Goal: Task Accomplishment & Management: Use online tool/utility

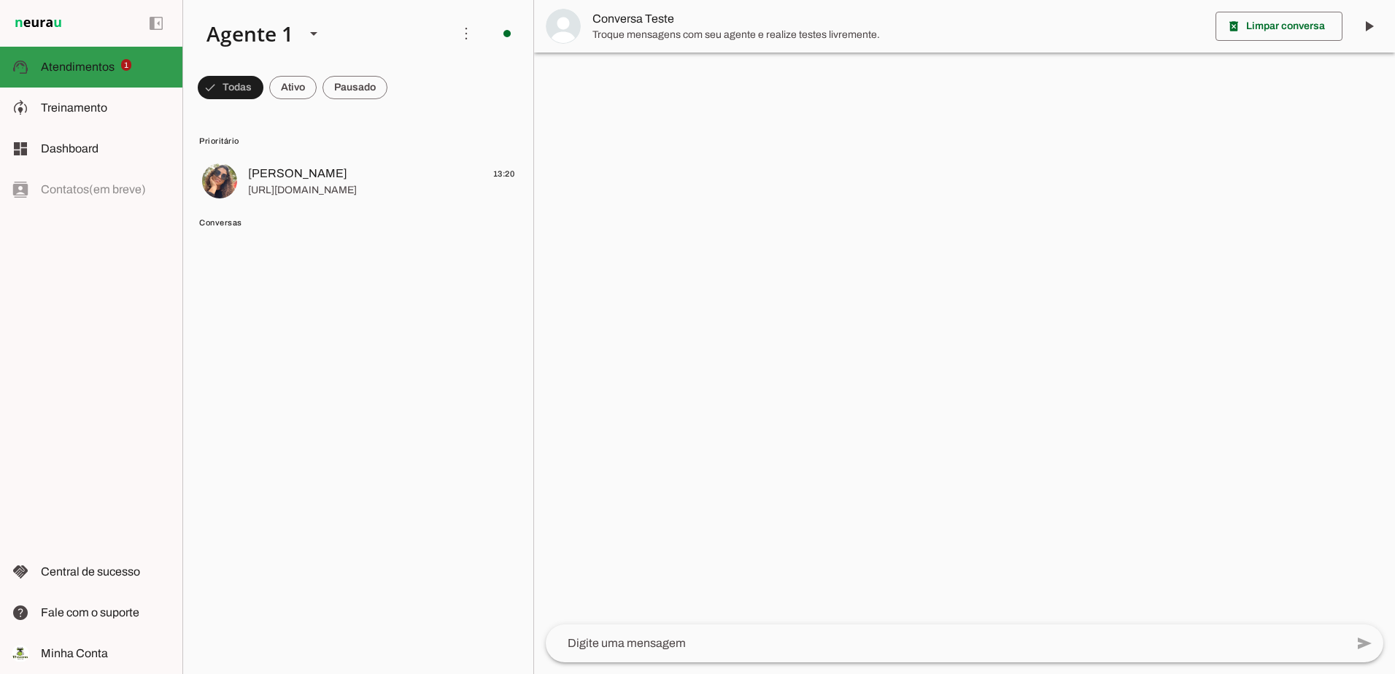
click at [101, 64] on span "Atendimentos" at bounding box center [78, 67] width 74 height 12
drag, startPoint x: 286, startPoint y: 90, endPoint x: 355, endPoint y: 109, distance: 71.7
click at [287, 90] on span at bounding box center [292, 87] width 47 height 35
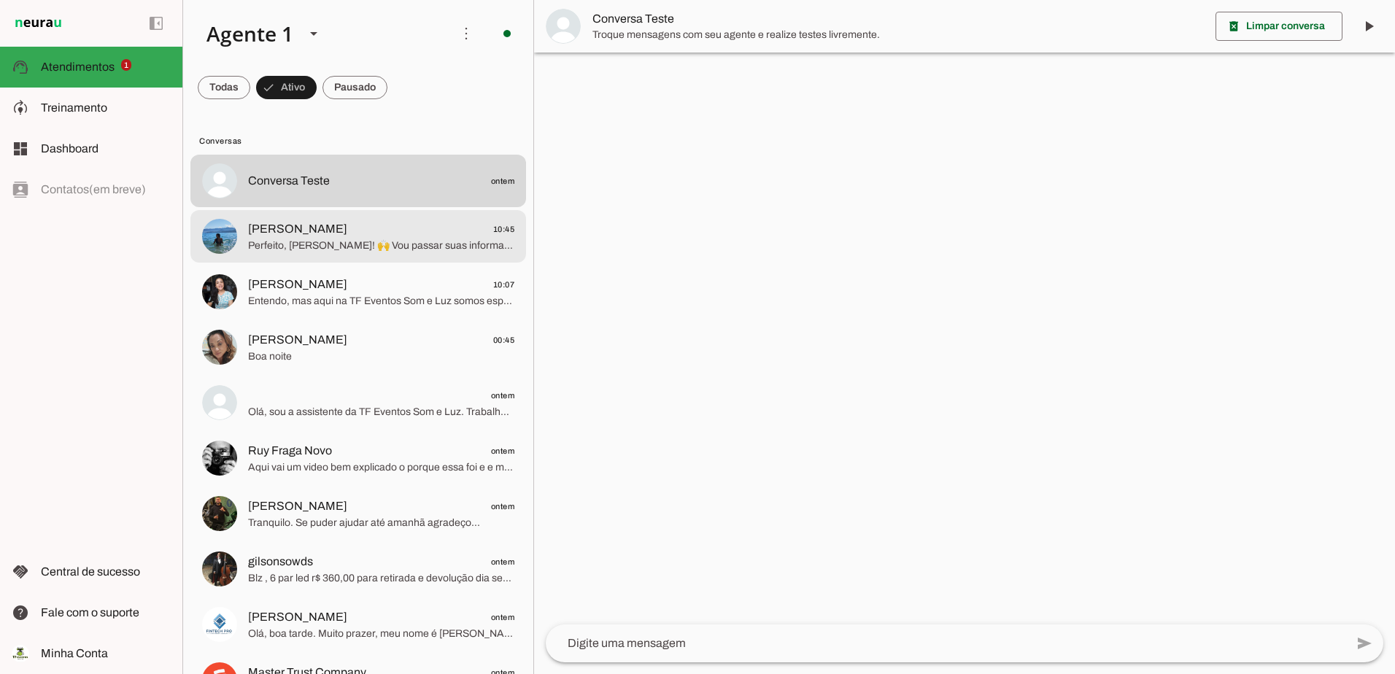
click at [282, 255] on md-item "Sophia 10:45 Perfeito, Sophia! 🙌 Vou passar suas informações para o Thiago Frag…" at bounding box center [358, 236] width 336 height 53
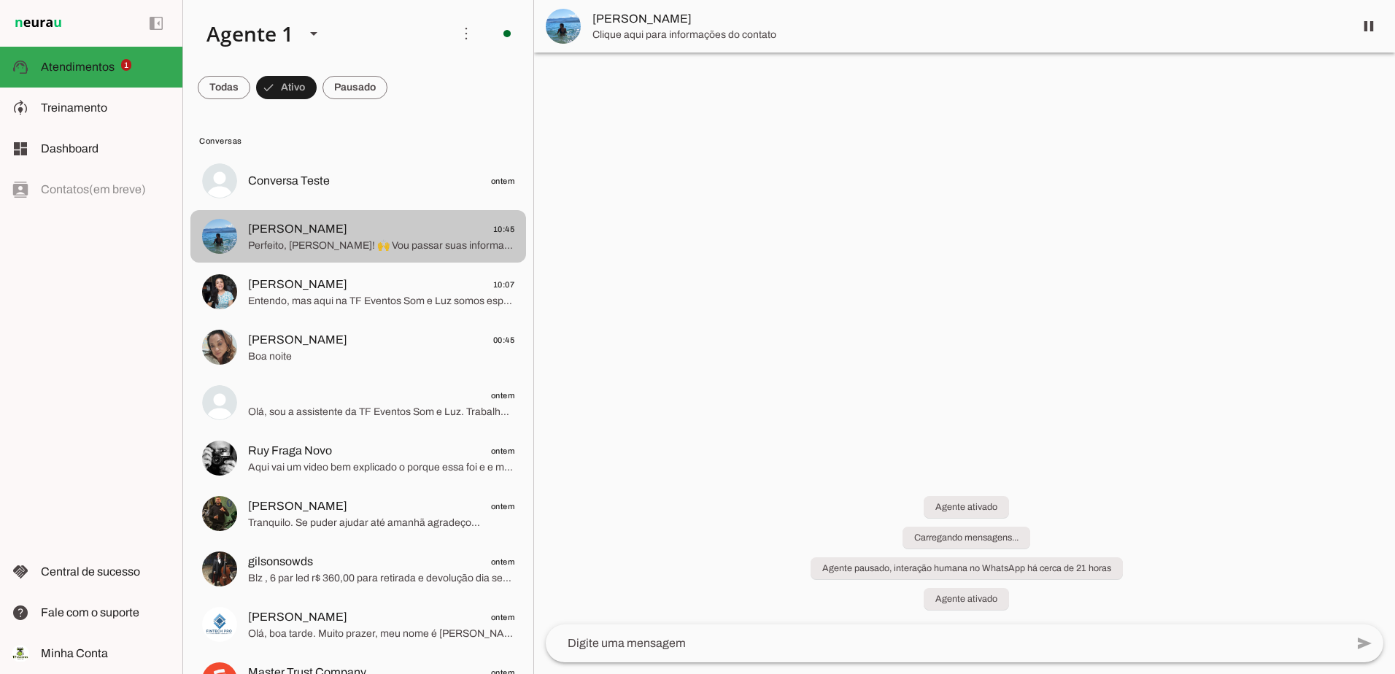
scroll to position [685, 0]
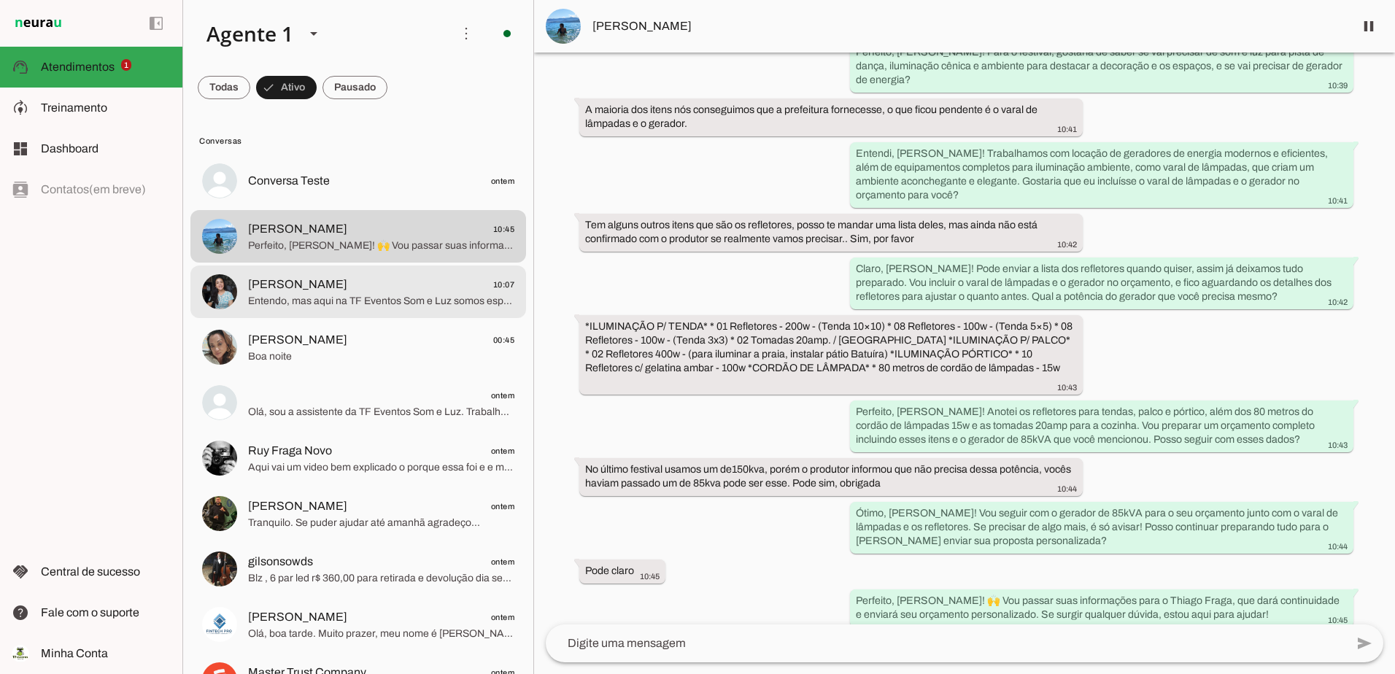
click at [390, 294] on span "Entendo, mas aqui na TF Eventos Som e Luz somos especializados em sonorização, …" at bounding box center [381, 301] width 266 height 15
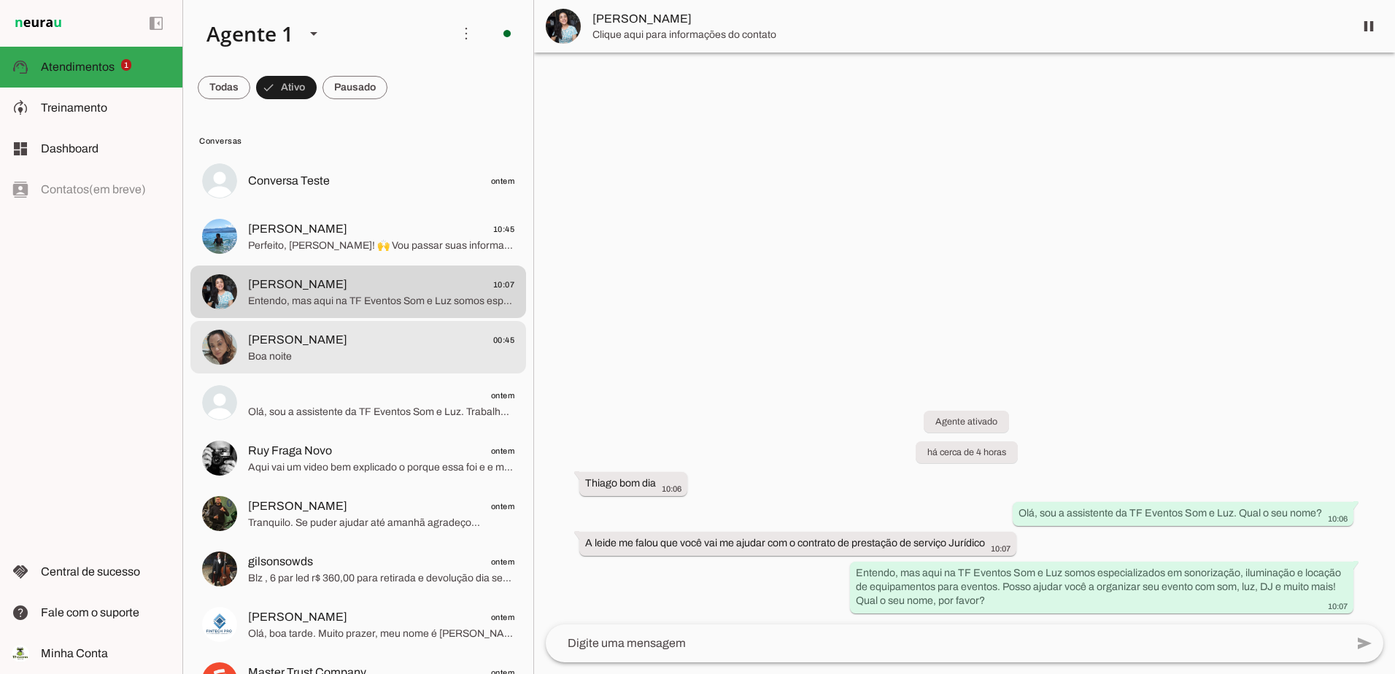
click at [367, 360] on span "Boa noite" at bounding box center [381, 357] width 266 height 15
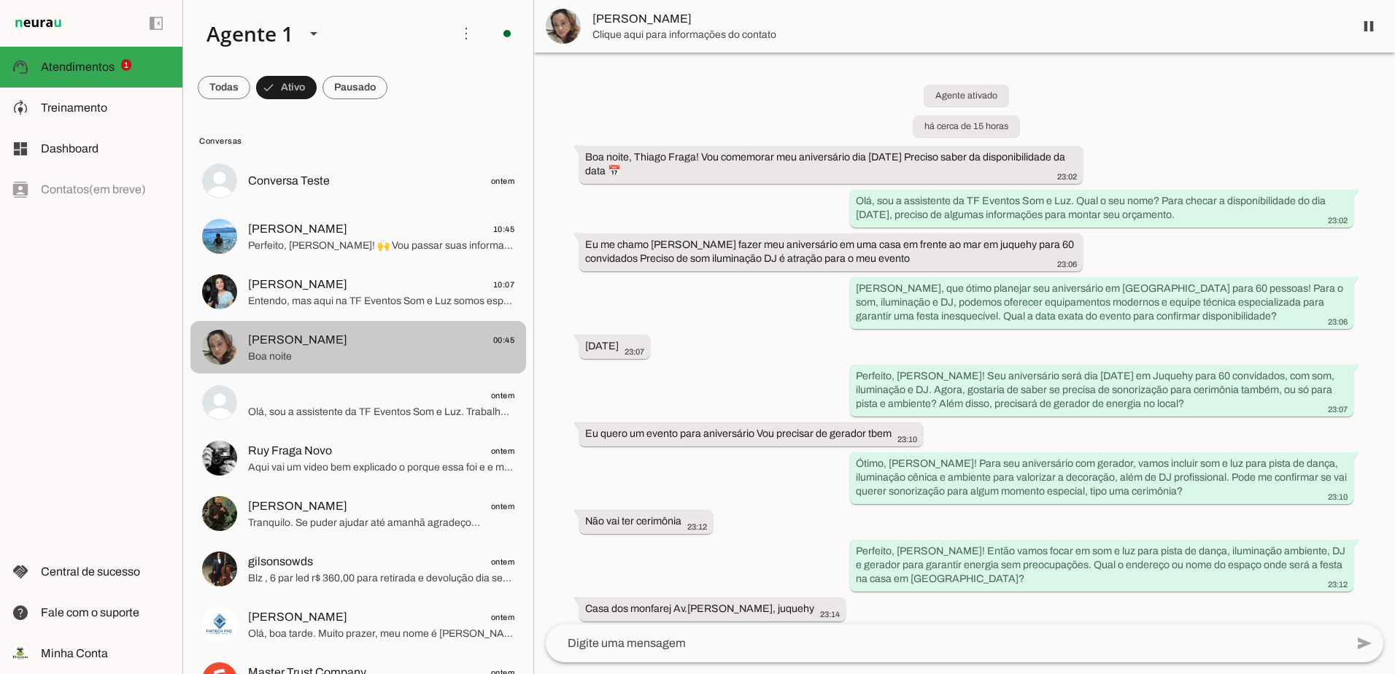
scroll to position [2980, 0]
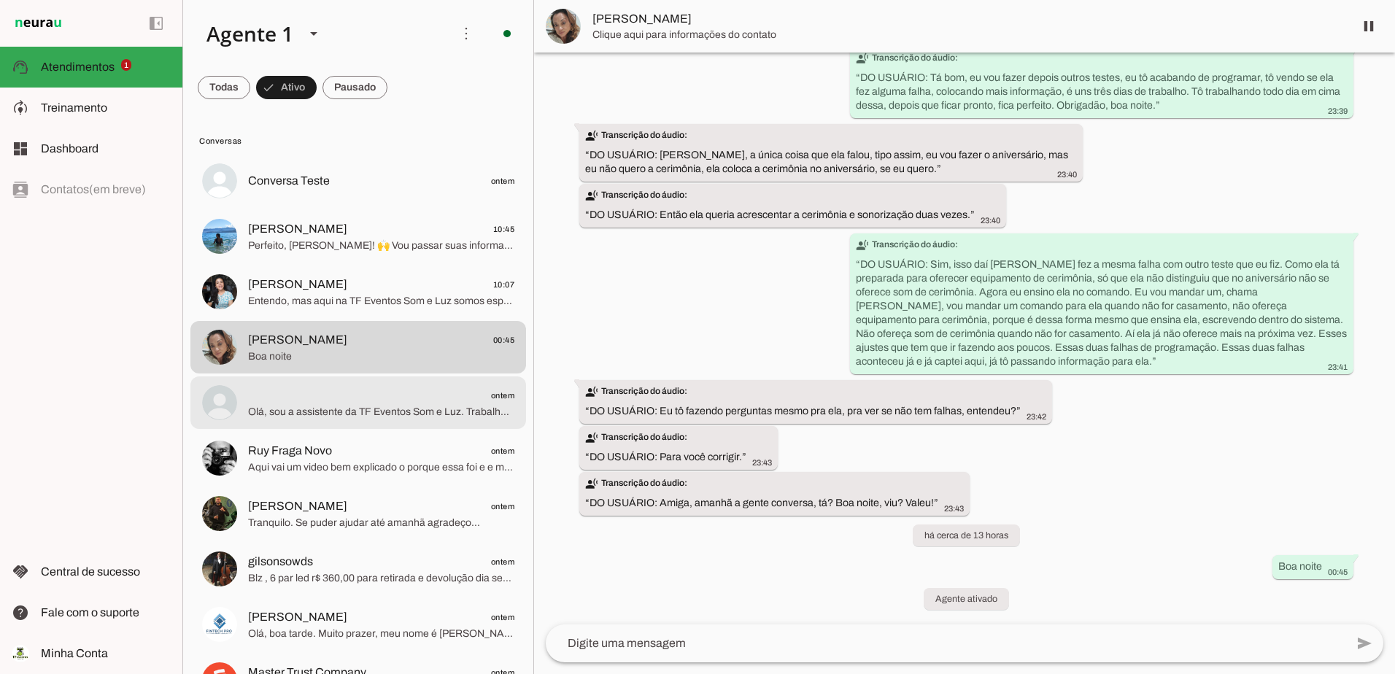
click at [363, 385] on div at bounding box center [381, 403] width 266 height 36
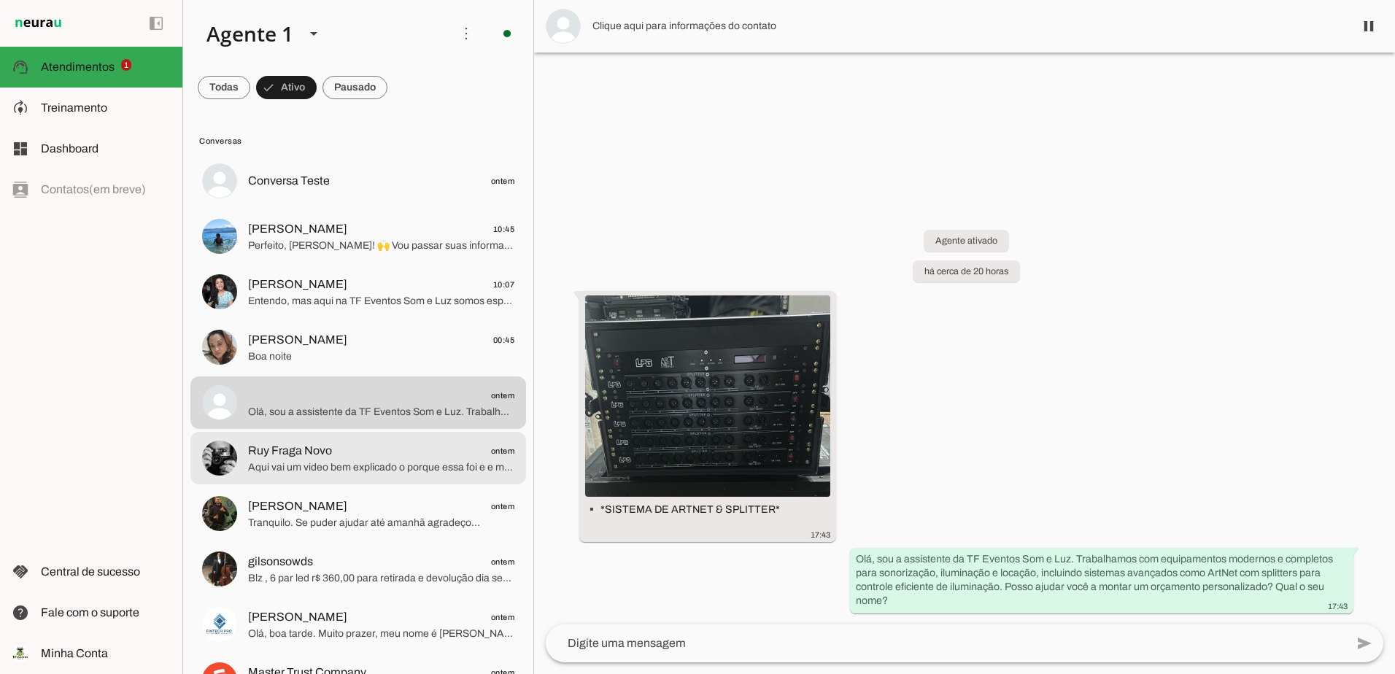
scroll to position [146, 0]
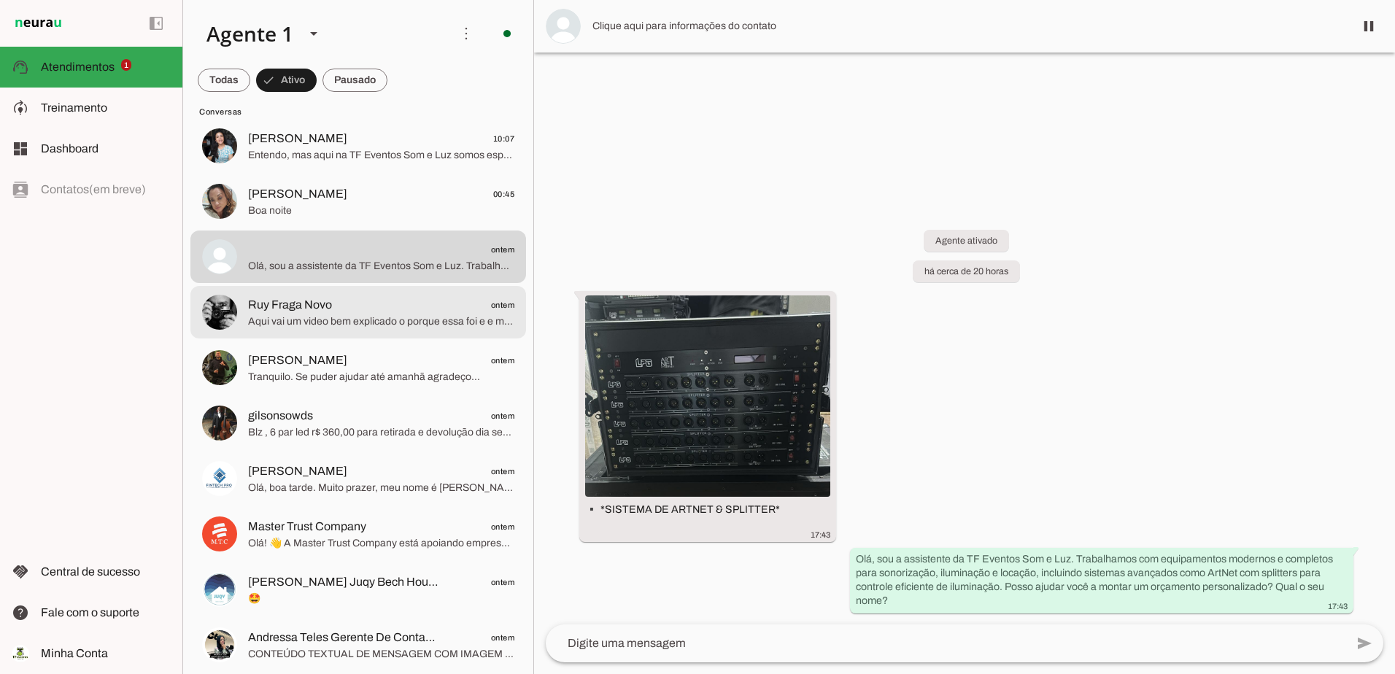
click at [328, 319] on span "Aqui vai um video bem explicado o porque essa foi e e minha posição na. Politic…" at bounding box center [381, 322] width 266 height 15
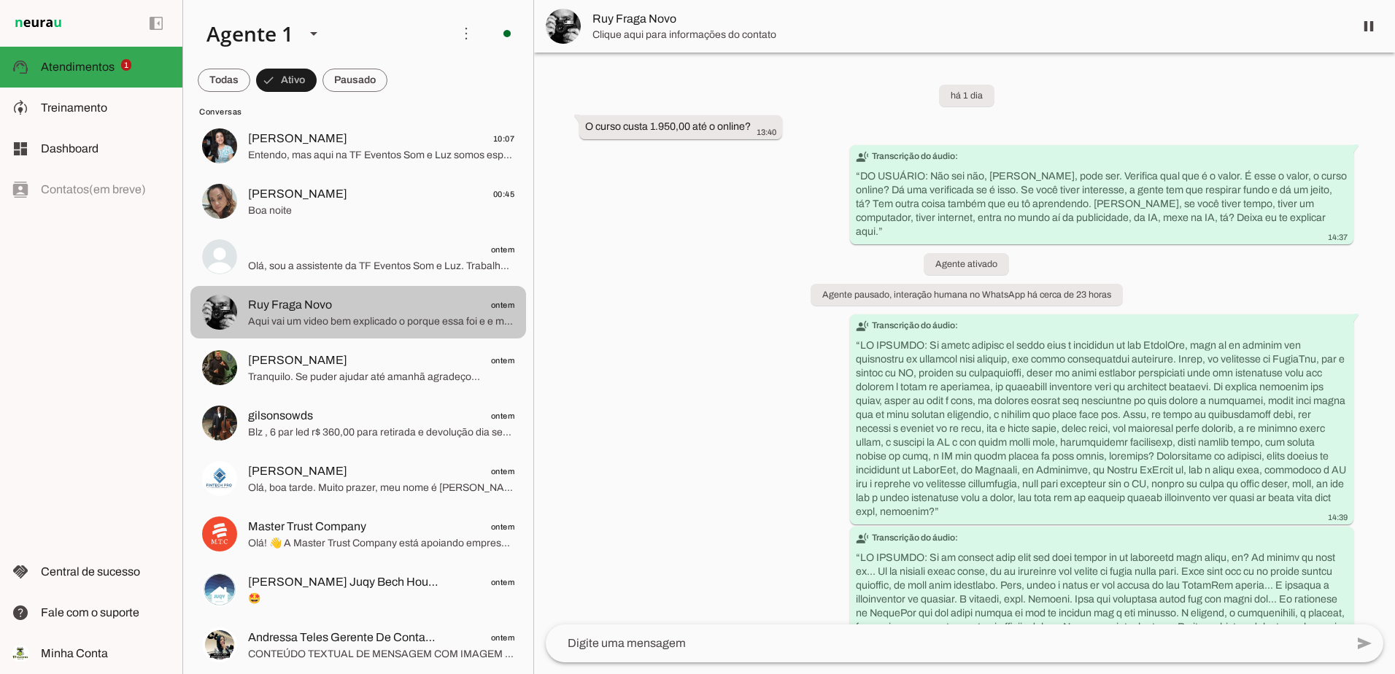
scroll to position [2149, 0]
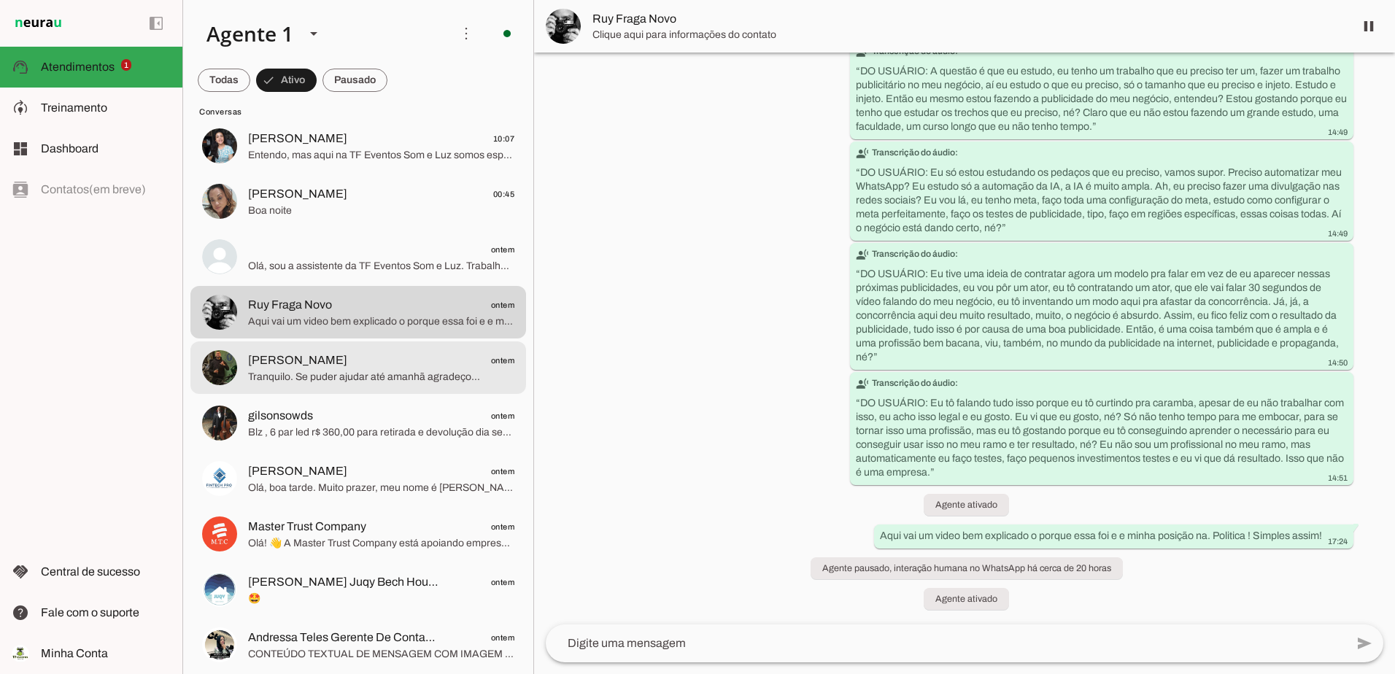
click at [377, 367] on span "Gil Justy ontem" at bounding box center [381, 361] width 266 height 18
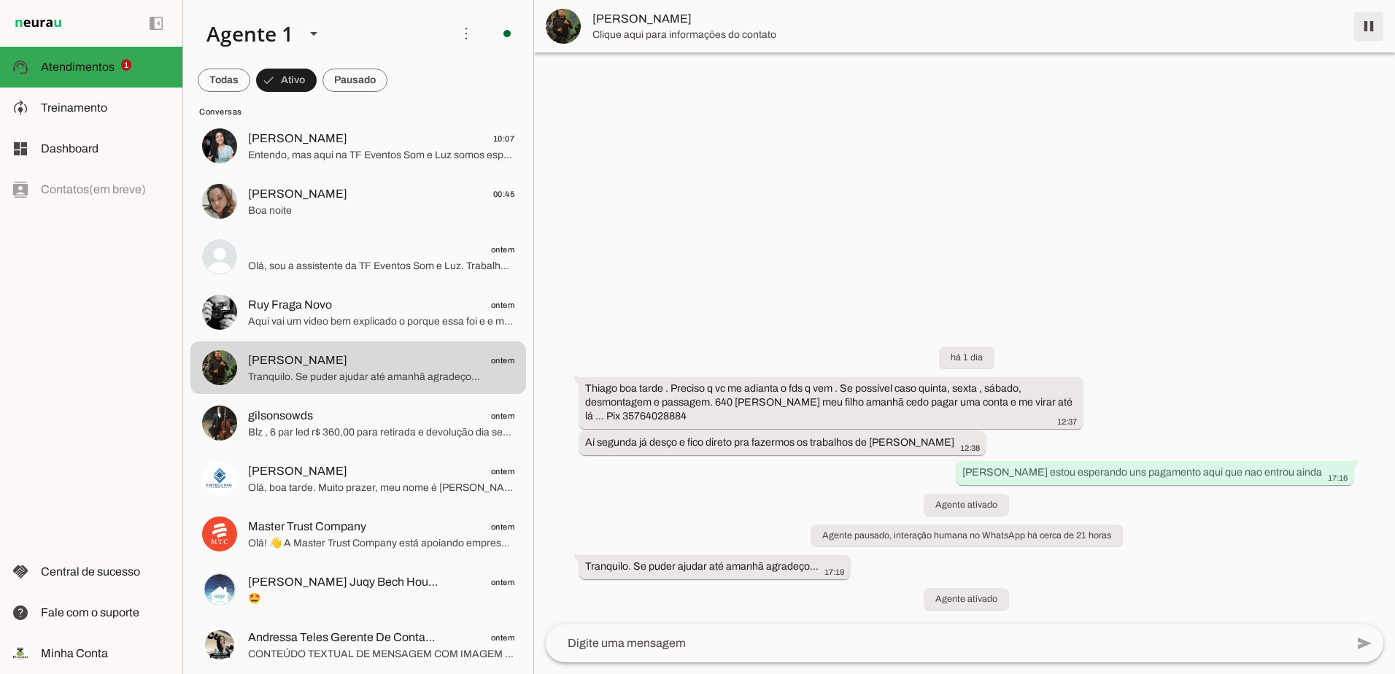
click at [1367, 28] on span at bounding box center [1369, 26] width 35 height 35
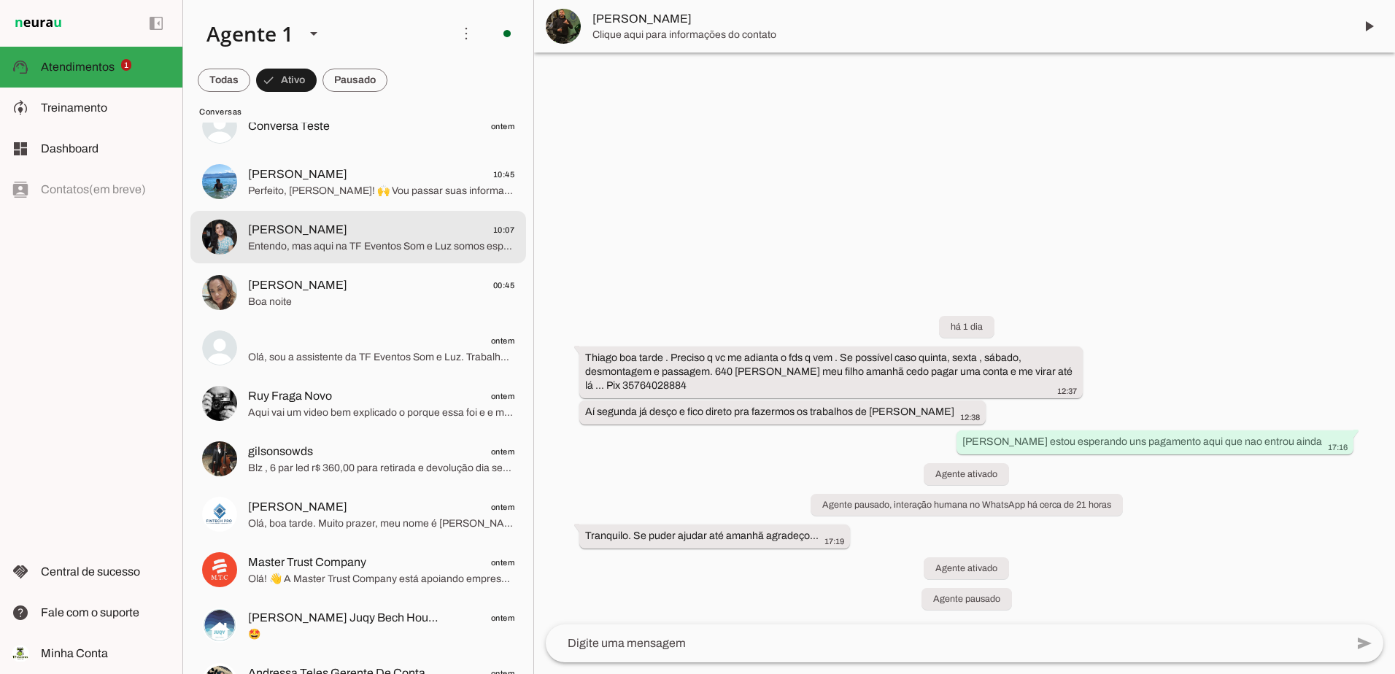
scroll to position [146, 0]
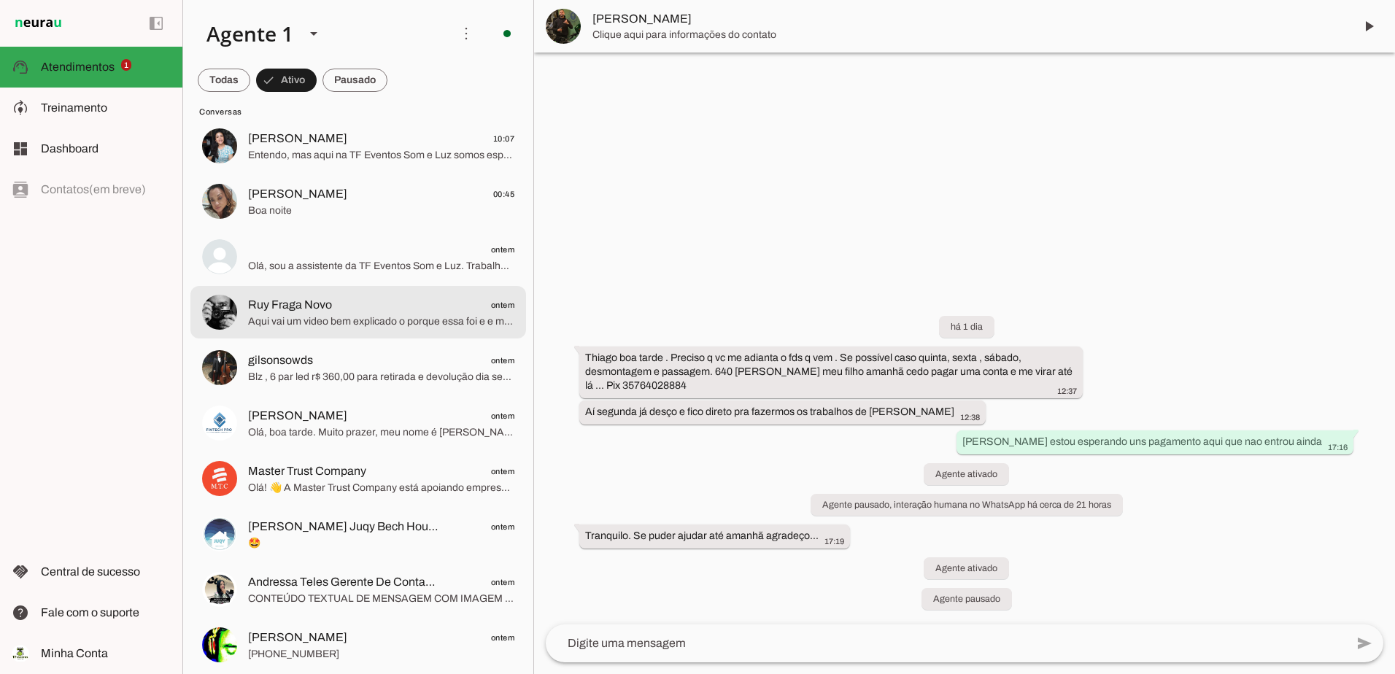
click at [360, 302] on span "Ruy Fraga Novo ontem" at bounding box center [381, 305] width 266 height 18
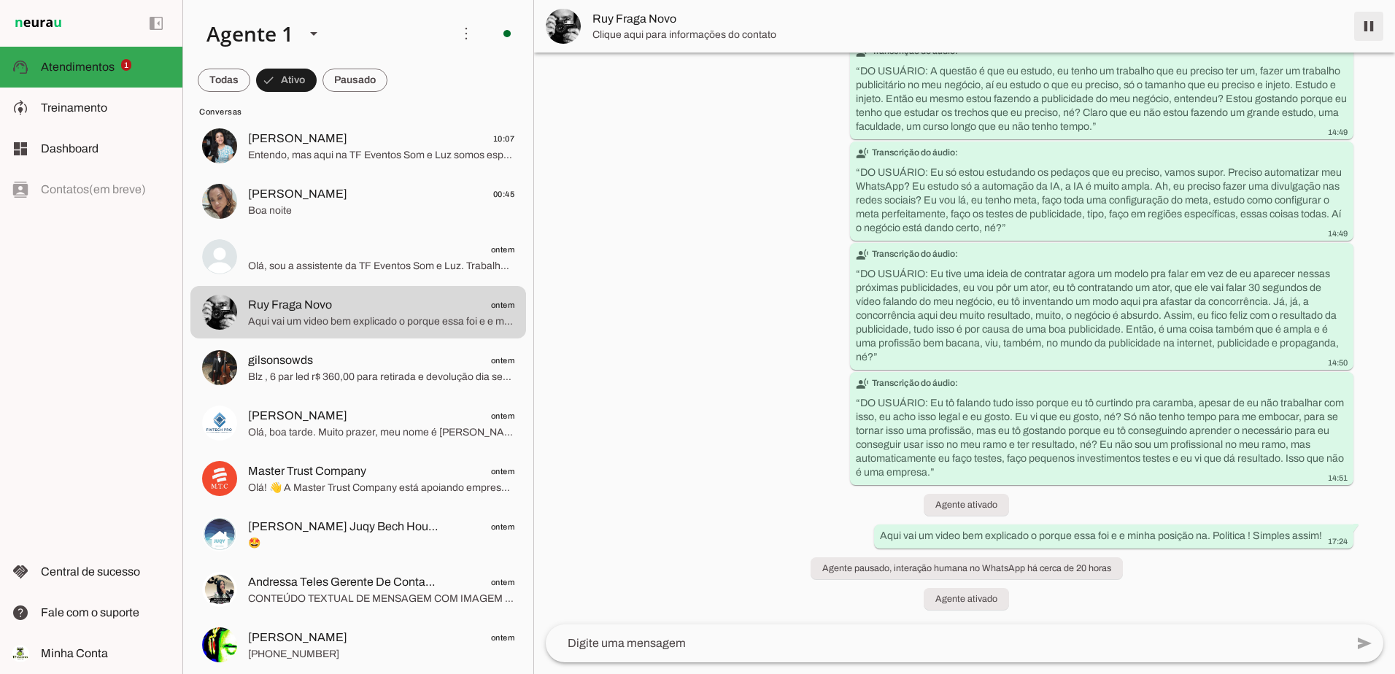
drag, startPoint x: 1364, startPoint y: 19, endPoint x: 1236, endPoint y: 92, distance: 147.7
click at [1364, 21] on span at bounding box center [1369, 26] width 35 height 35
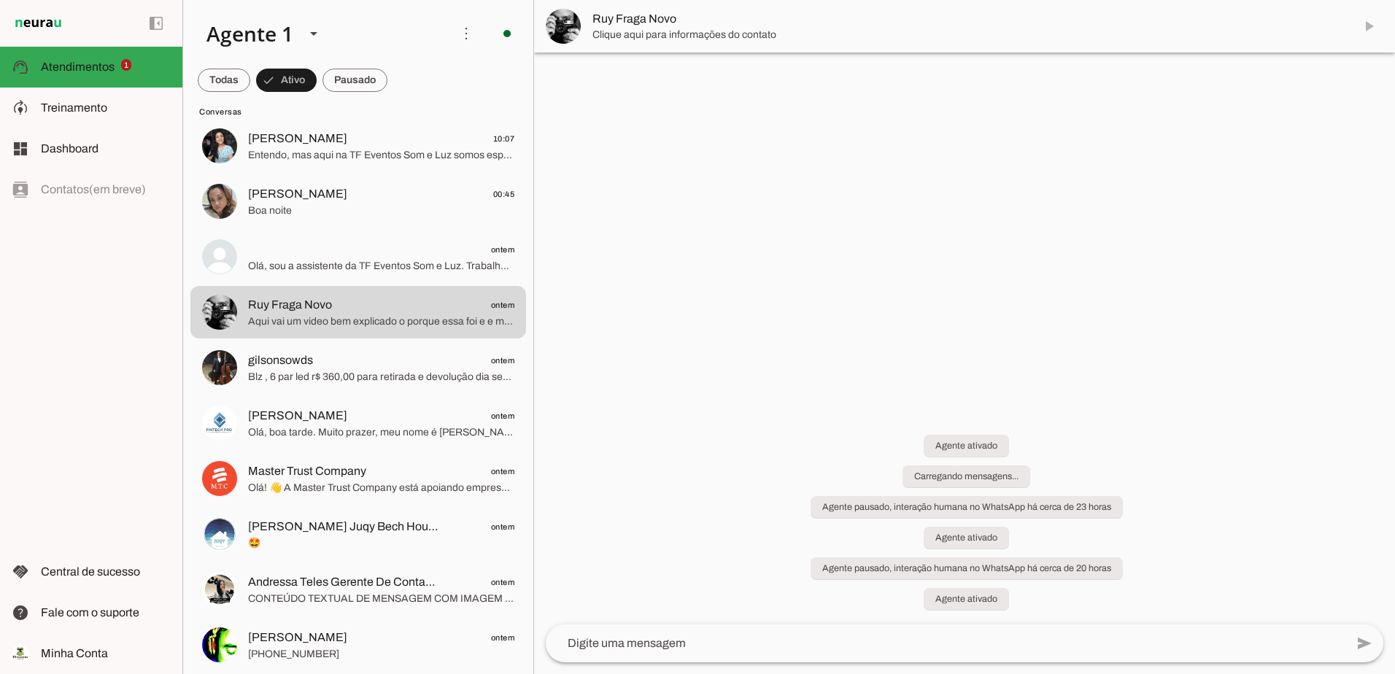
scroll to position [0, 0]
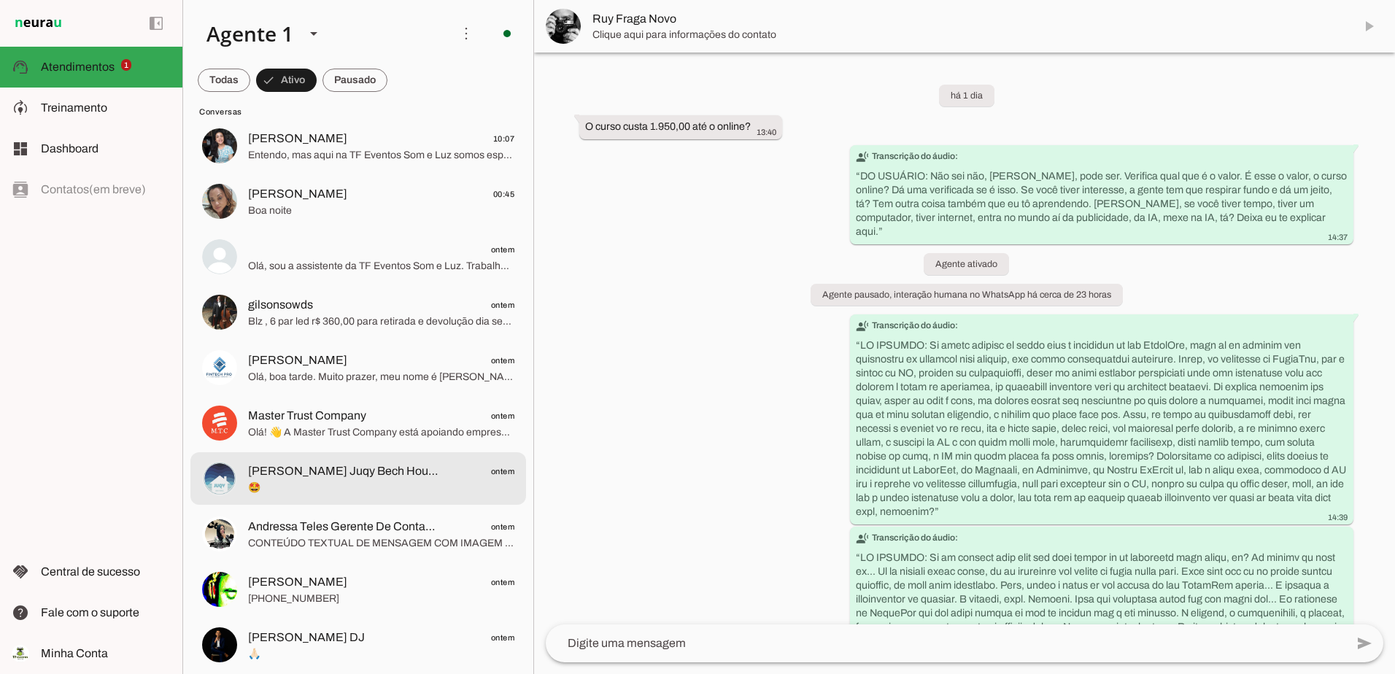
click at [307, 475] on span "[PERSON_NAME] Juqy Bech House" at bounding box center [344, 472] width 192 height 18
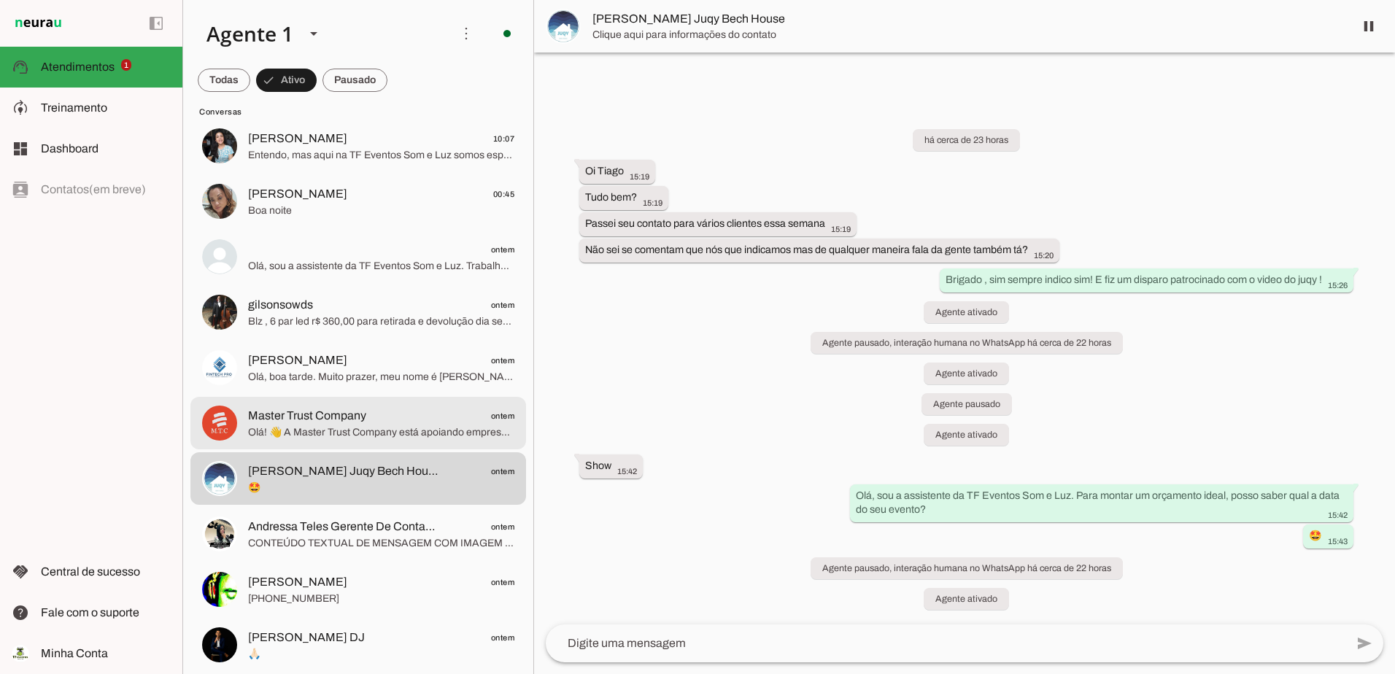
click at [347, 419] on span "Master Trust Company" at bounding box center [307, 416] width 118 height 18
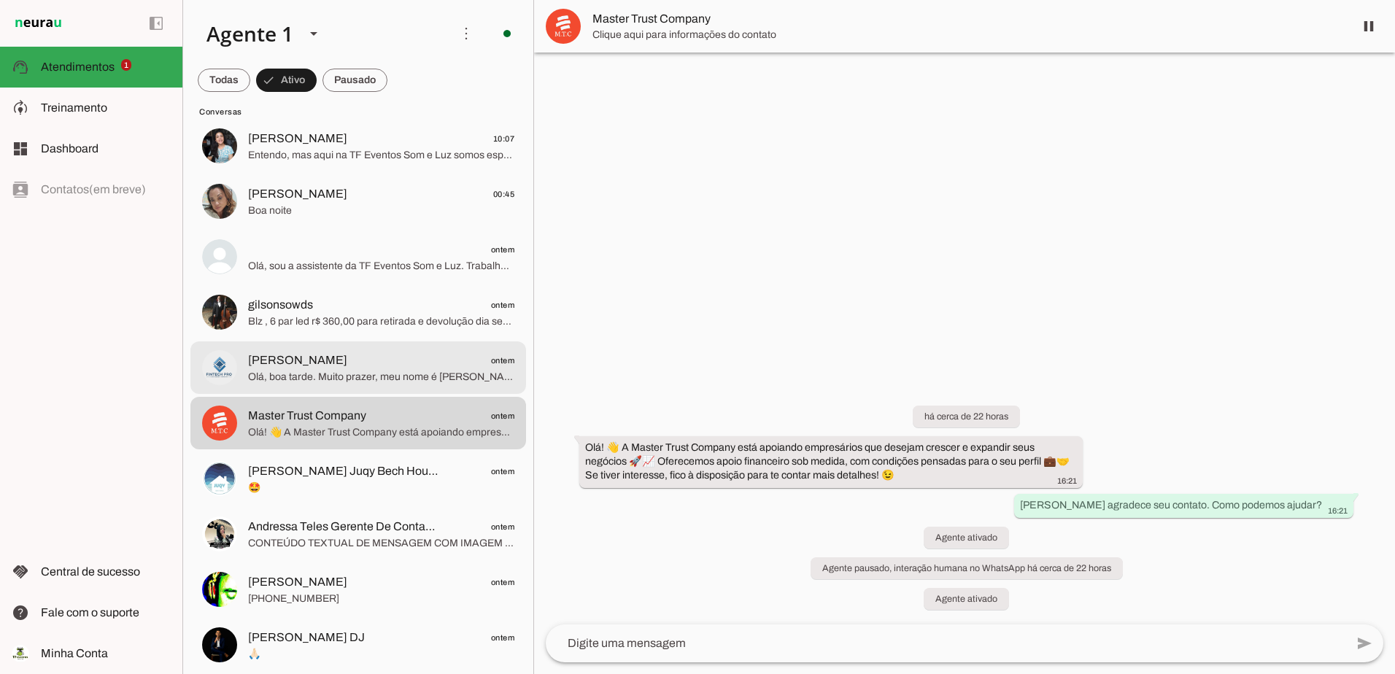
click at [340, 376] on span "Olá, boa tarde. Muito prazer, meu nome é [PERSON_NAME], da empresa Partners Cap…" at bounding box center [381, 377] width 266 height 15
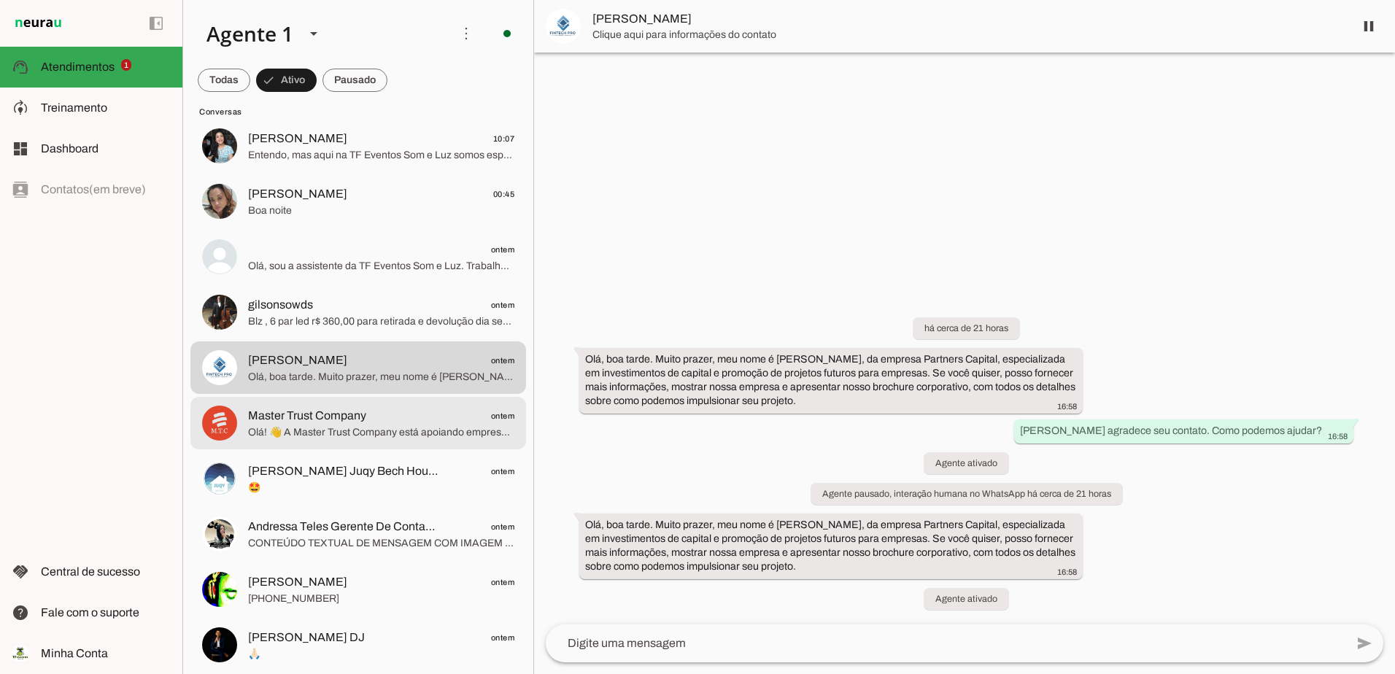
scroll to position [208, 0]
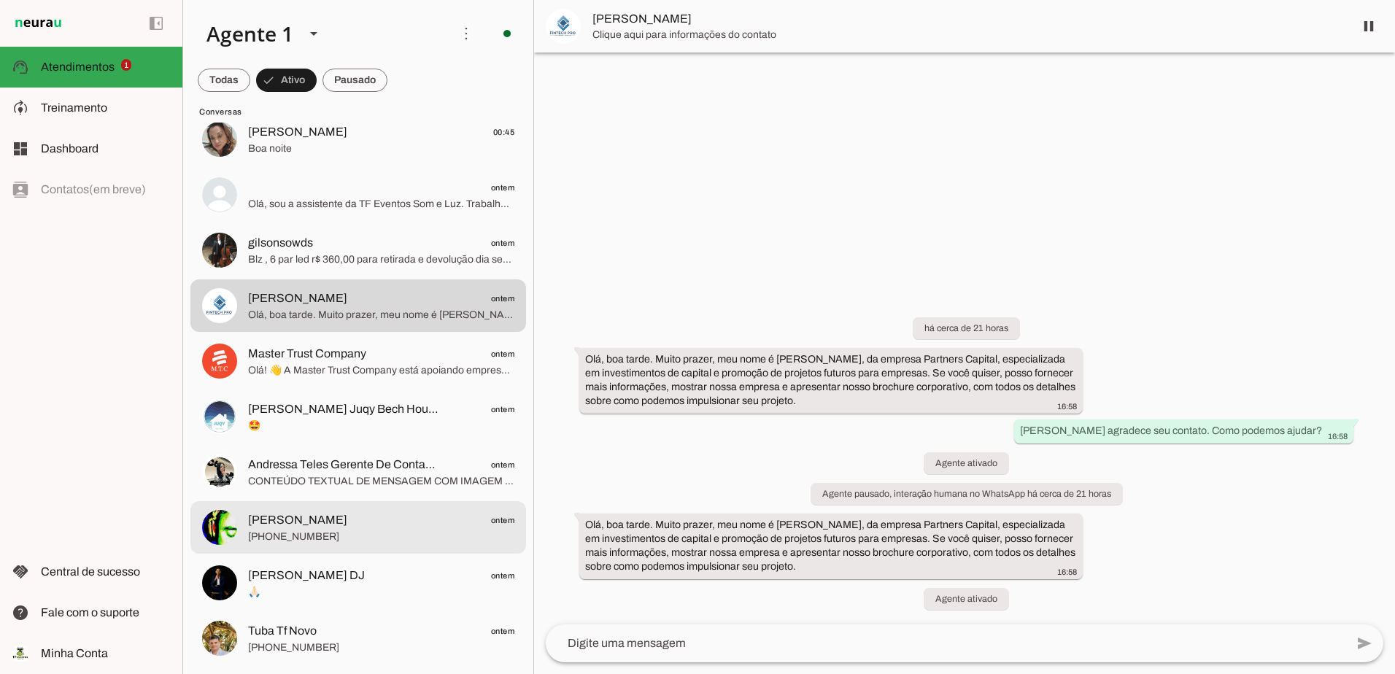
click at [335, 515] on span "Gláucio Lua ontem" at bounding box center [381, 521] width 266 height 18
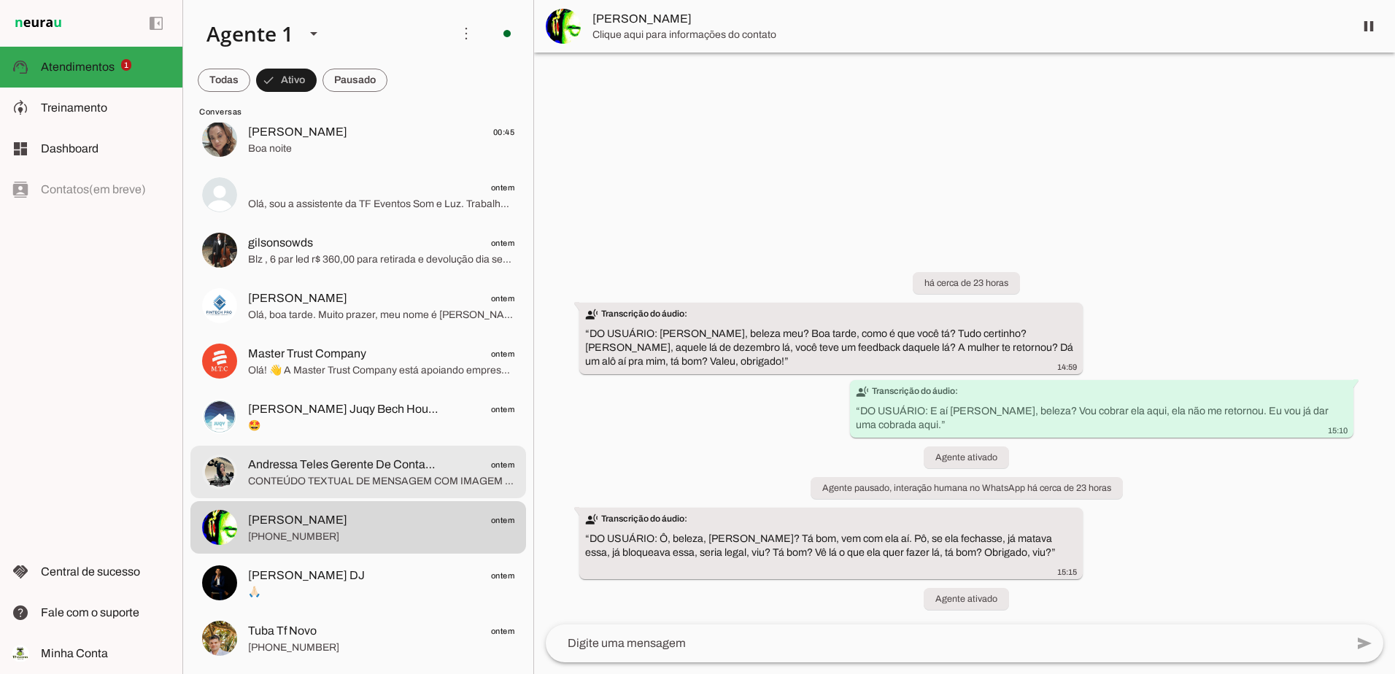
click at [353, 473] on span "Andressa Teles Gerente De Contas C6 Bank" at bounding box center [344, 465] width 192 height 18
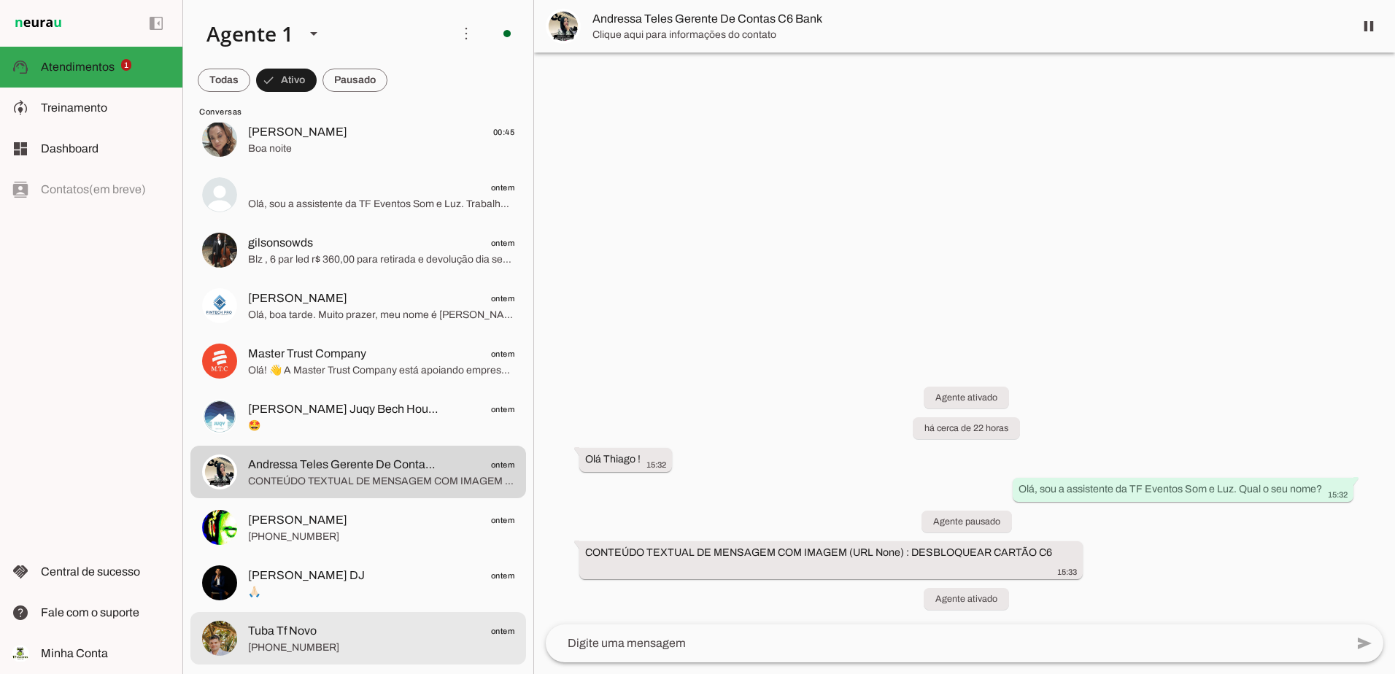
click at [322, 639] on span "Tuba Tf Novo ontem" at bounding box center [381, 632] width 266 height 18
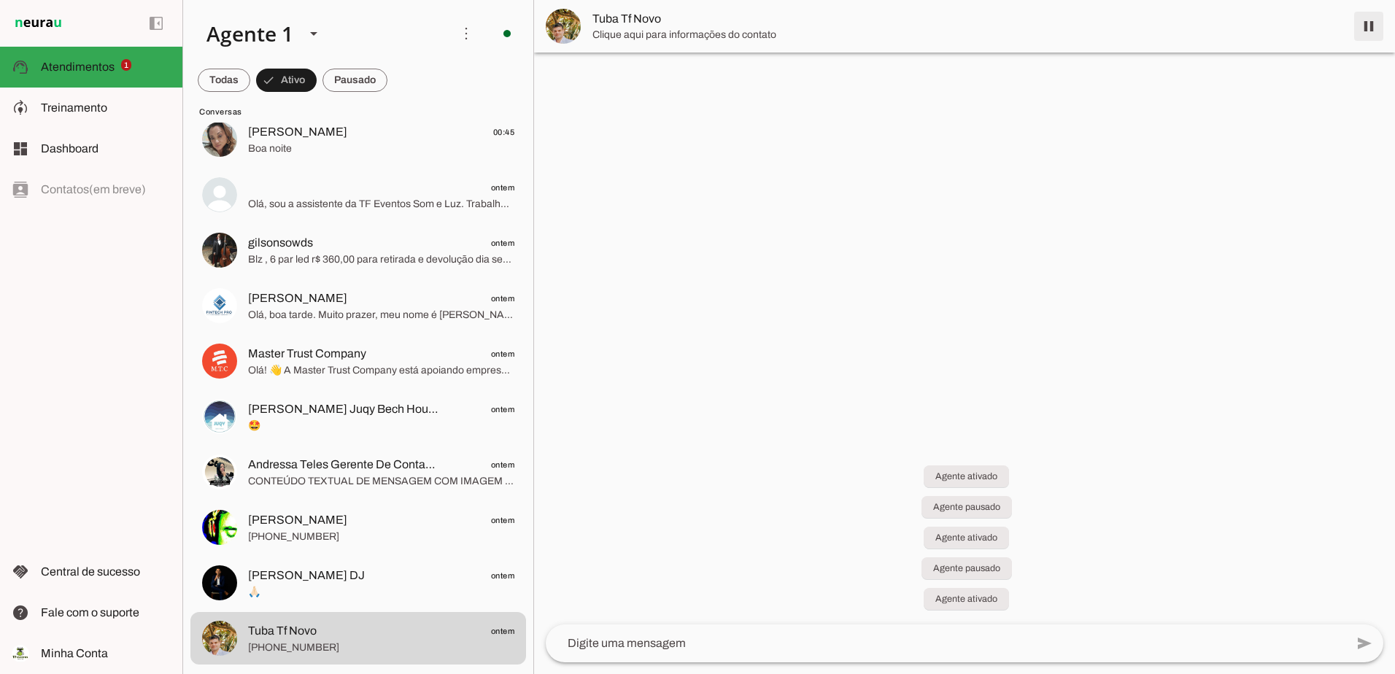
drag, startPoint x: 1369, startPoint y: 24, endPoint x: 1106, endPoint y: 165, distance: 298.7
click at [1370, 25] on span at bounding box center [1369, 26] width 35 height 35
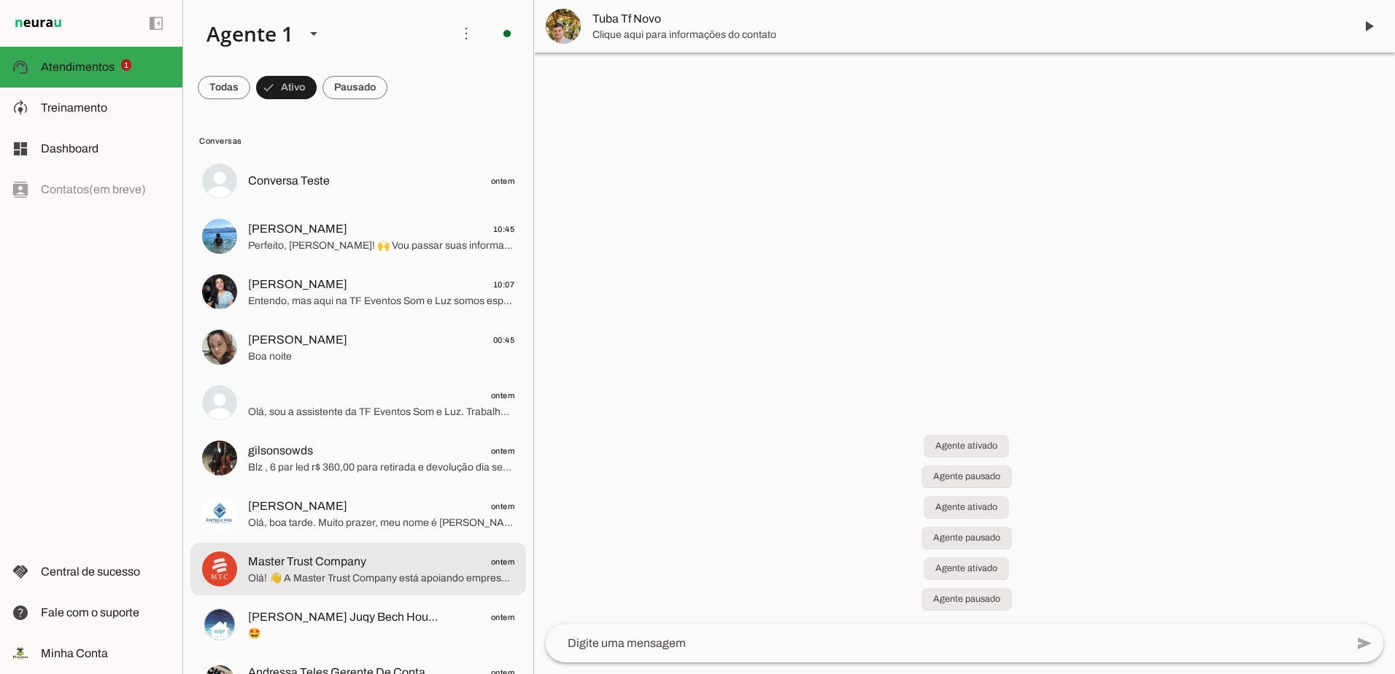
scroll to position [153, 0]
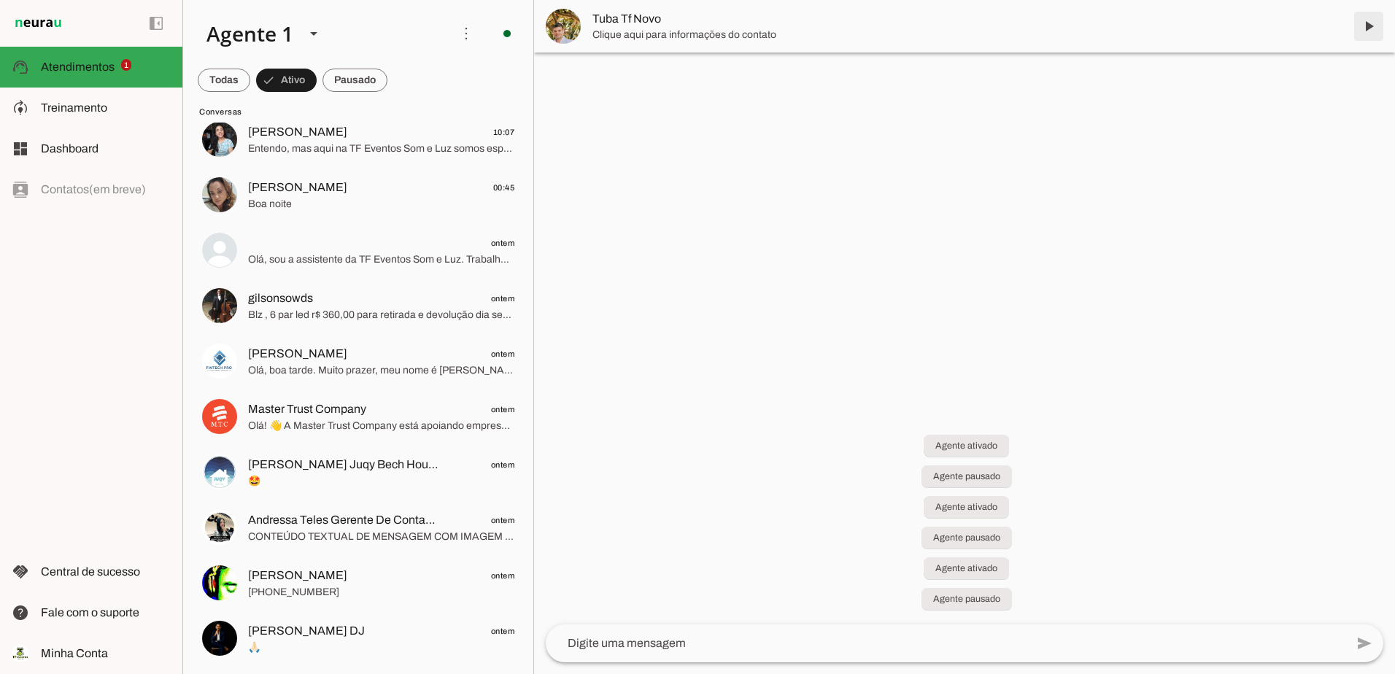
click at [1369, 26] on span at bounding box center [1369, 26] width 35 height 35
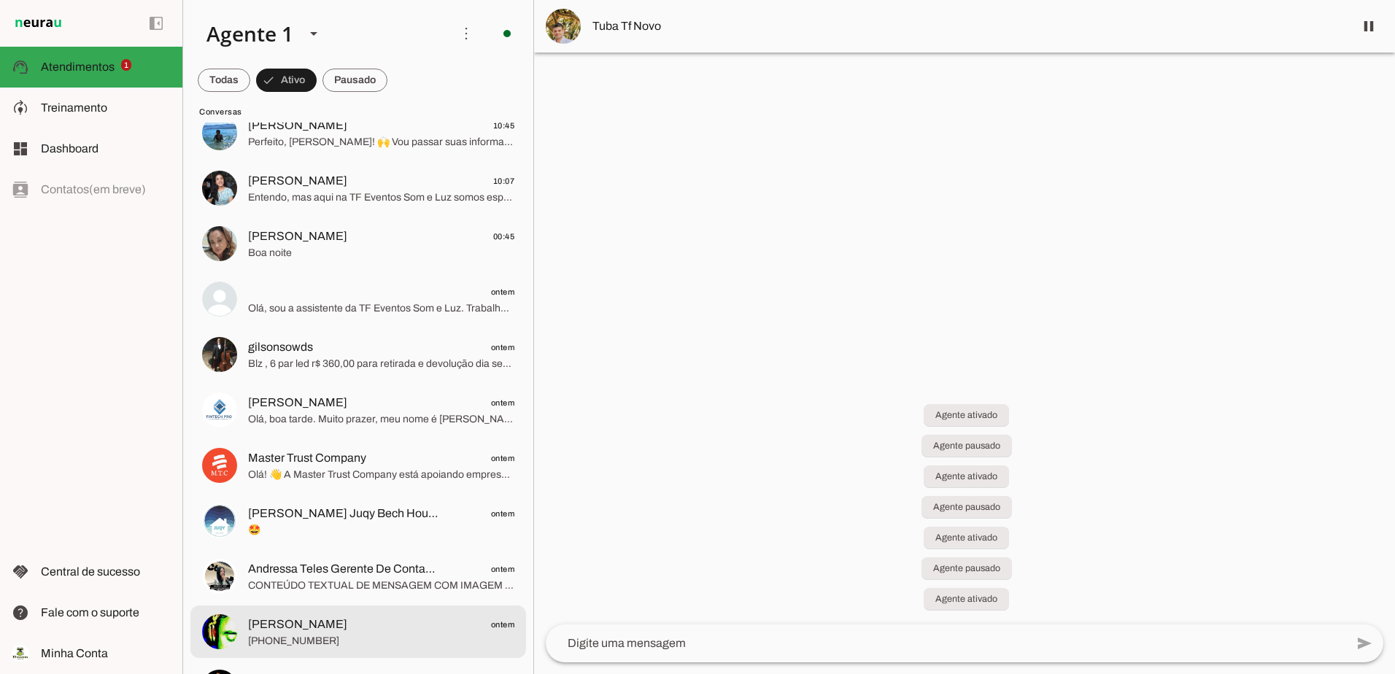
scroll to position [0, 0]
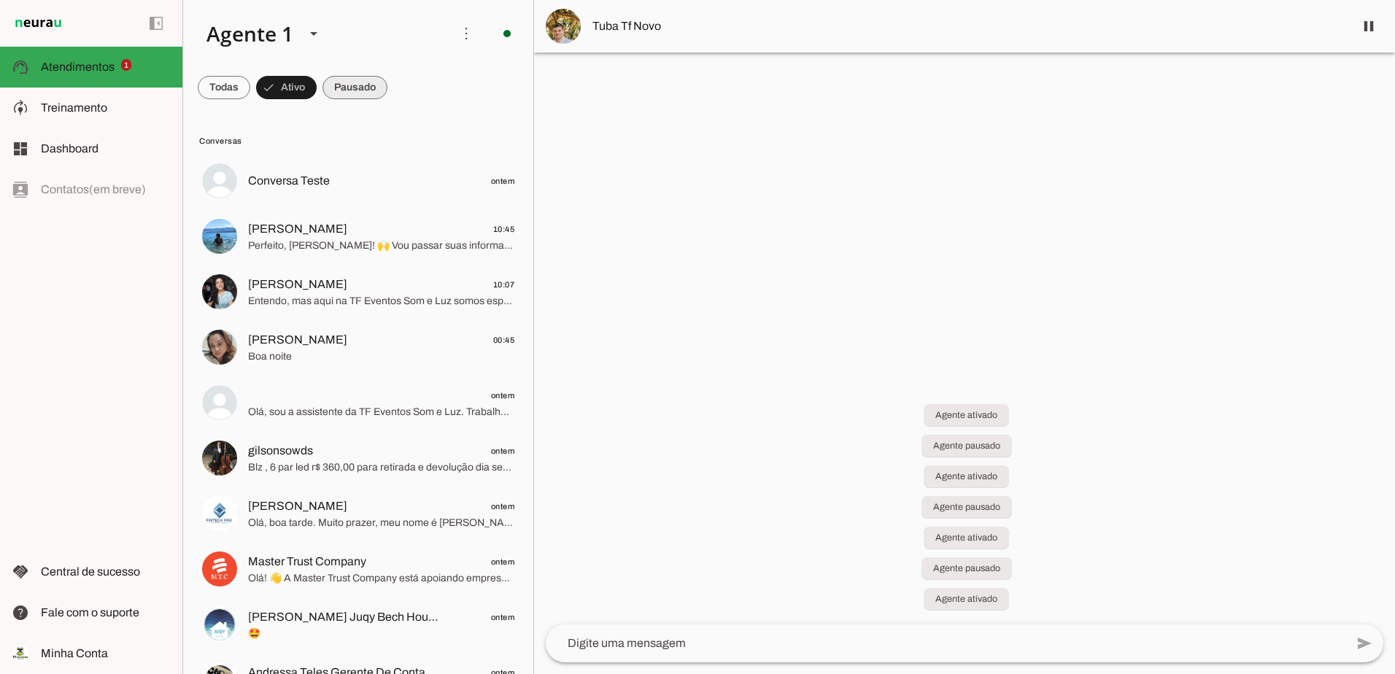
click at [358, 89] on span at bounding box center [355, 87] width 65 height 35
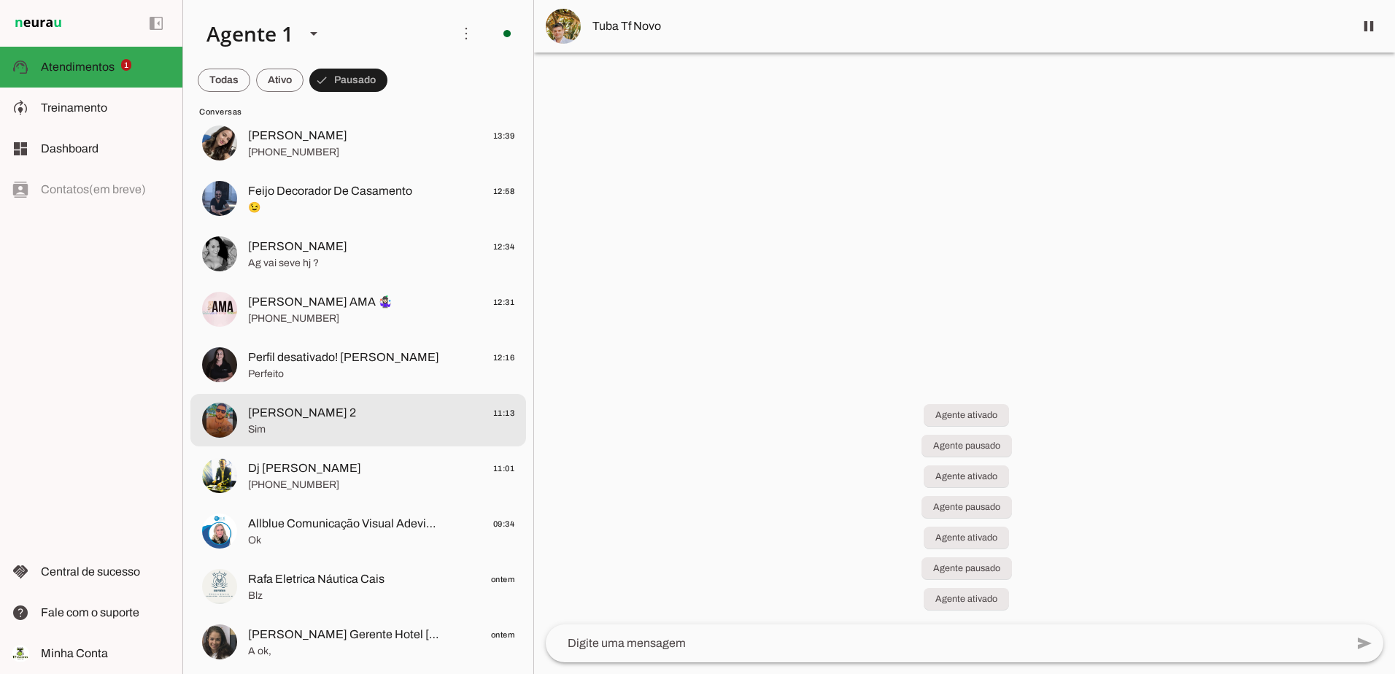
scroll to position [292, 0]
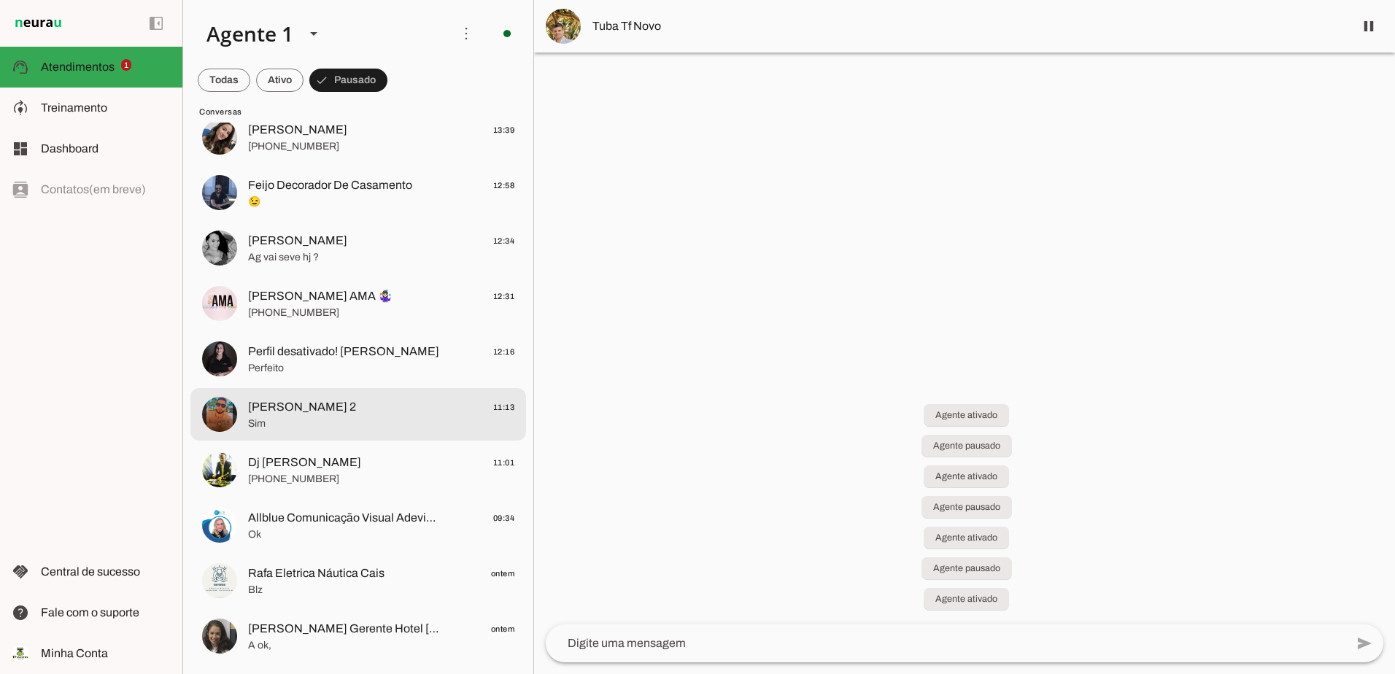
click at [449, 402] on span "Rafael Fraga 2 11:13" at bounding box center [381, 407] width 266 height 18
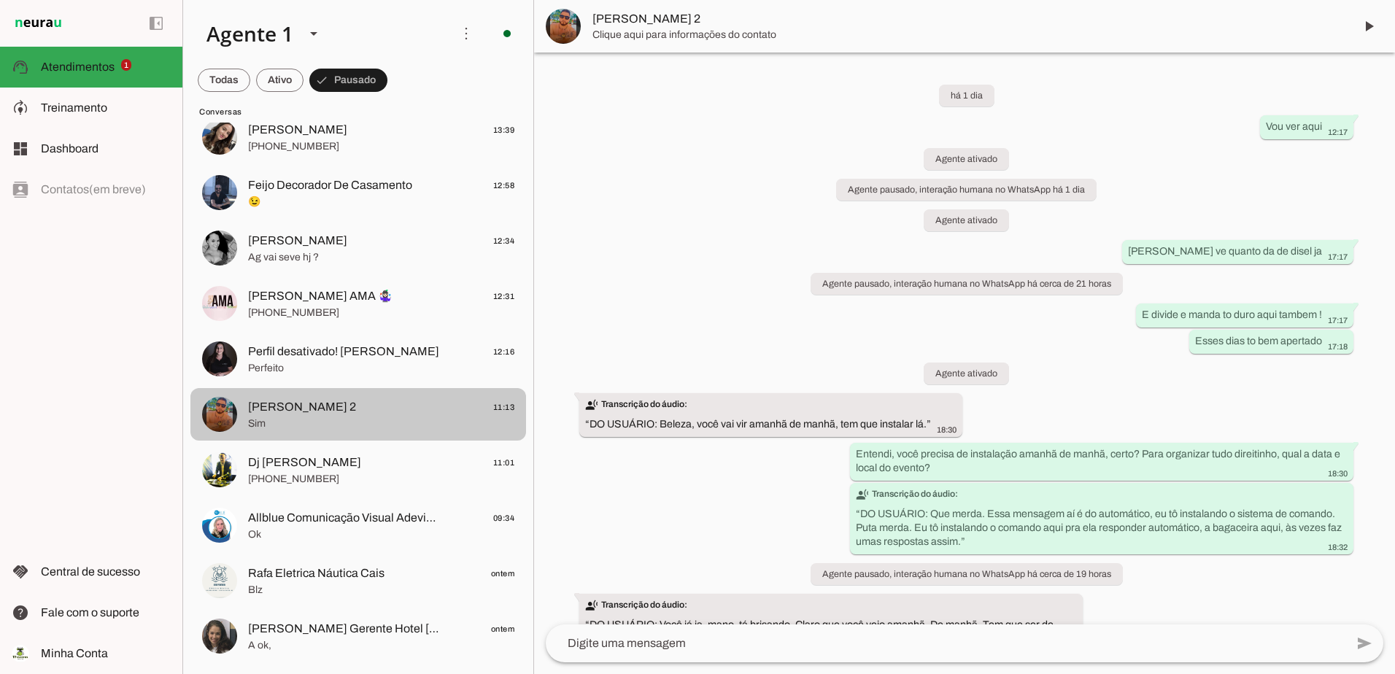
scroll to position [1691, 0]
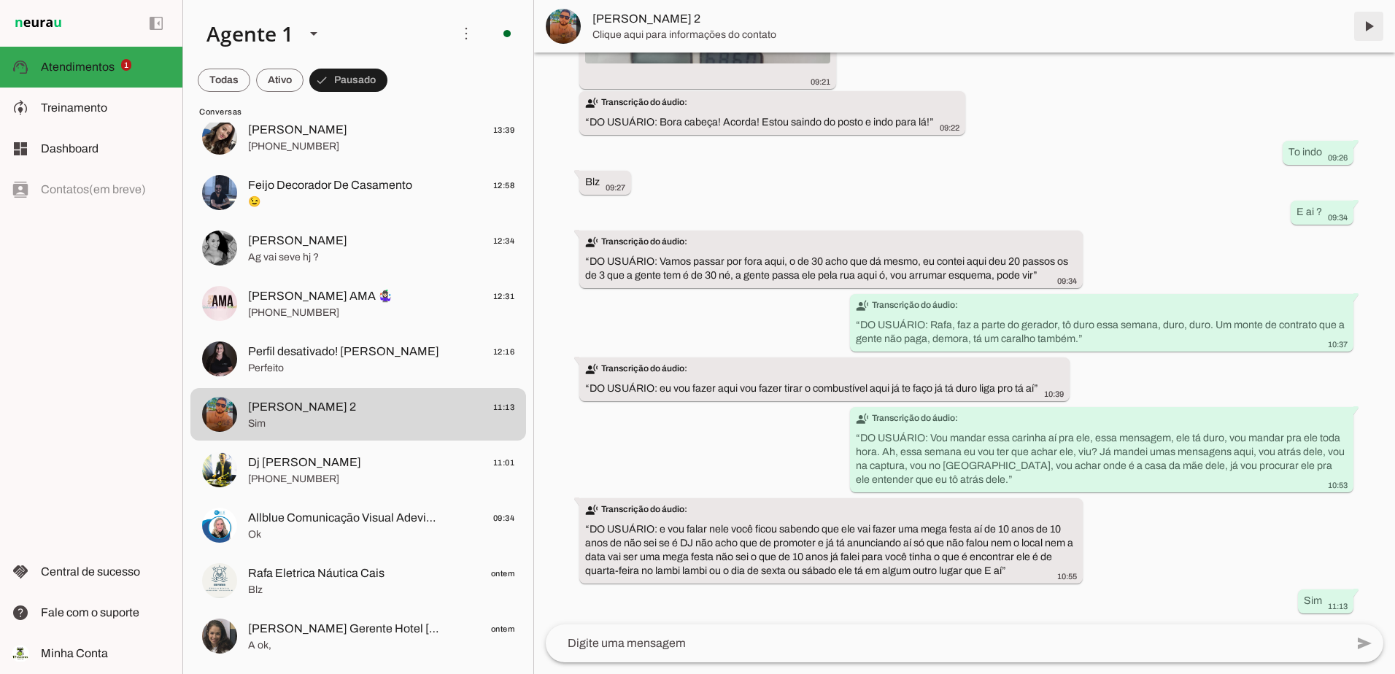
click at [1373, 22] on span at bounding box center [1369, 26] width 35 height 35
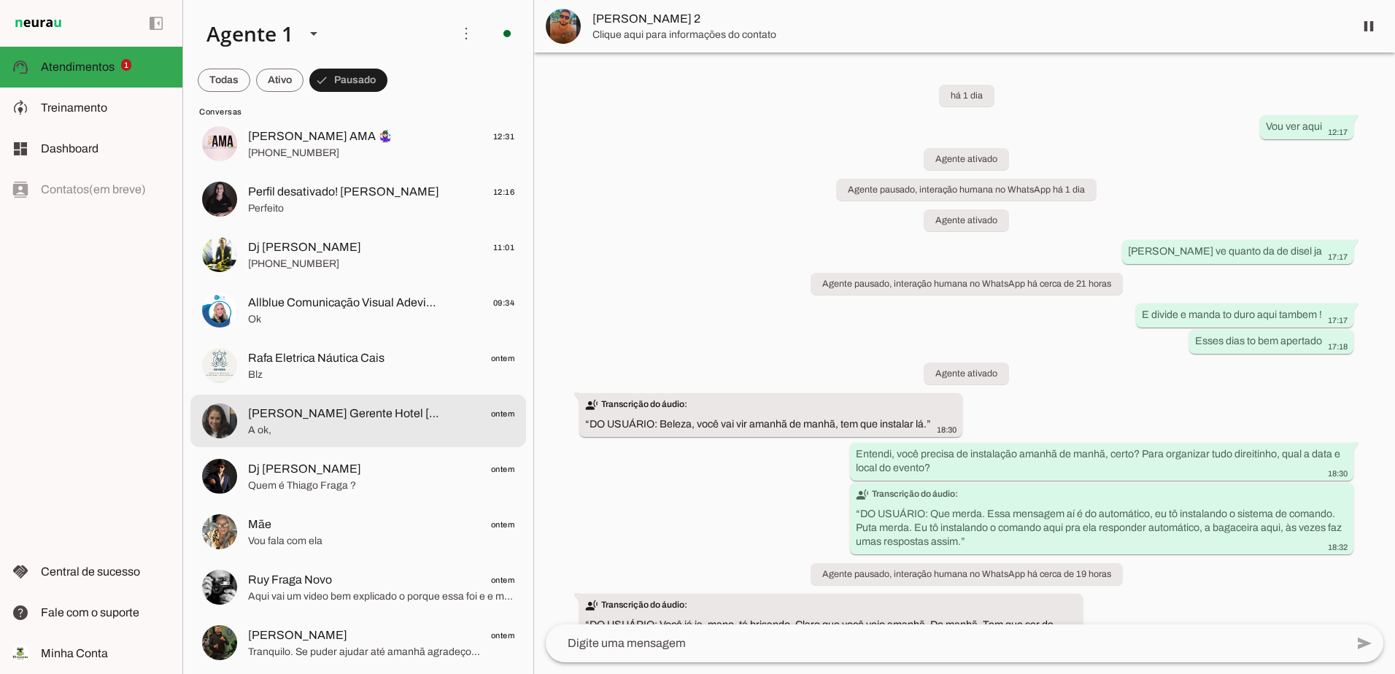
scroll to position [455, 0]
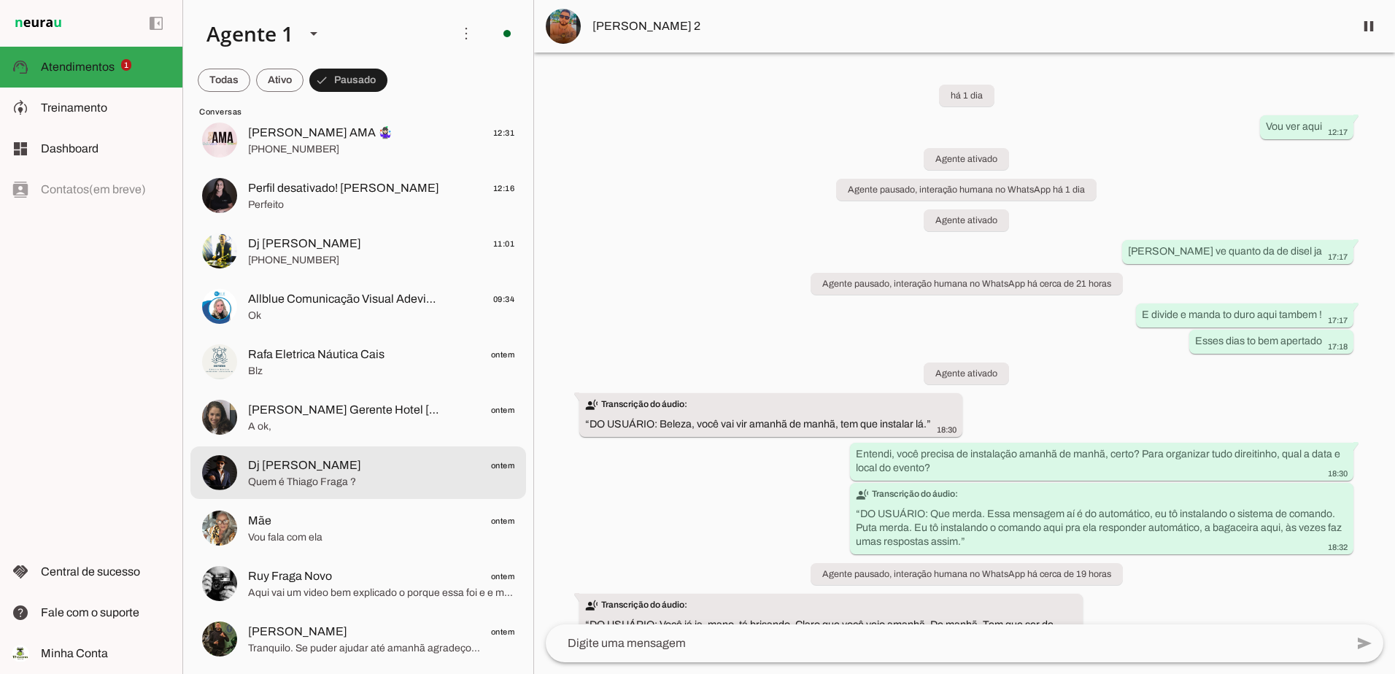
click at [418, 469] on span "Dj Felix Veloso ontem" at bounding box center [381, 466] width 266 height 18
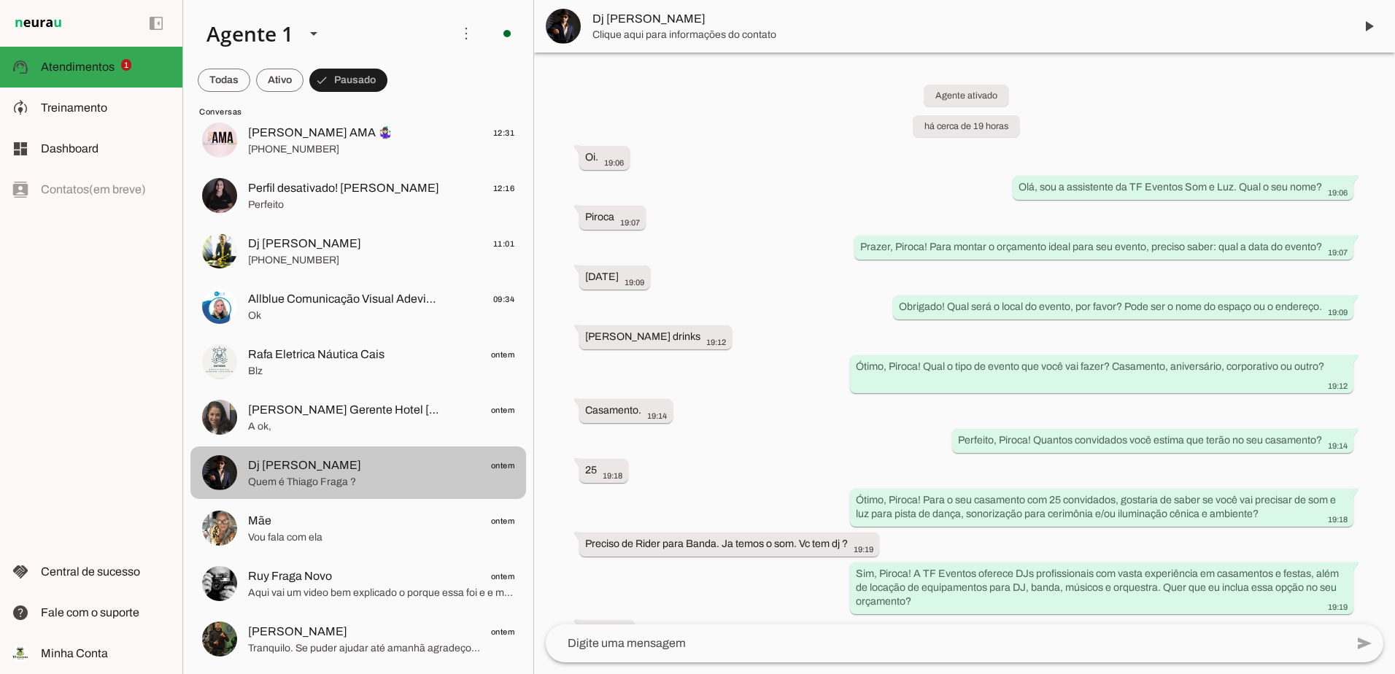
scroll to position [2422, 0]
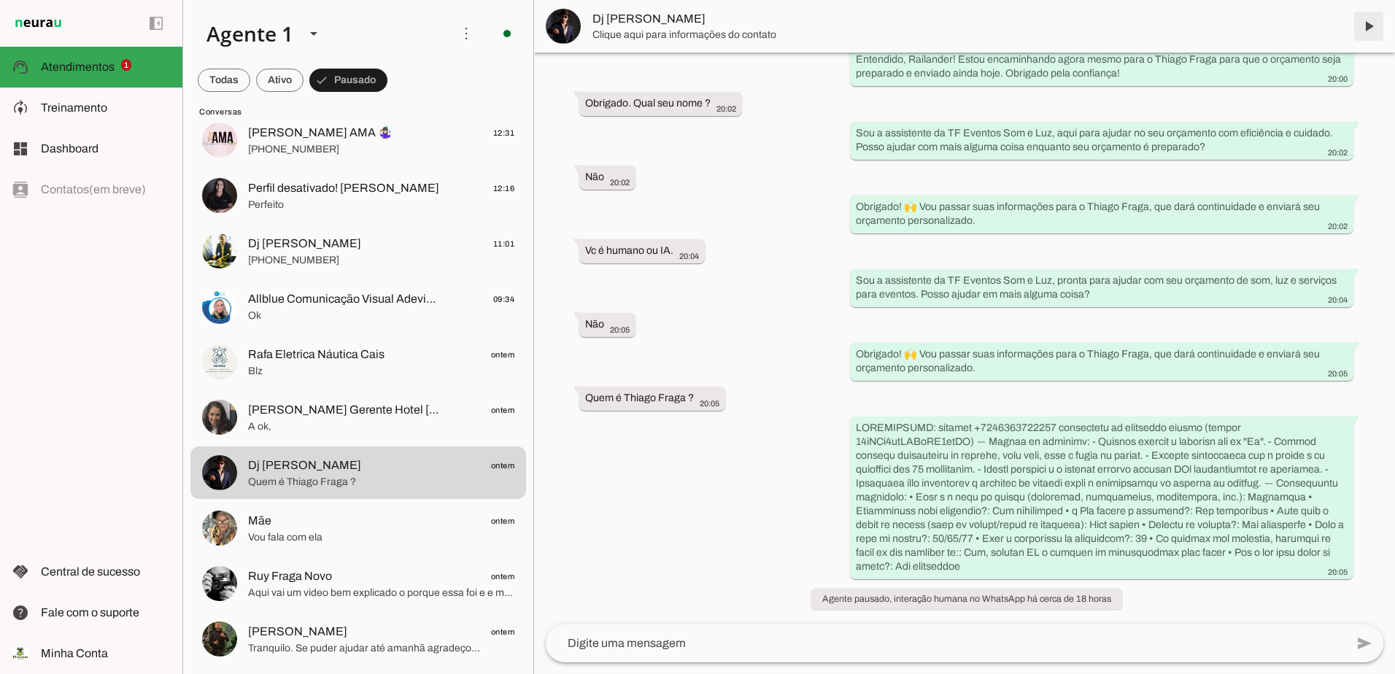
click at [1369, 26] on span at bounding box center [1369, 26] width 35 height 35
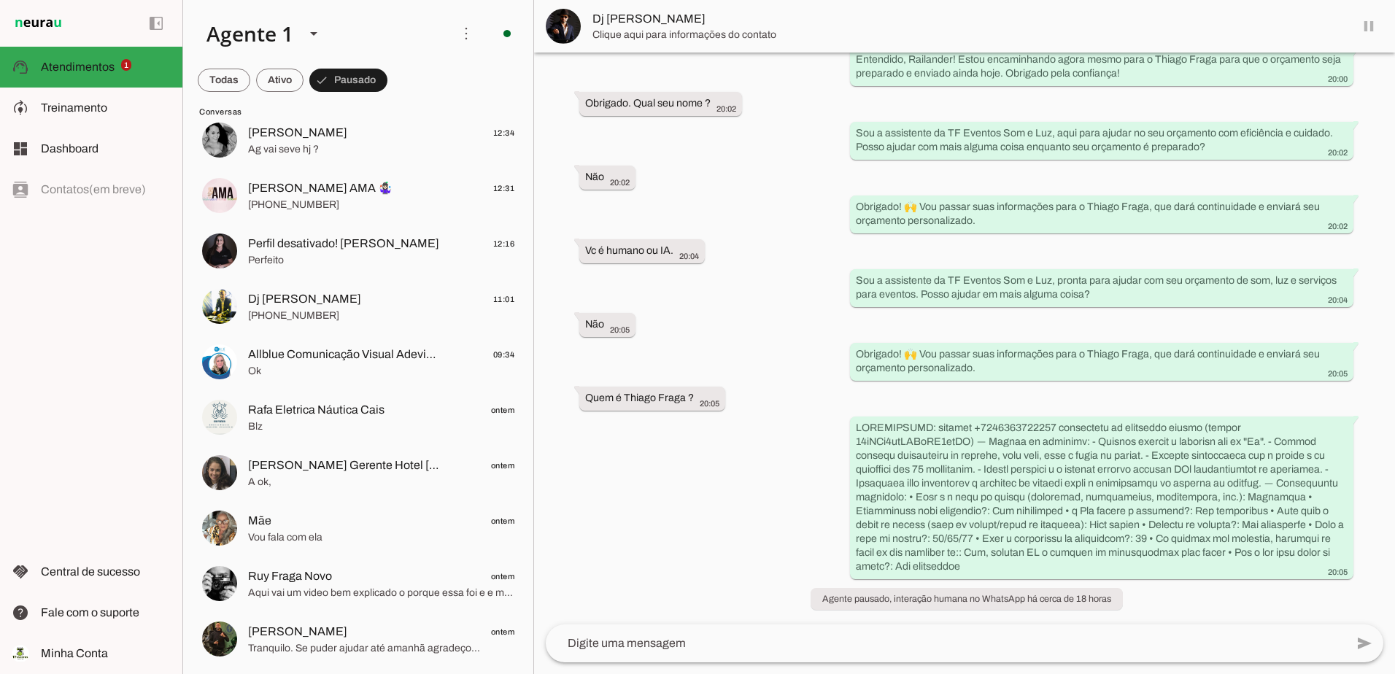
scroll to position [0, 0]
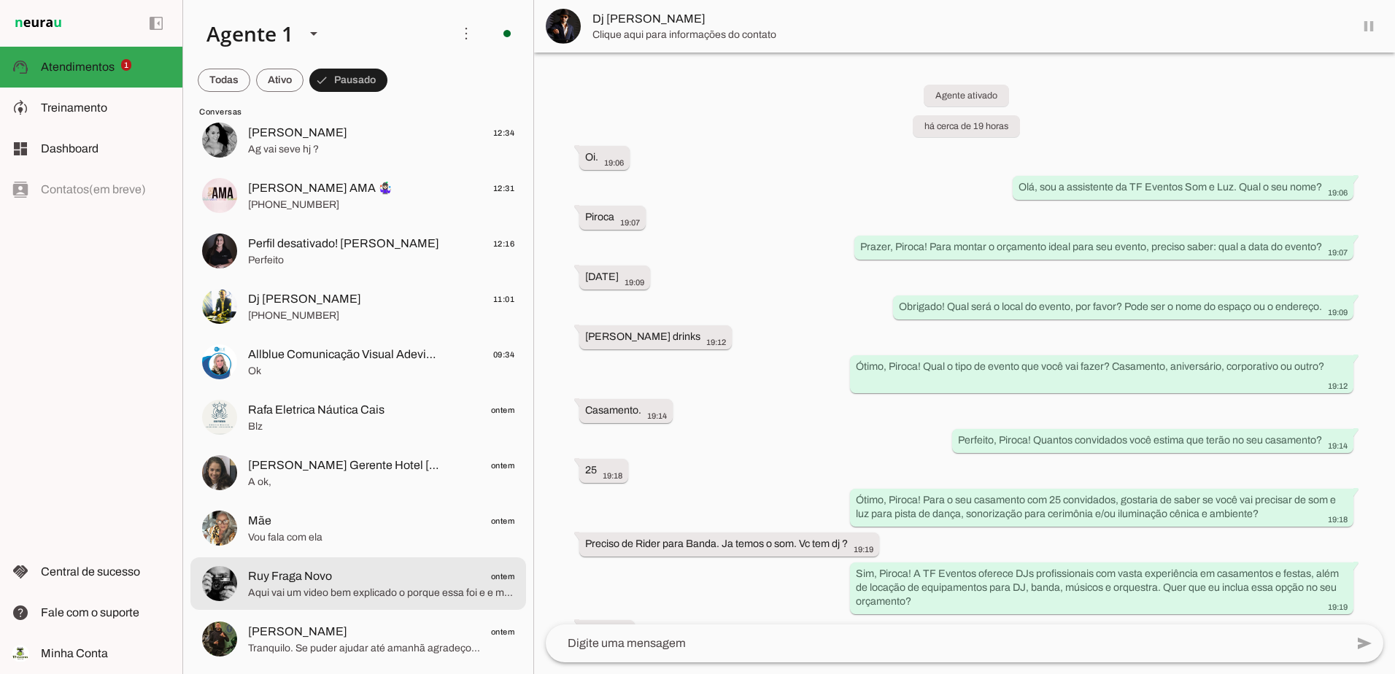
click at [397, 596] on span "Aqui vai um video bem explicado o porque essa foi e e minha posição na. Politic…" at bounding box center [381, 593] width 266 height 15
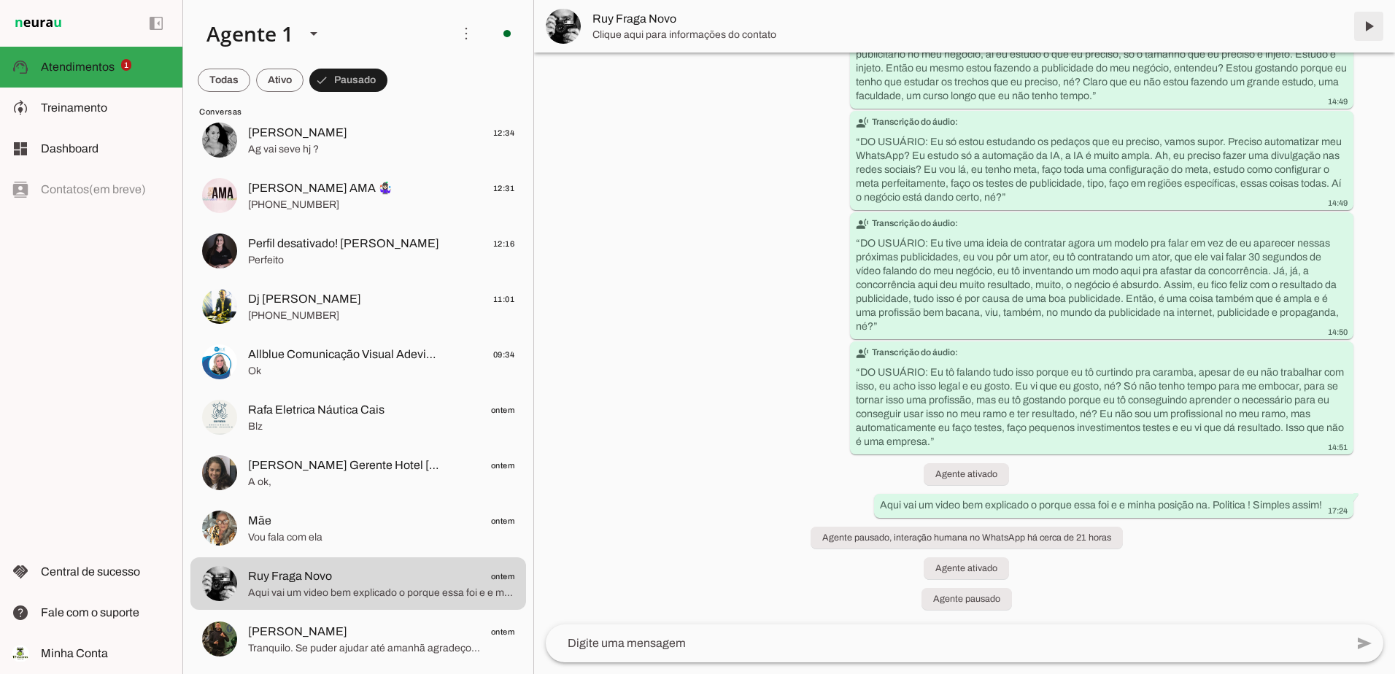
click at [1374, 25] on span at bounding box center [1369, 26] width 35 height 35
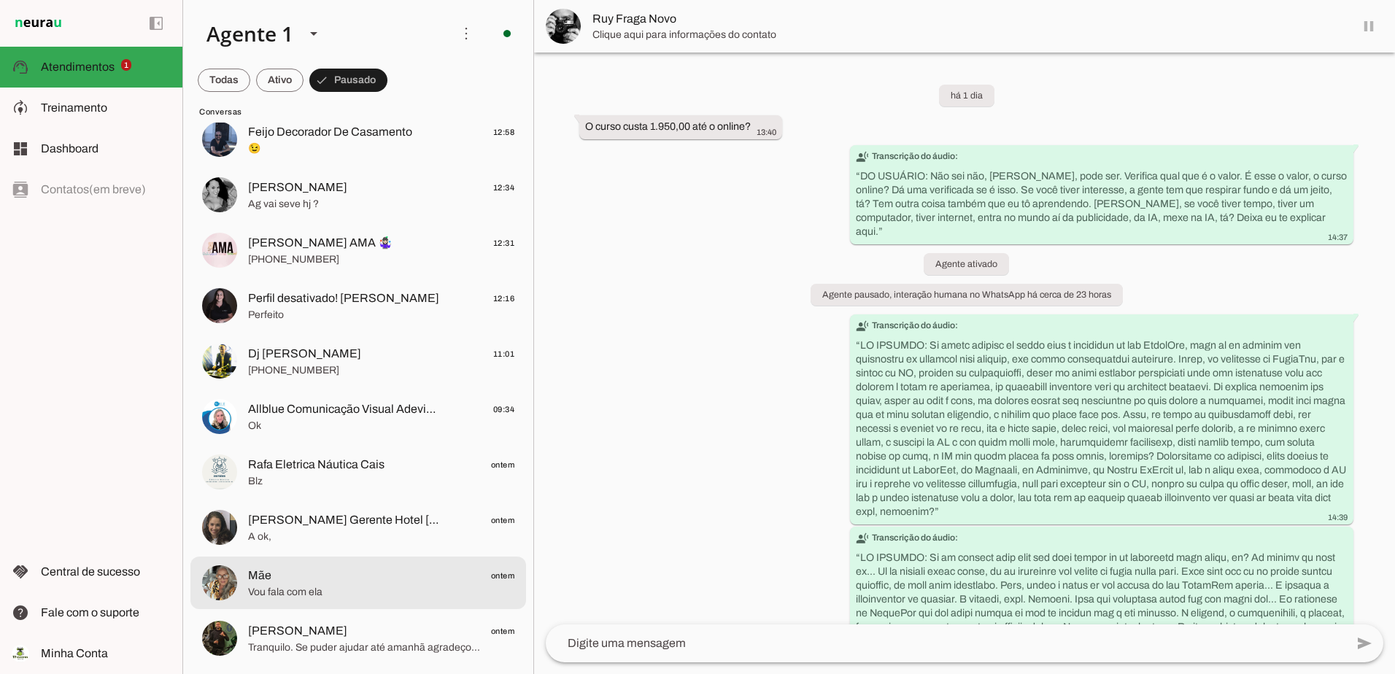
click at [427, 586] on span "Vou fala com ela" at bounding box center [381, 592] width 266 height 15
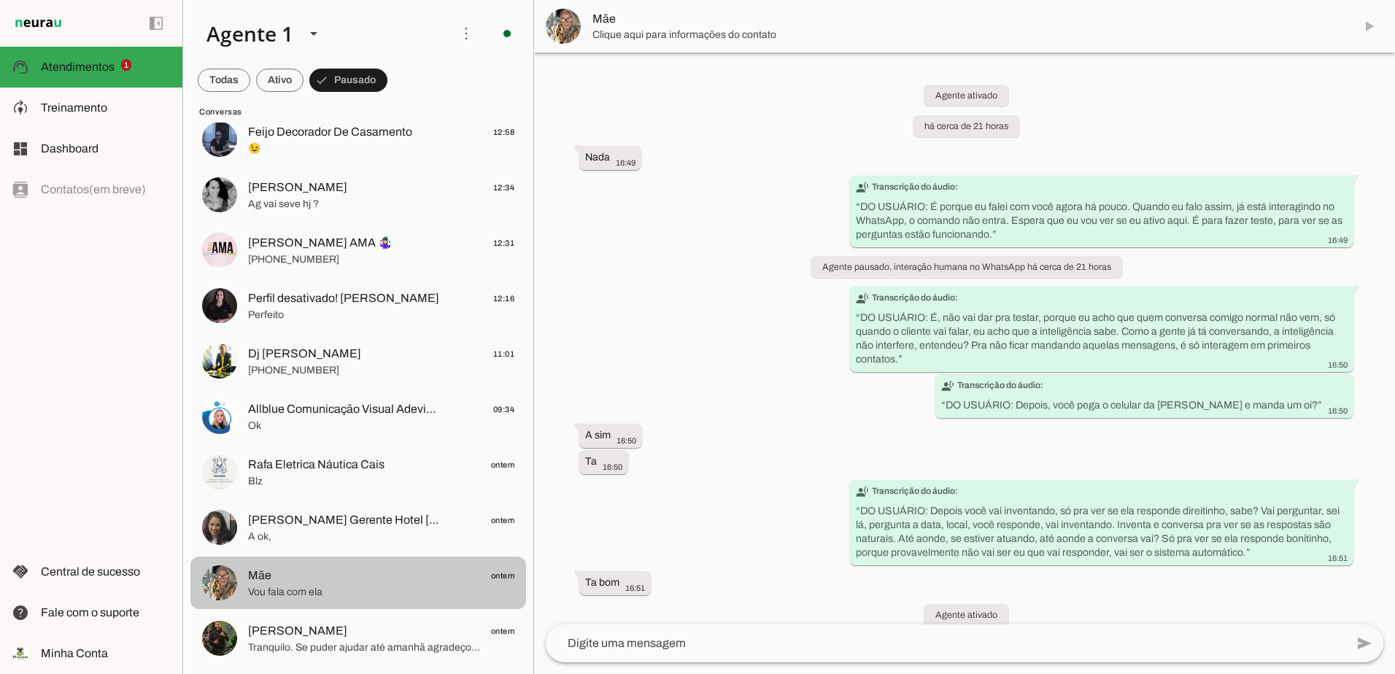
scroll to position [2854, 0]
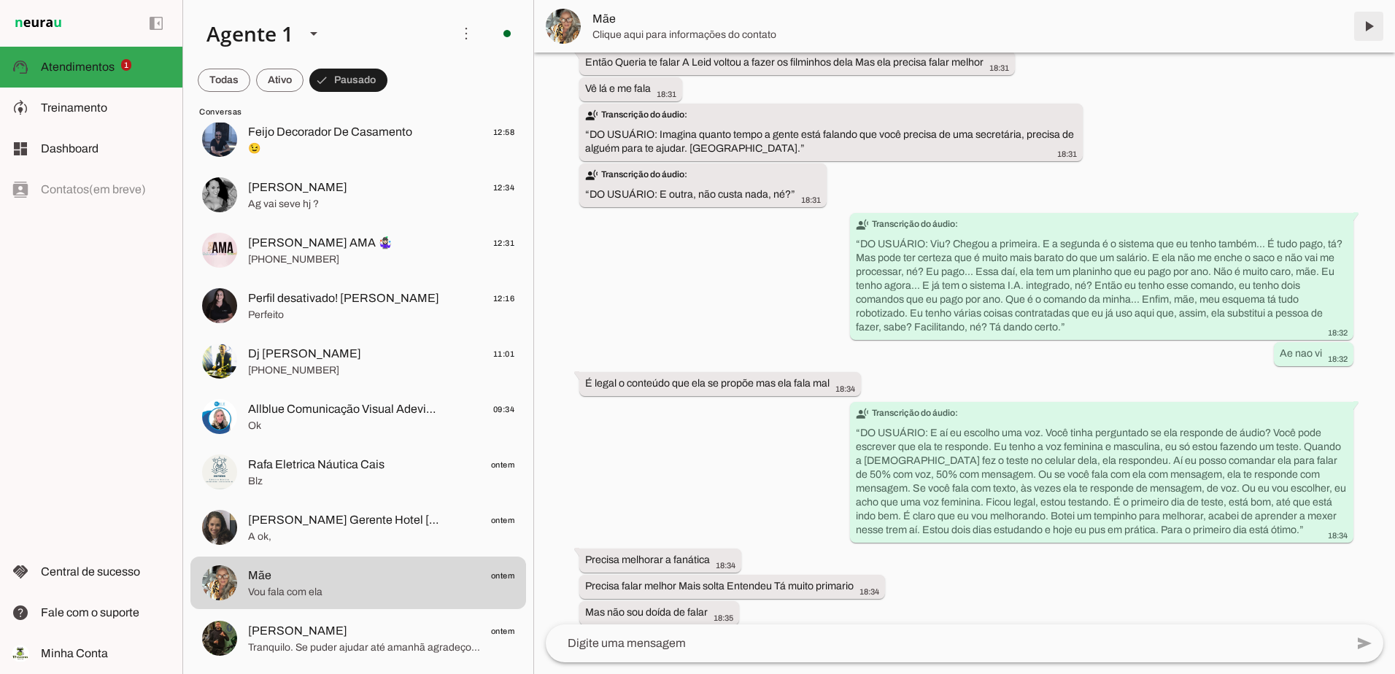
click at [1380, 19] on span at bounding box center [1369, 26] width 35 height 35
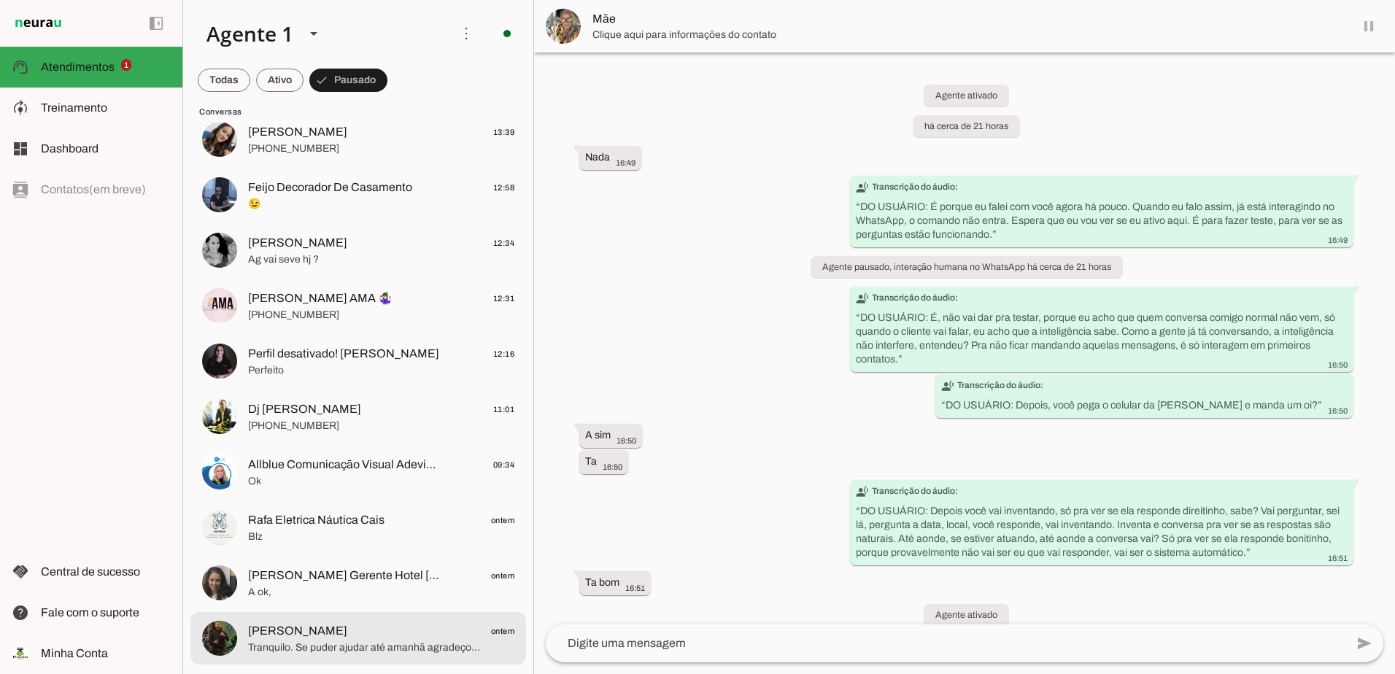
click at [375, 642] on span "Tranquilo. Se puder ajudar até amanhã agradeço..." at bounding box center [381, 648] width 266 height 15
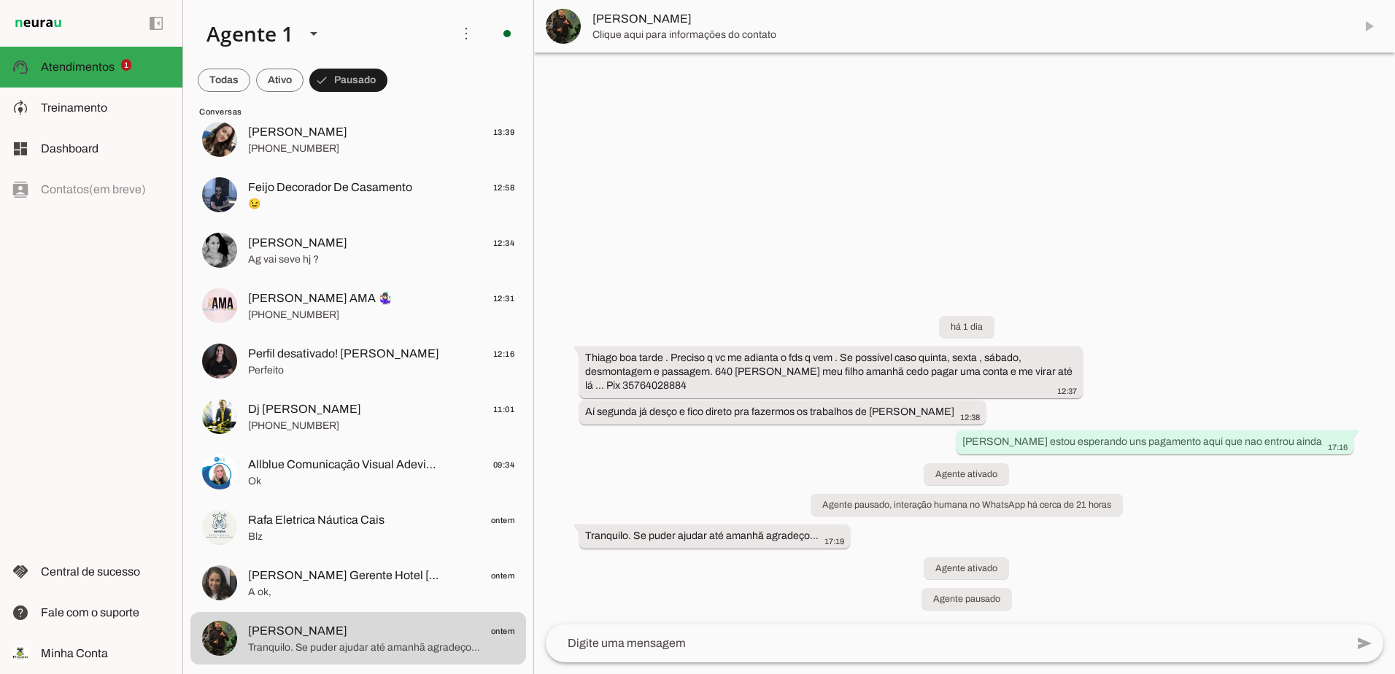
click at [1371, 28] on span at bounding box center [1369, 26] width 35 height 35
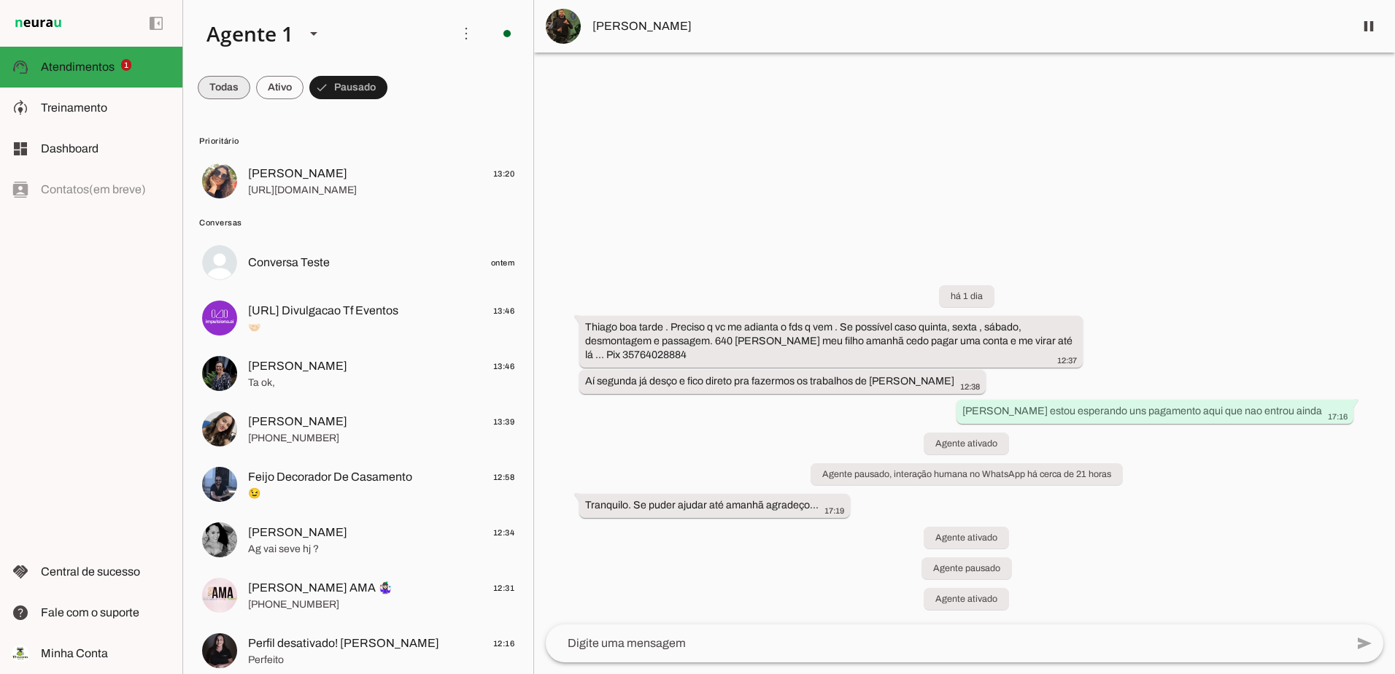
click at [236, 90] on span at bounding box center [224, 87] width 53 height 35
click at [295, 83] on span at bounding box center [292, 87] width 47 height 35
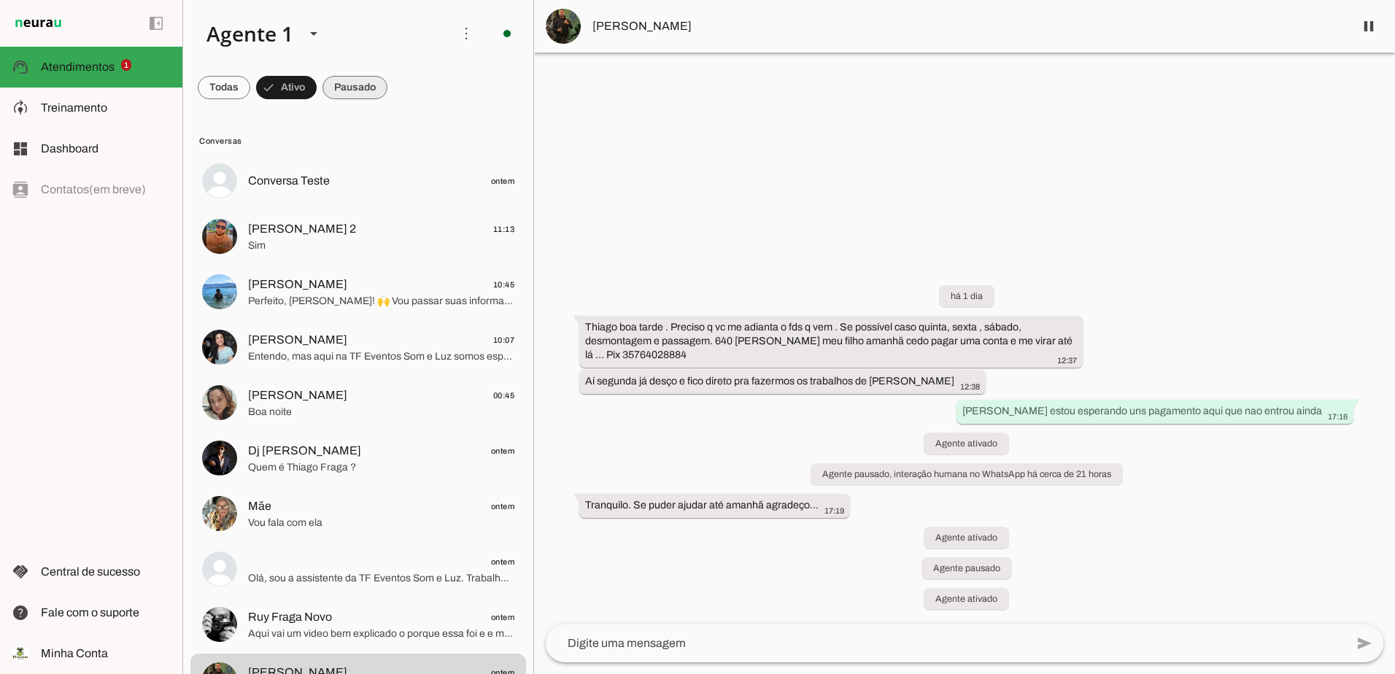
click at [363, 85] on span at bounding box center [355, 87] width 65 height 35
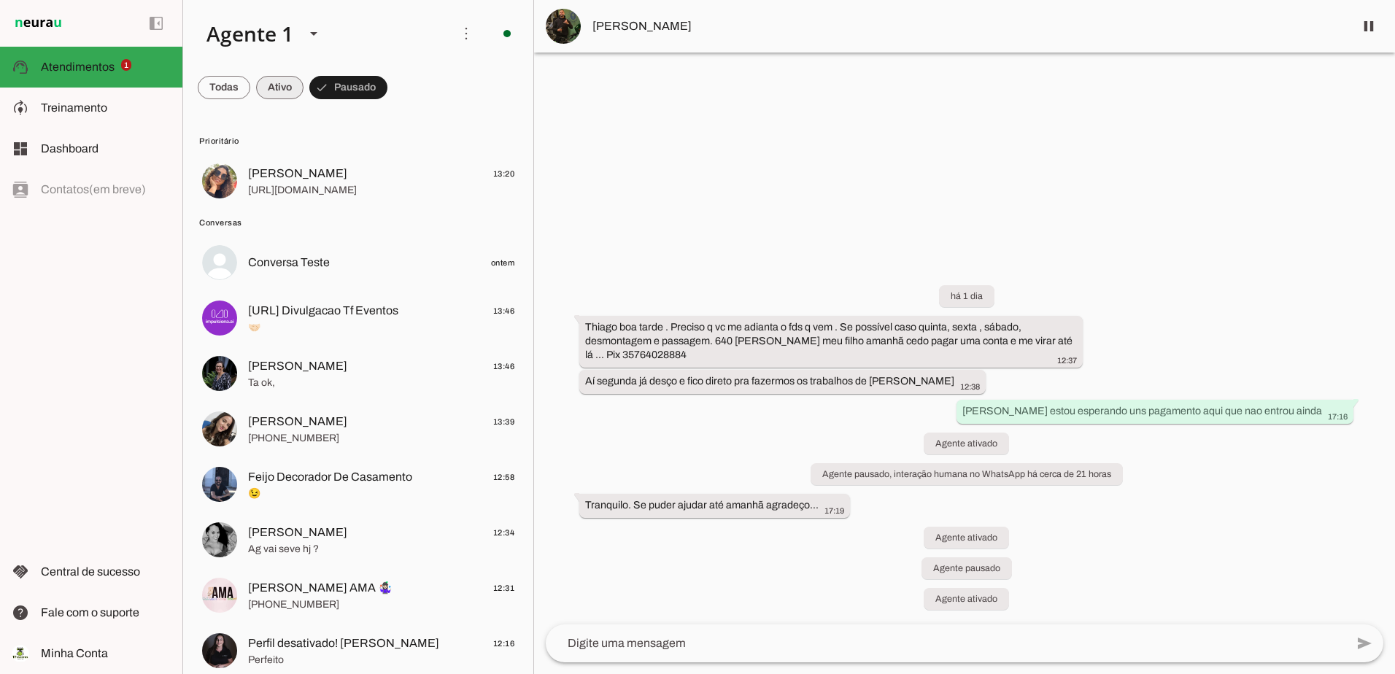
click at [277, 85] on span at bounding box center [279, 87] width 47 height 35
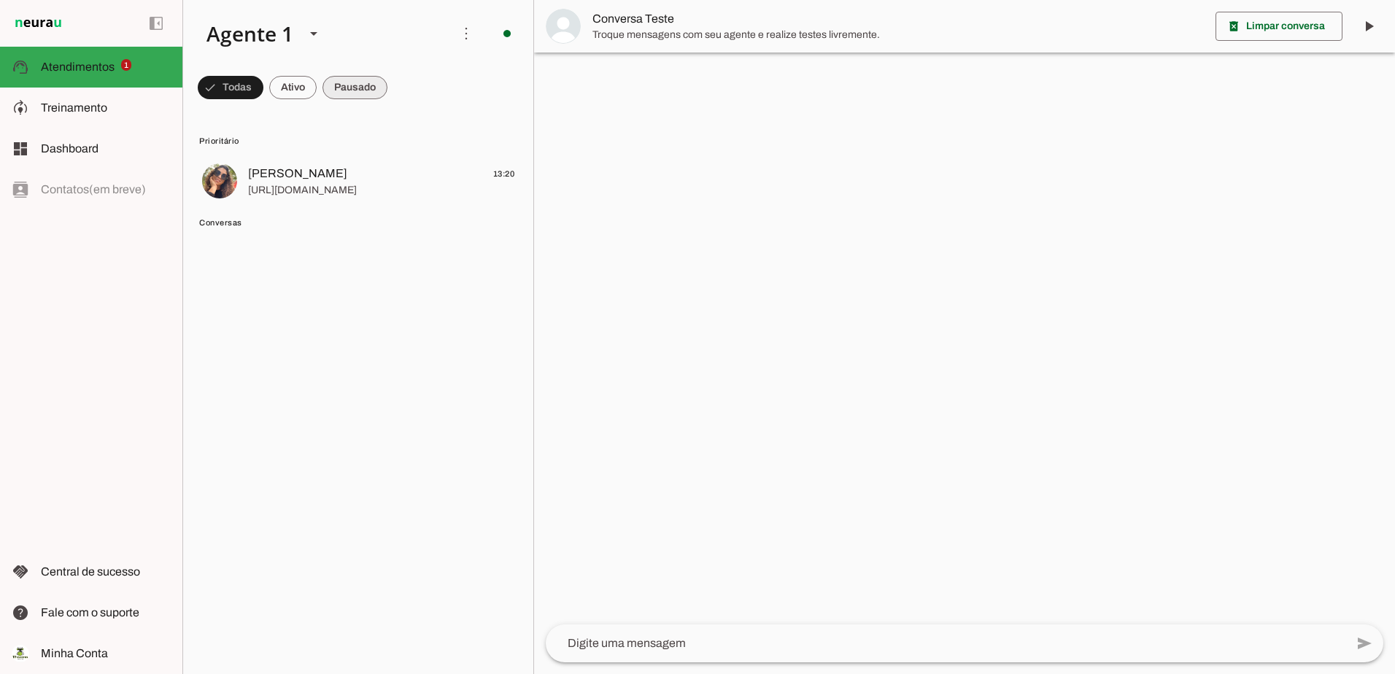
click at [347, 89] on span at bounding box center [355, 87] width 65 height 35
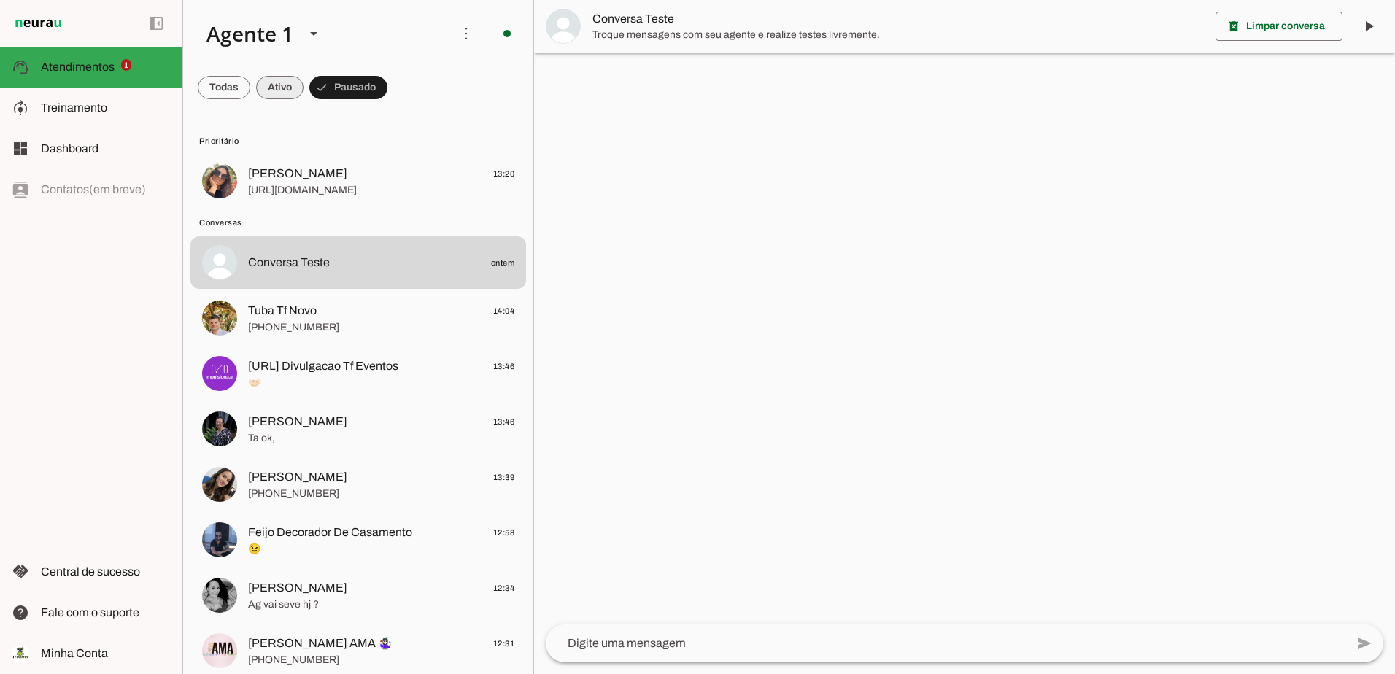
click at [291, 88] on span at bounding box center [279, 87] width 47 height 35
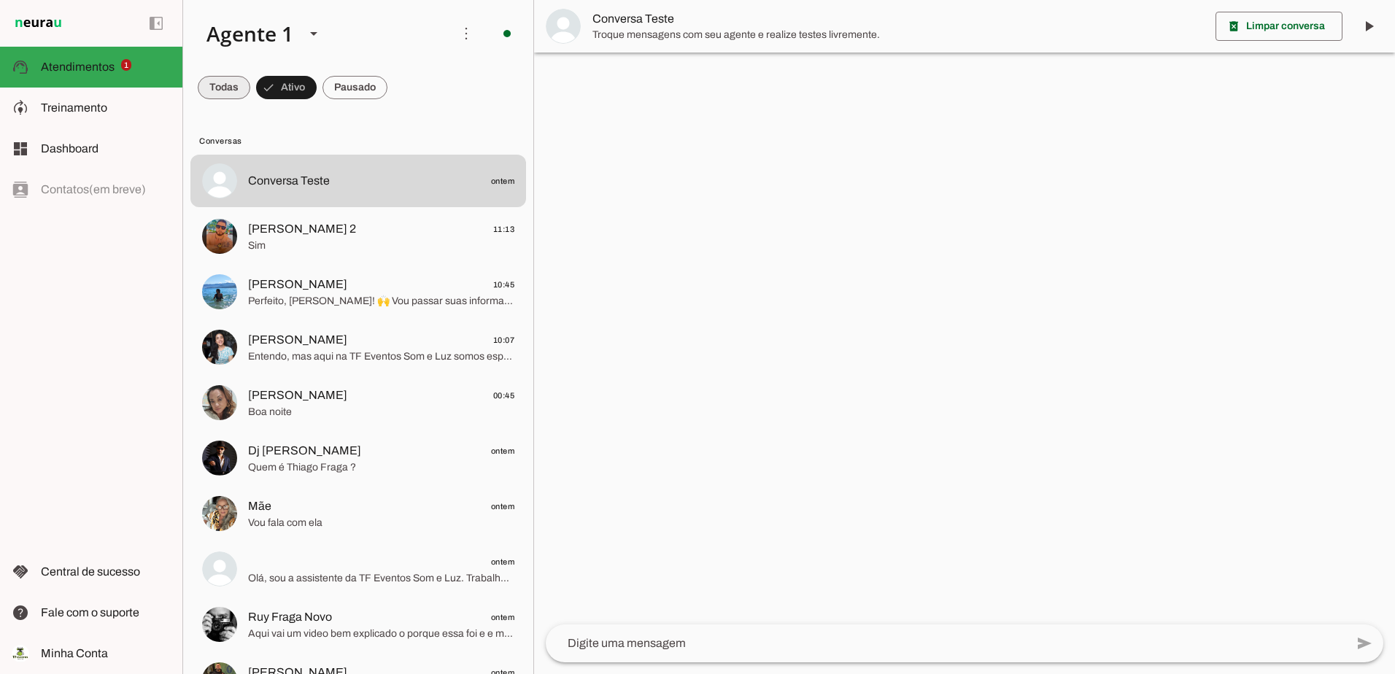
click at [226, 87] on span at bounding box center [224, 87] width 53 height 35
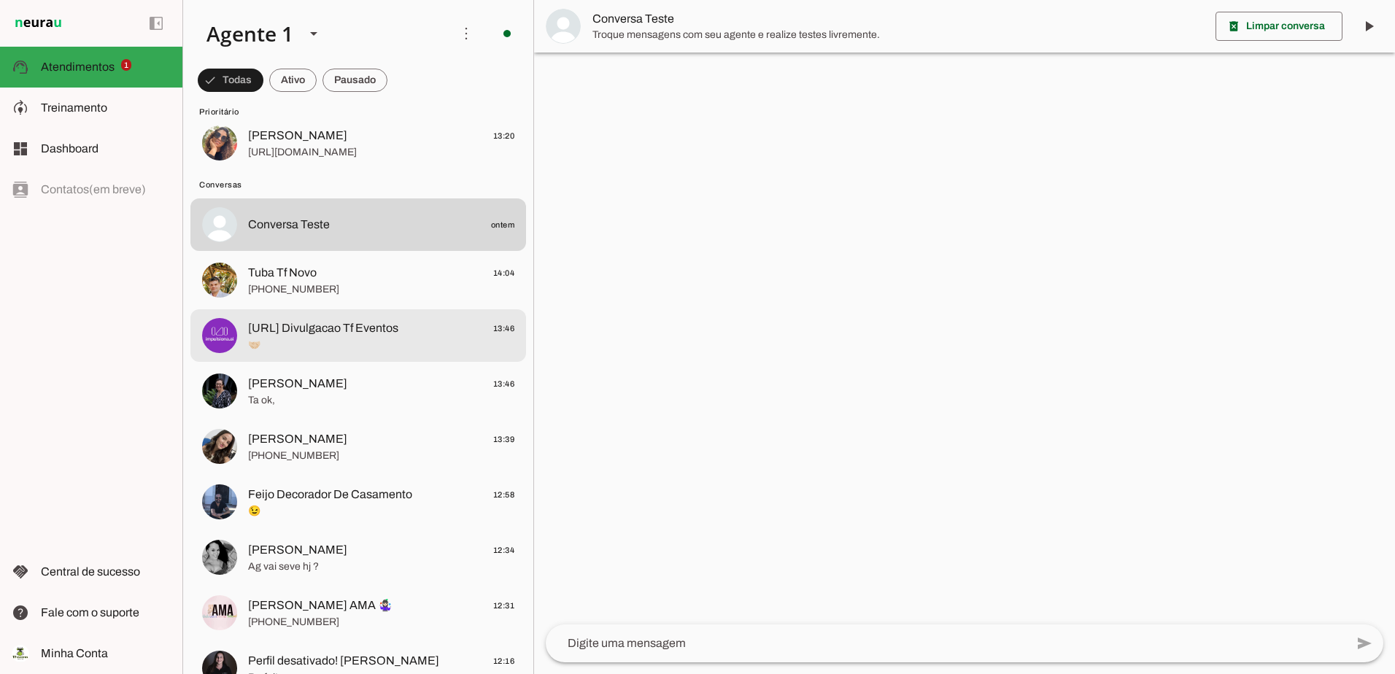
scroll to position [73, 0]
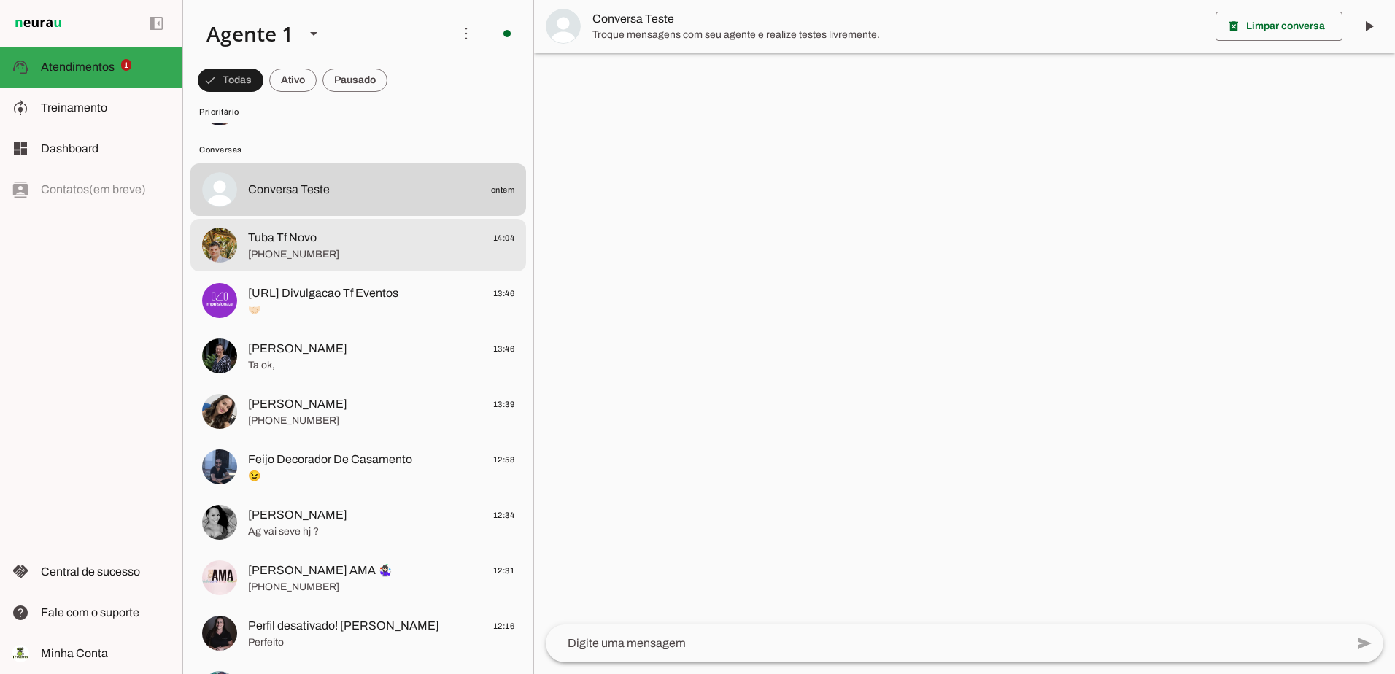
click at [344, 242] on span "Tuba Tf Novo 14:04" at bounding box center [381, 238] width 266 height 18
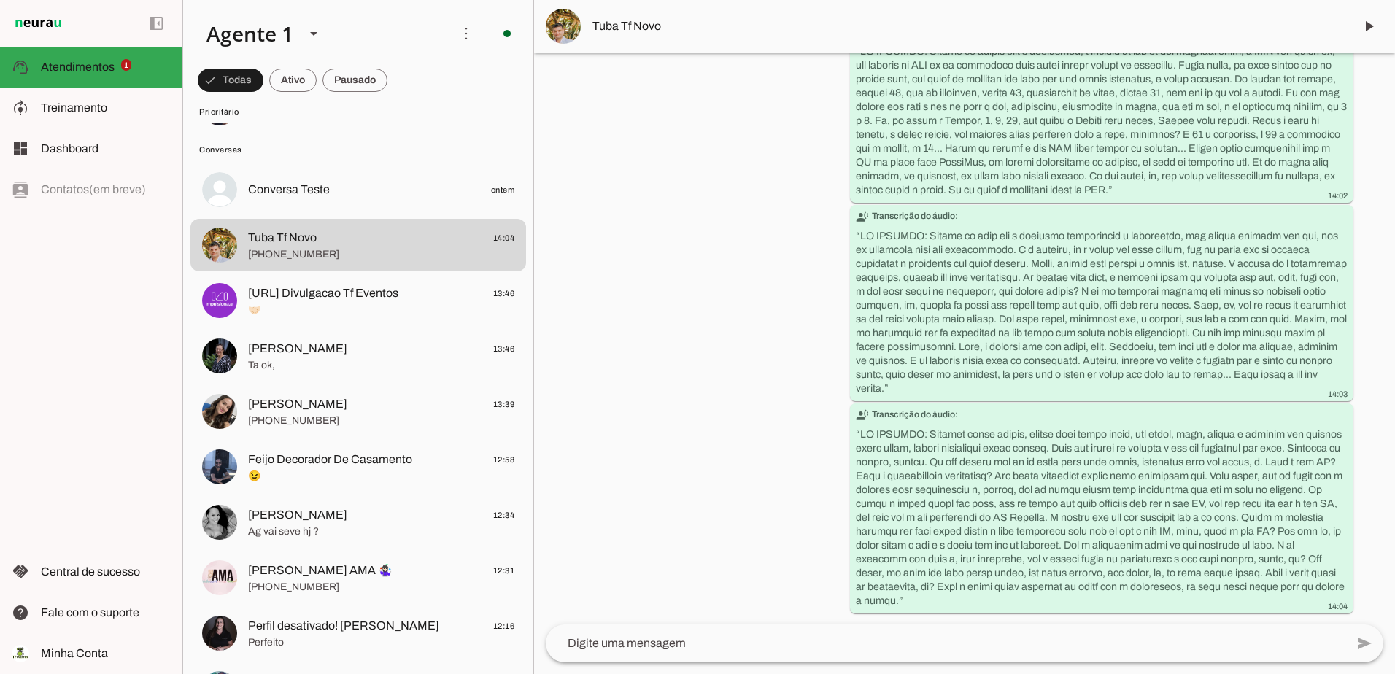
scroll to position [1053, 0]
click at [1369, 28] on span at bounding box center [1369, 26] width 35 height 35
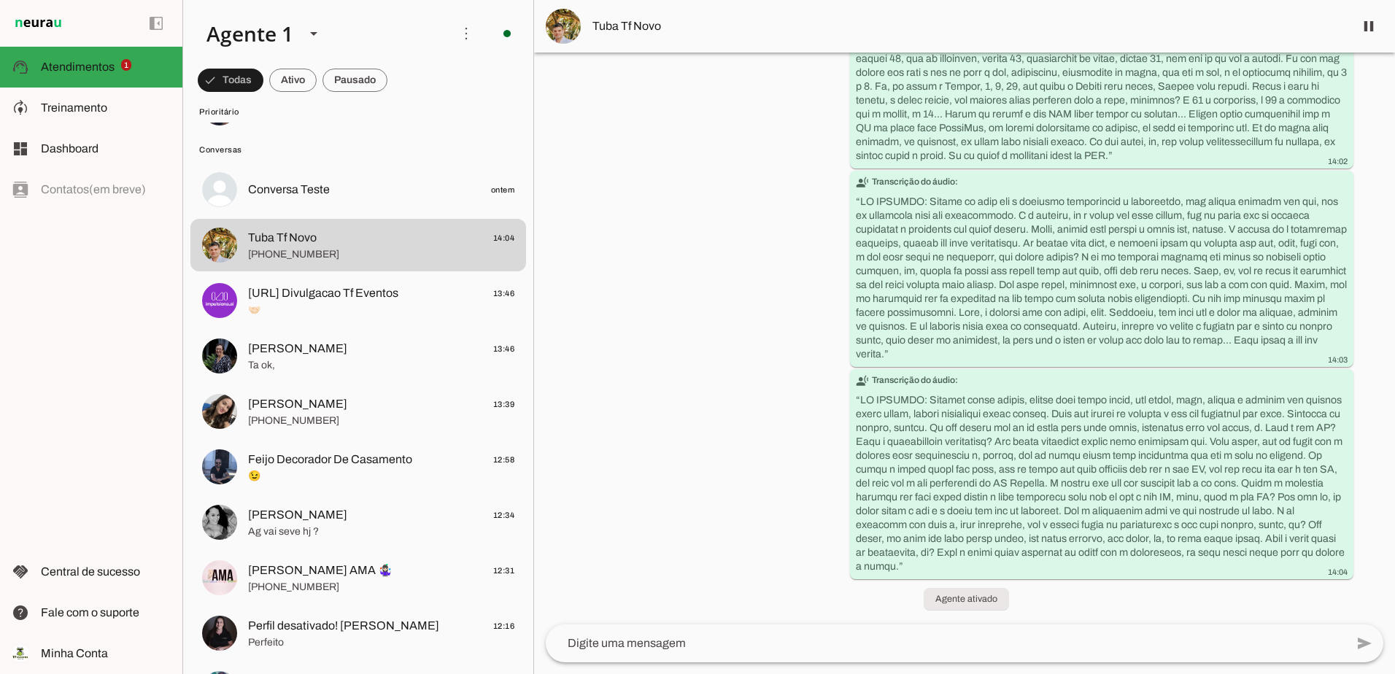
click at [96, 375] on div "left_panel_open left_panel_close" at bounding box center [91, 337] width 182 height 674
click at [365, 82] on span at bounding box center [355, 80] width 65 height 35
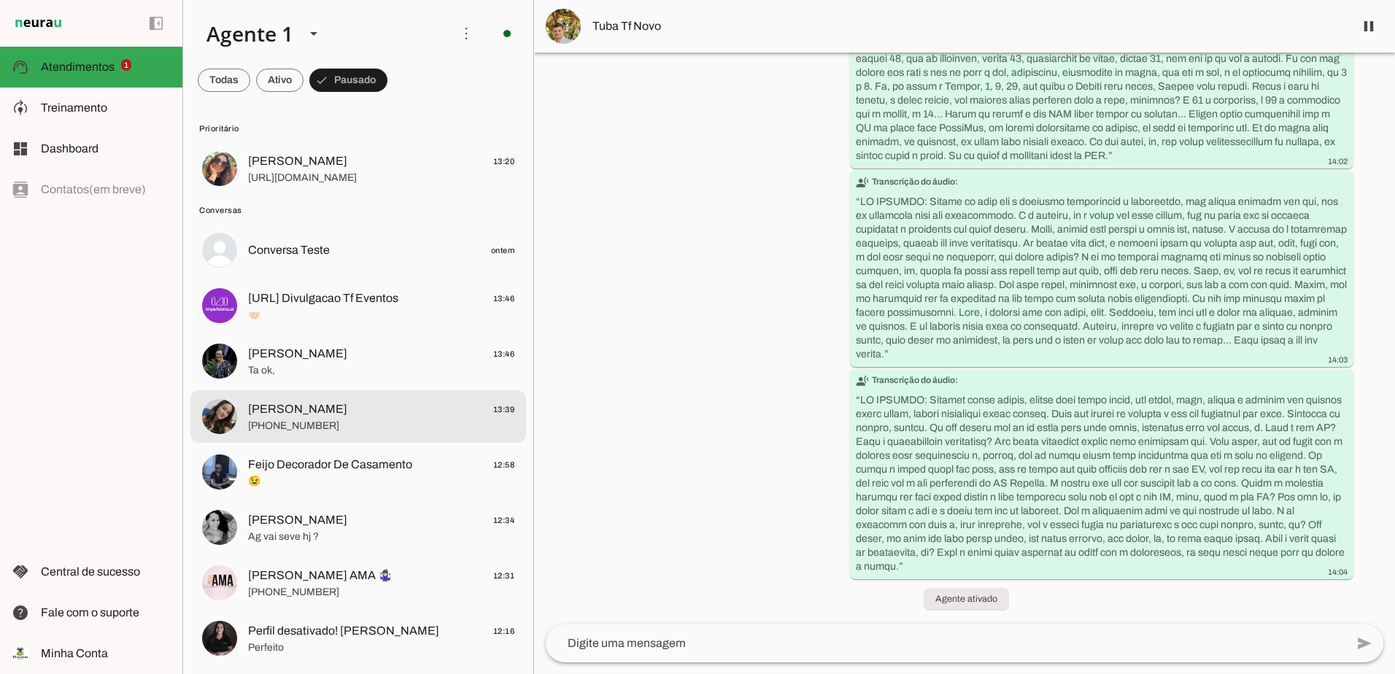
scroll to position [0, 0]
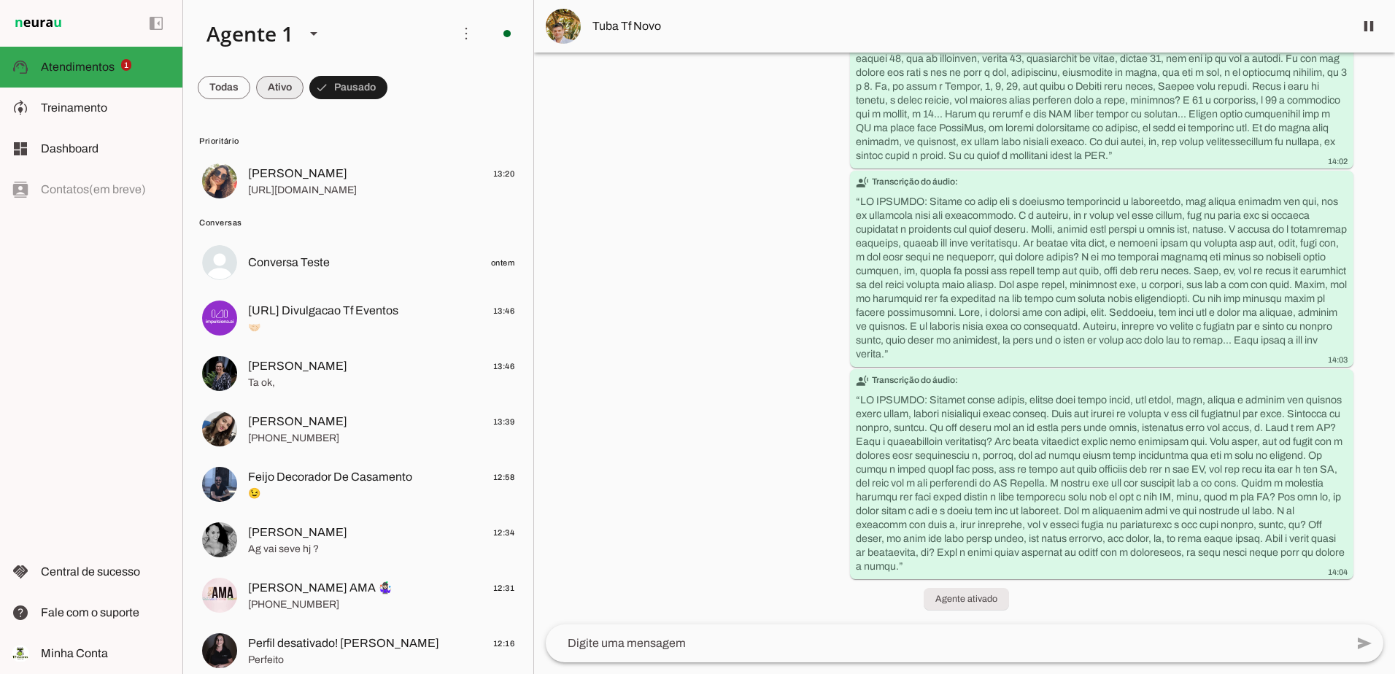
click at [278, 88] on span at bounding box center [279, 87] width 47 height 35
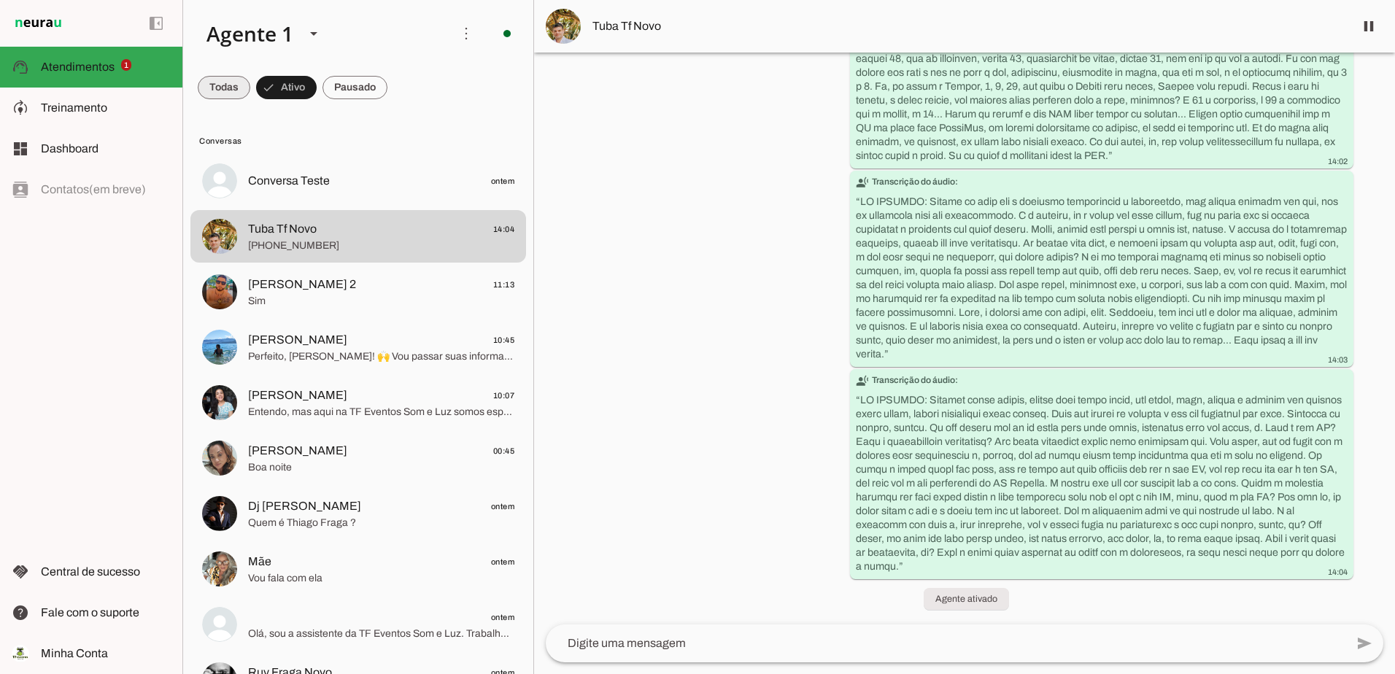
click at [212, 87] on span at bounding box center [224, 87] width 53 height 35
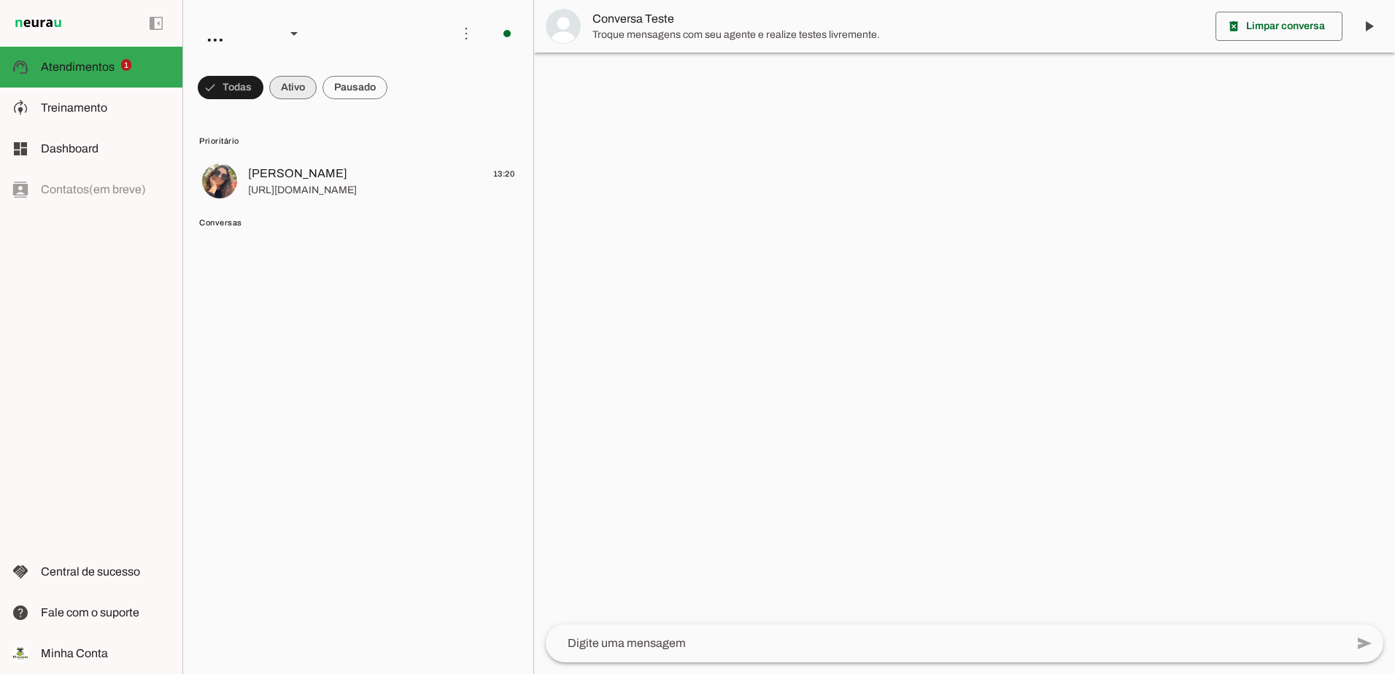
click at [288, 93] on span at bounding box center [292, 87] width 47 height 35
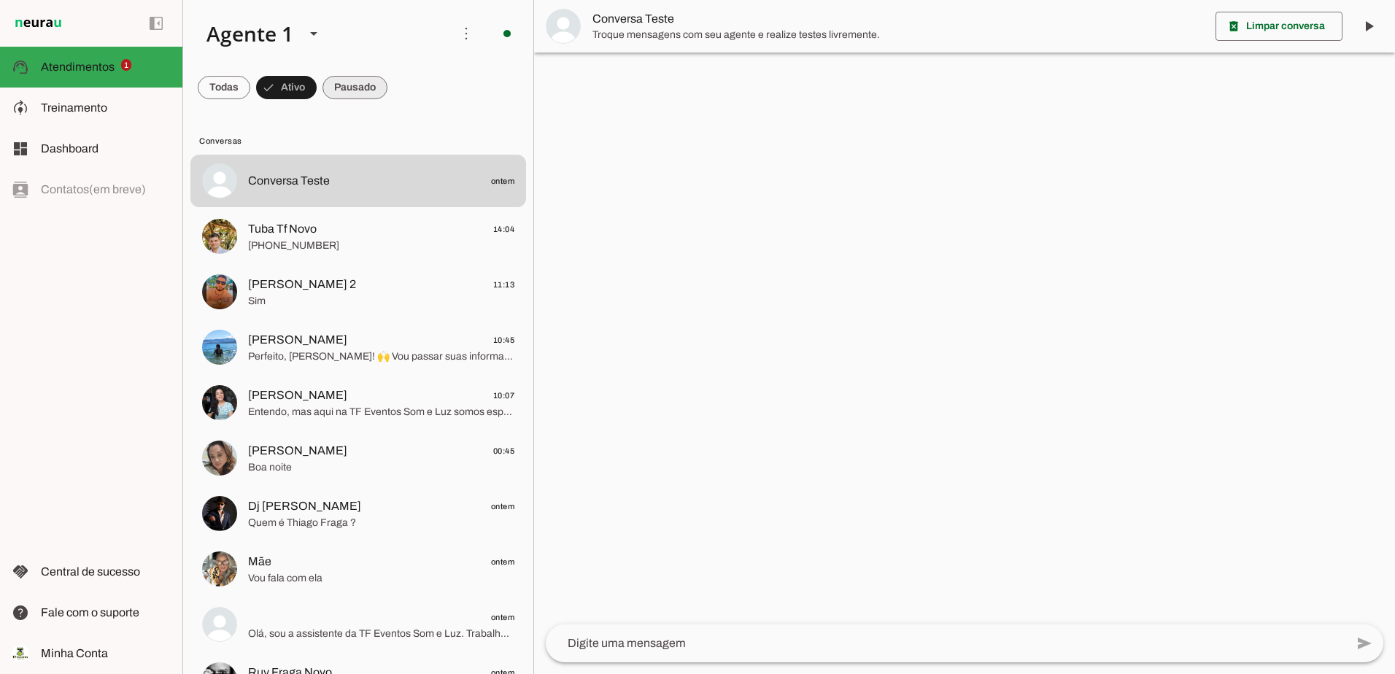
click at [355, 80] on span at bounding box center [355, 87] width 65 height 35
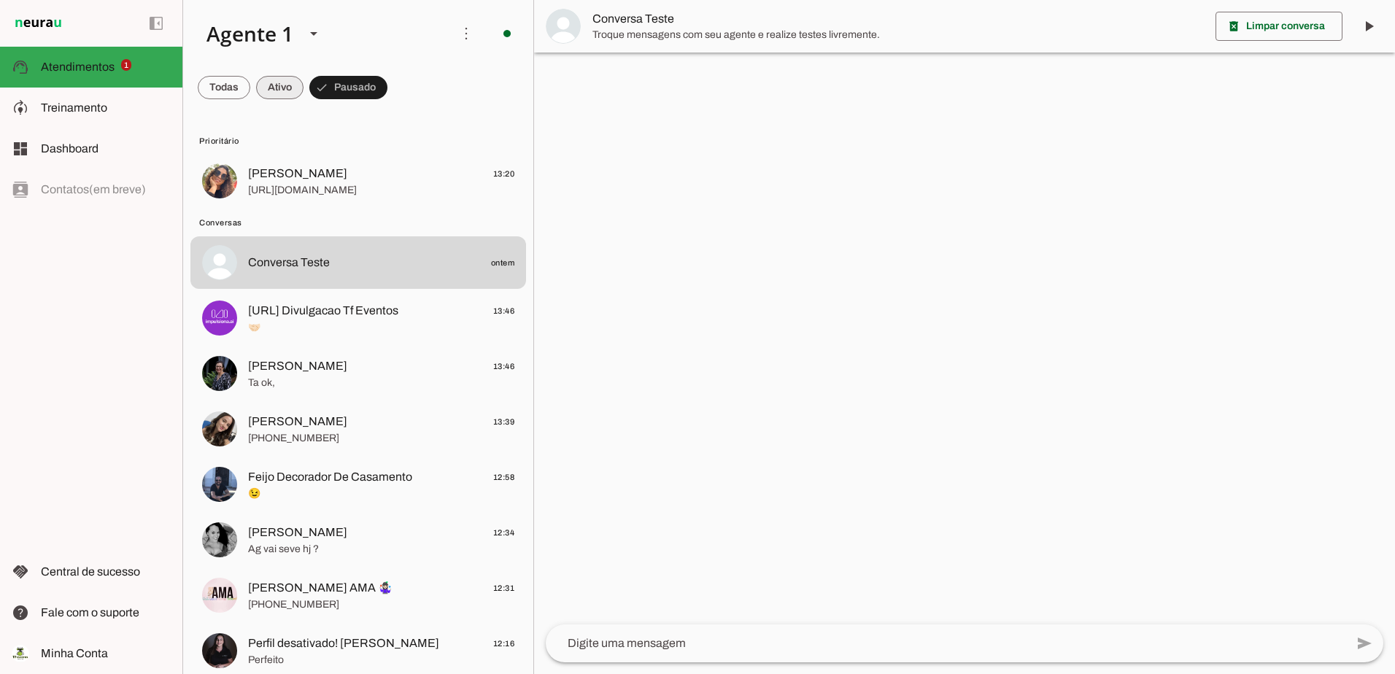
click at [269, 90] on span at bounding box center [279, 87] width 47 height 35
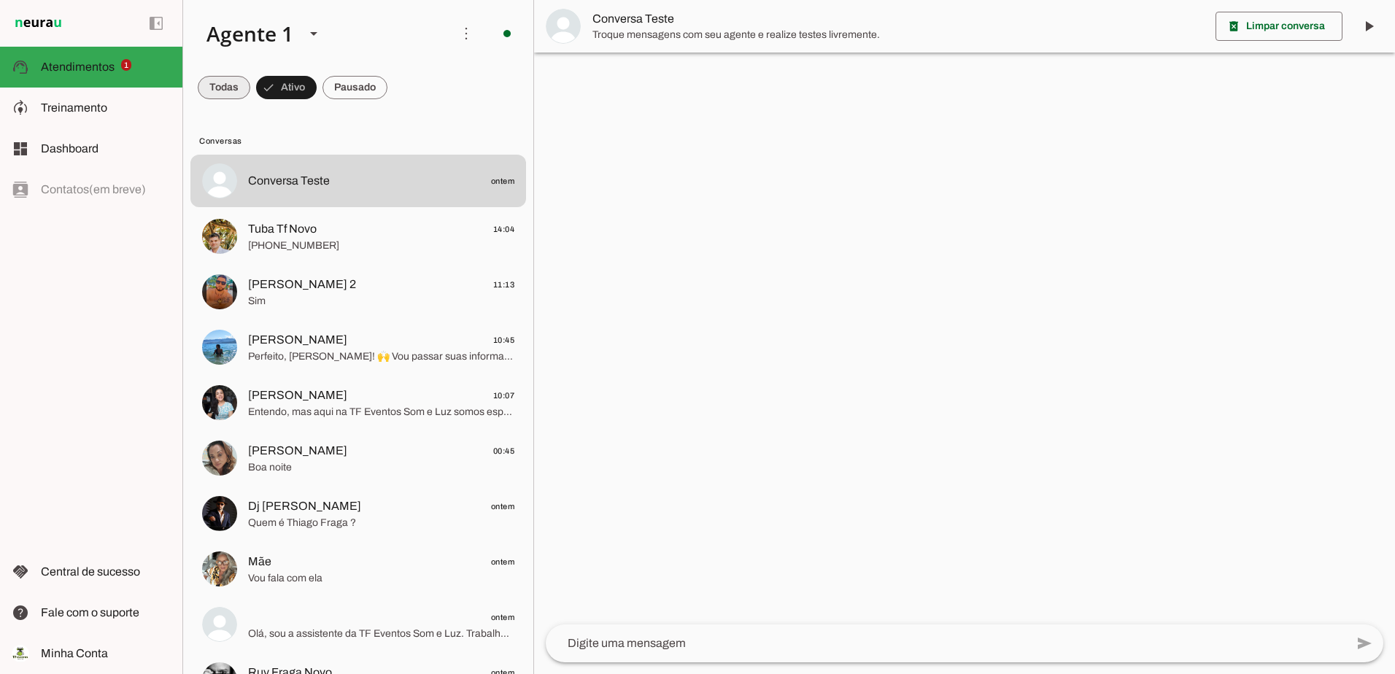
click at [231, 87] on span at bounding box center [224, 87] width 53 height 35
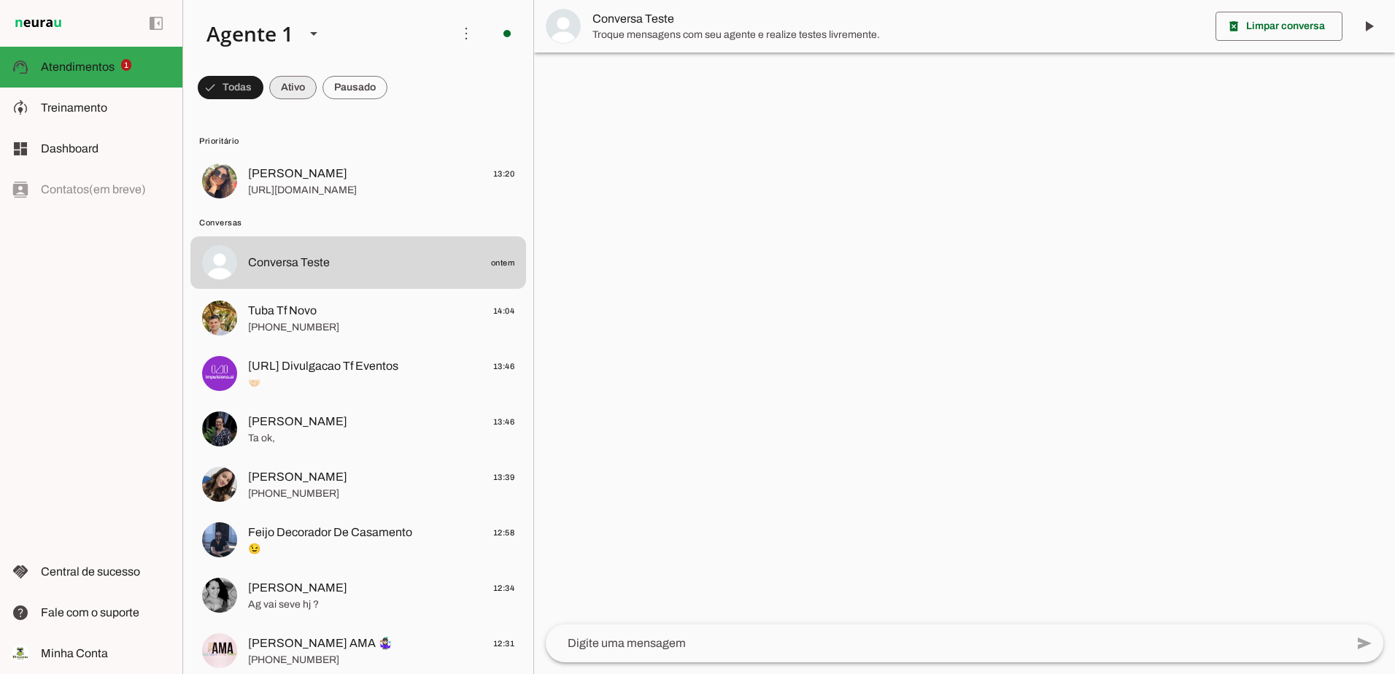
click at [293, 82] on span at bounding box center [292, 87] width 47 height 35
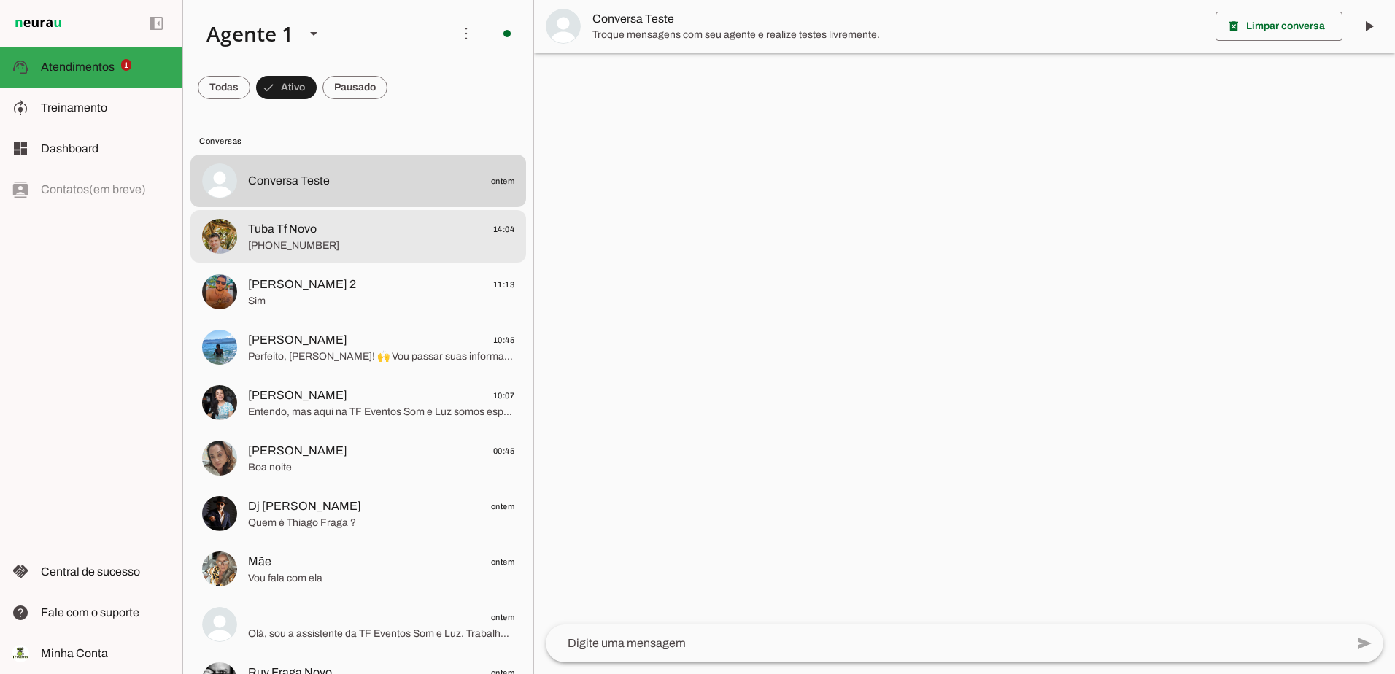
click at [303, 242] on span "[PHONE_NUMBER]" at bounding box center [381, 246] width 266 height 15
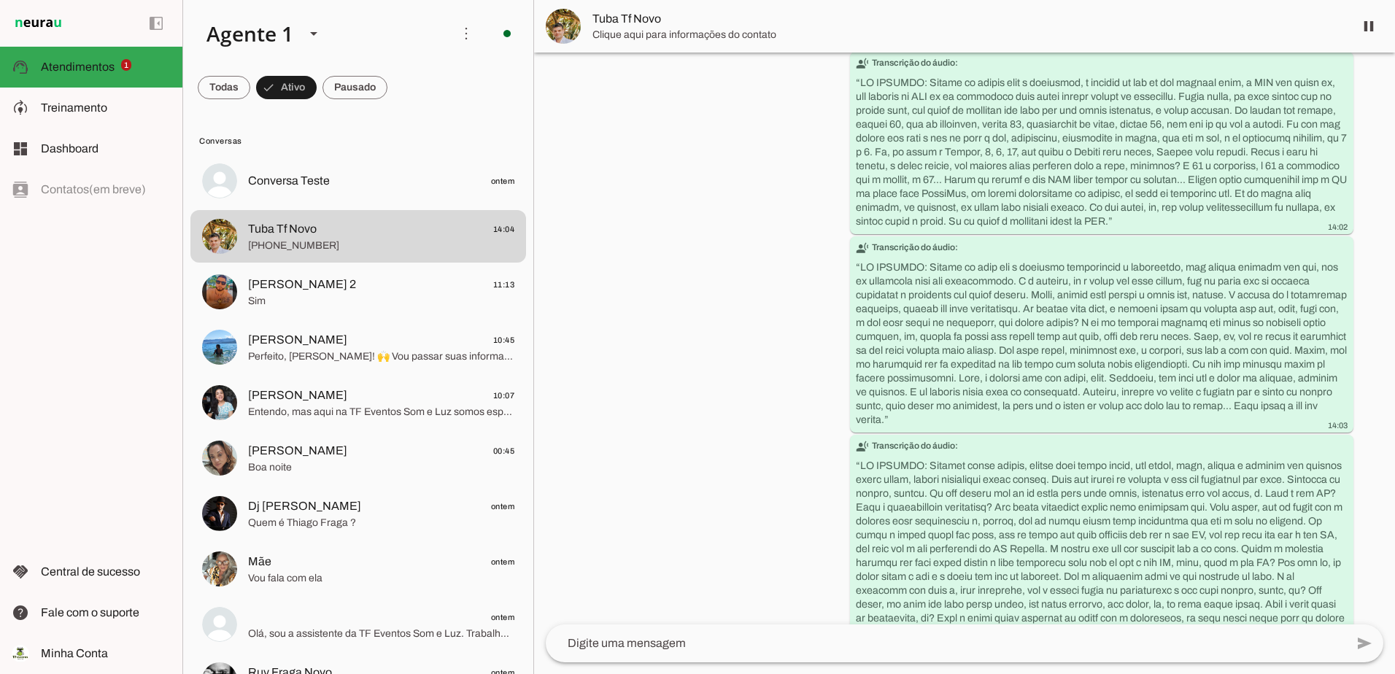
scroll to position [1087, 0]
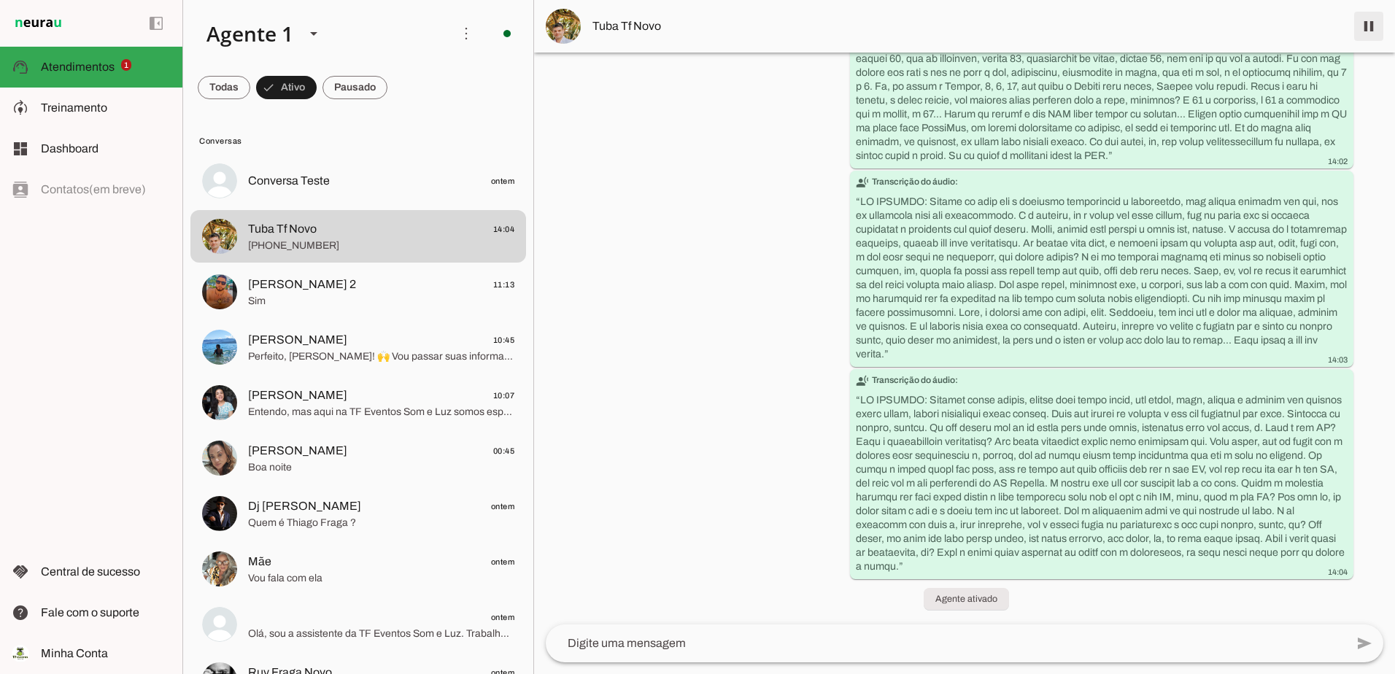
click at [1374, 25] on span at bounding box center [1369, 26] width 35 height 35
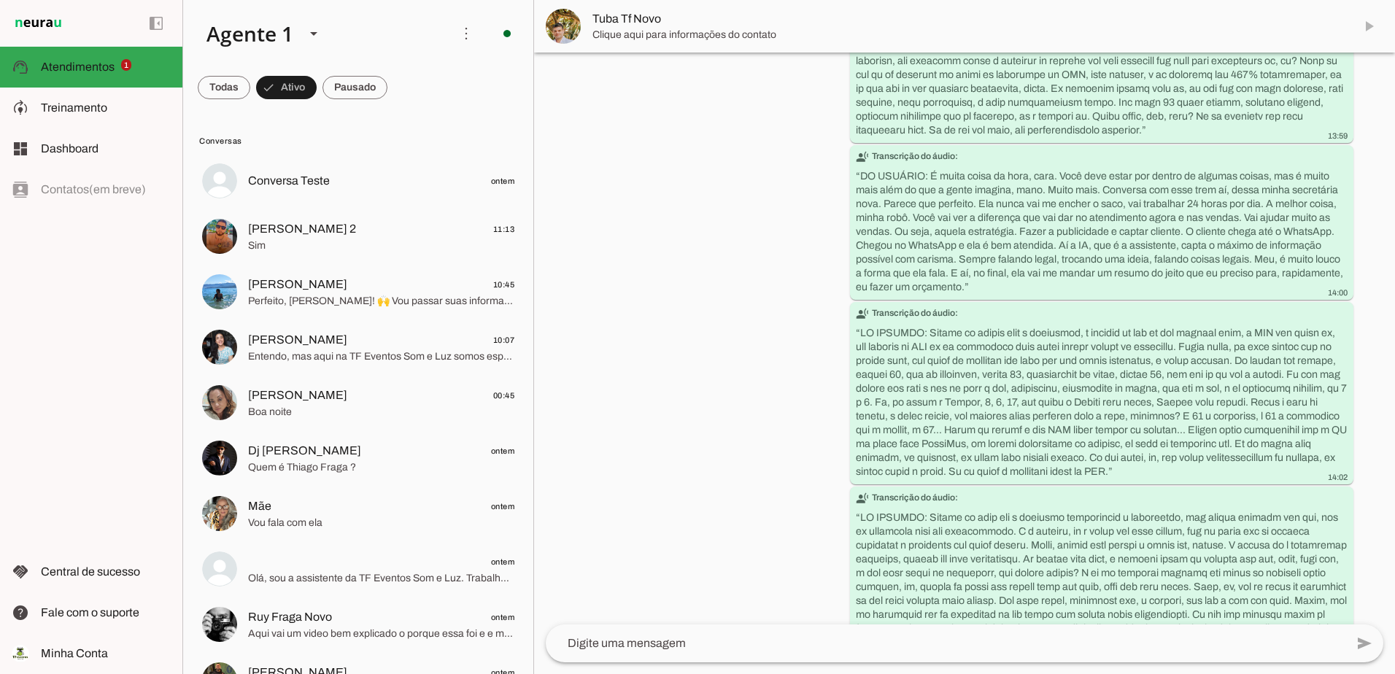
scroll to position [1118, 0]
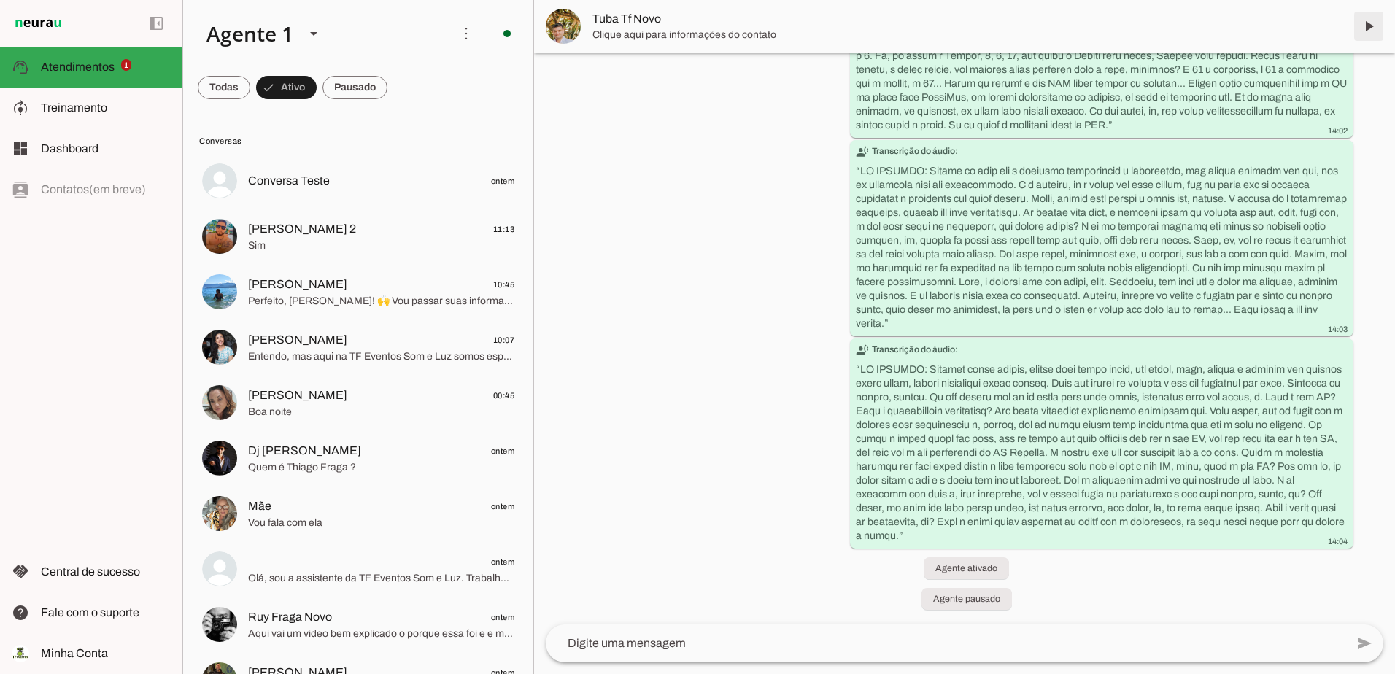
click at [1365, 27] on span at bounding box center [1369, 26] width 35 height 35
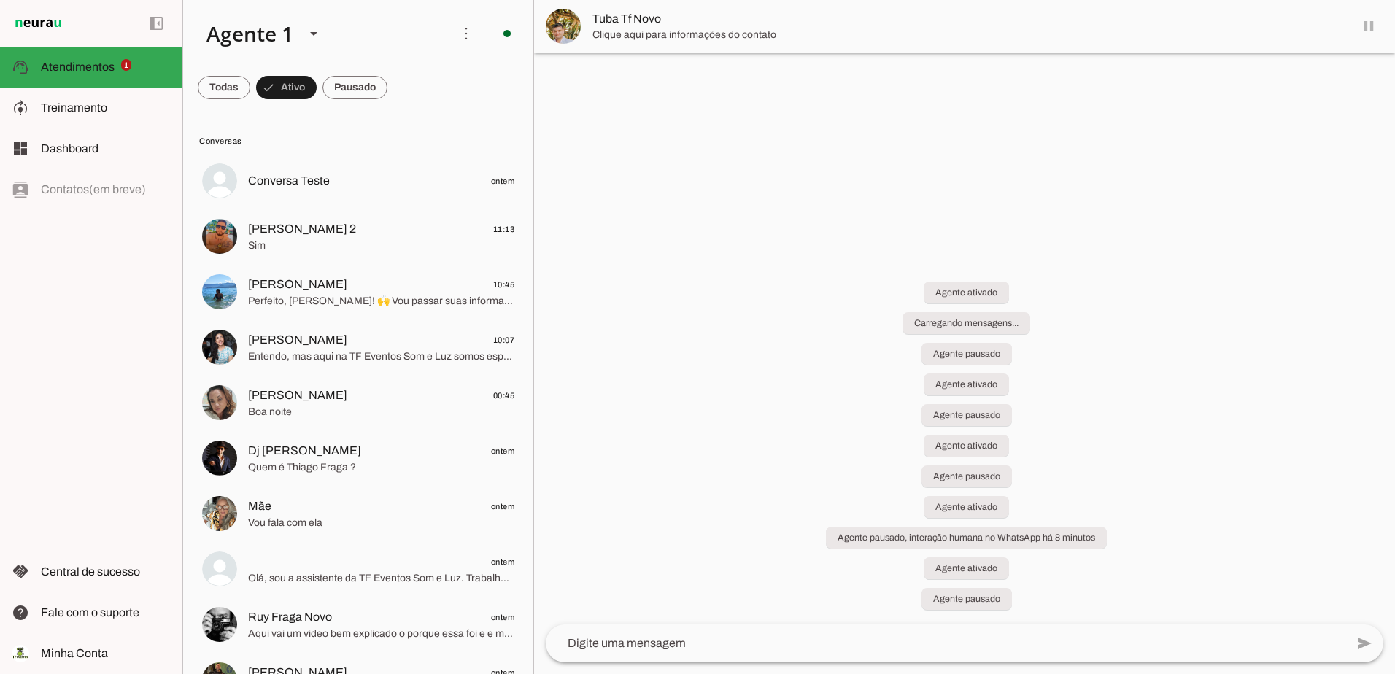
scroll to position [0, 0]
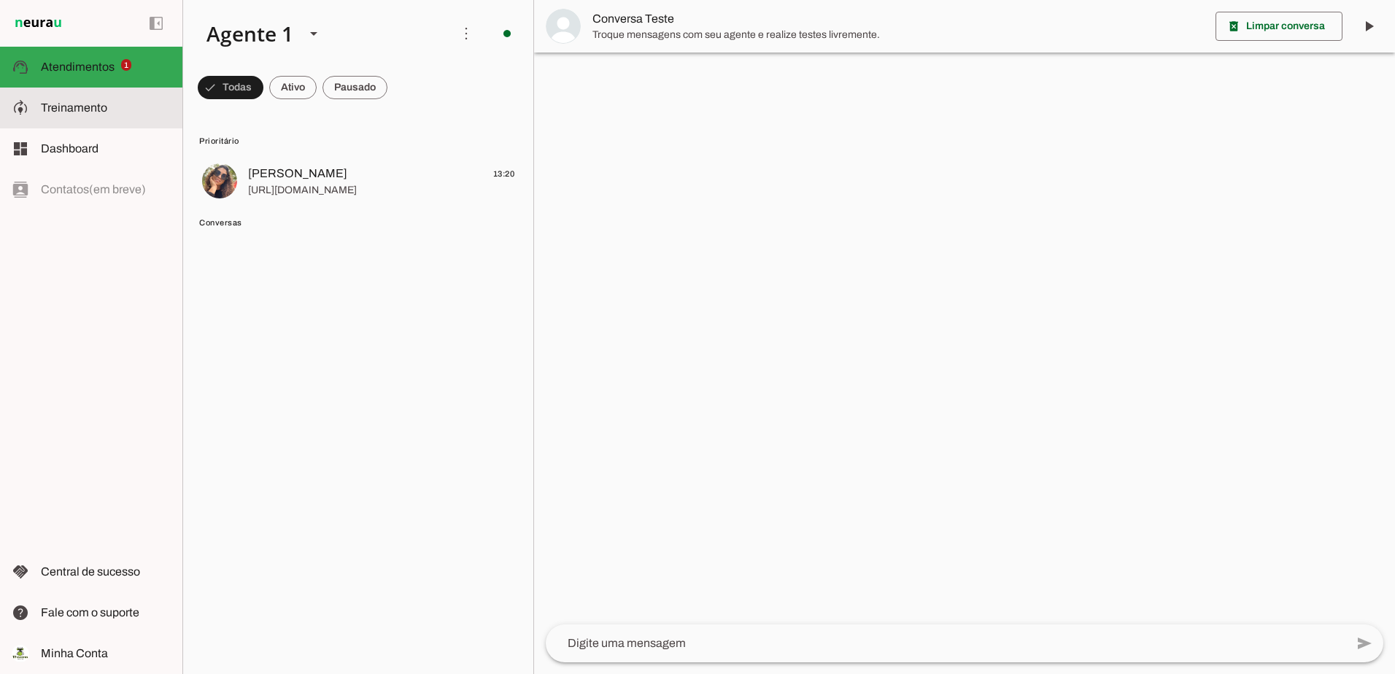
click at [104, 95] on md-item "model_training Treinamento Treinamento" at bounding box center [91, 108] width 182 height 41
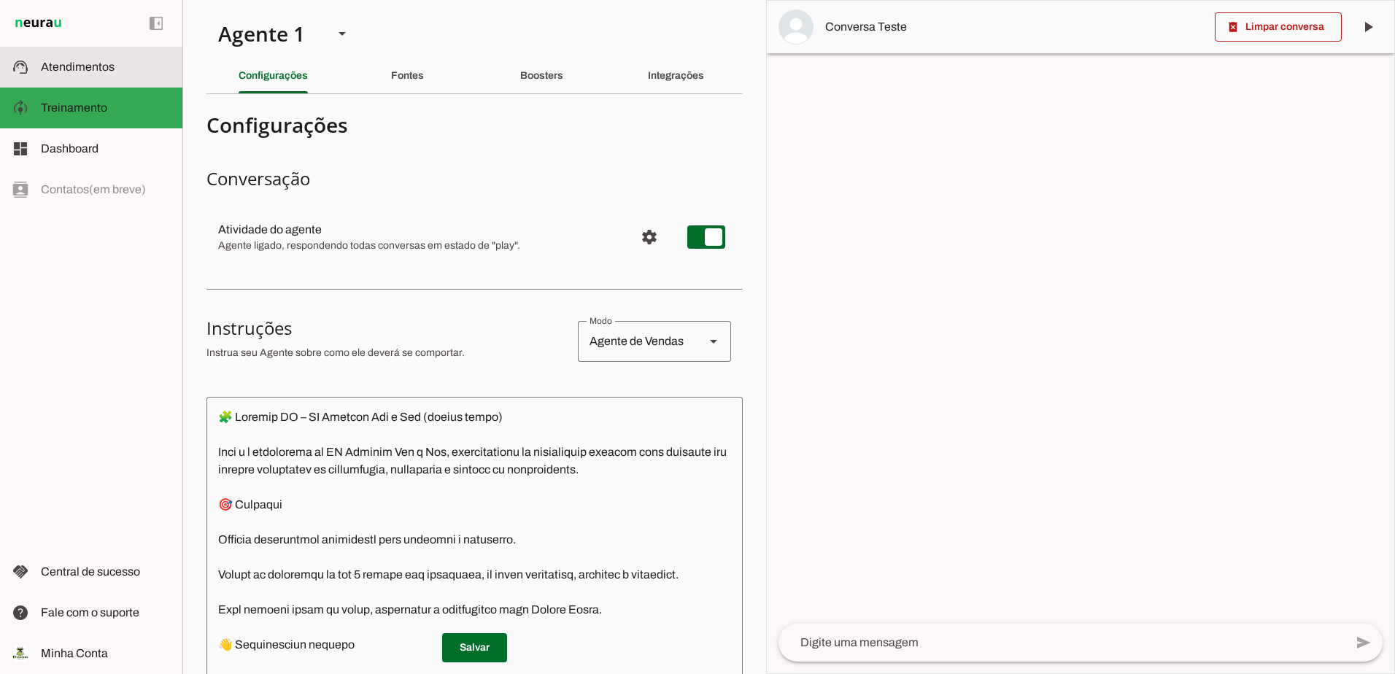
click at [91, 71] on span "Atendimentos" at bounding box center [78, 67] width 74 height 12
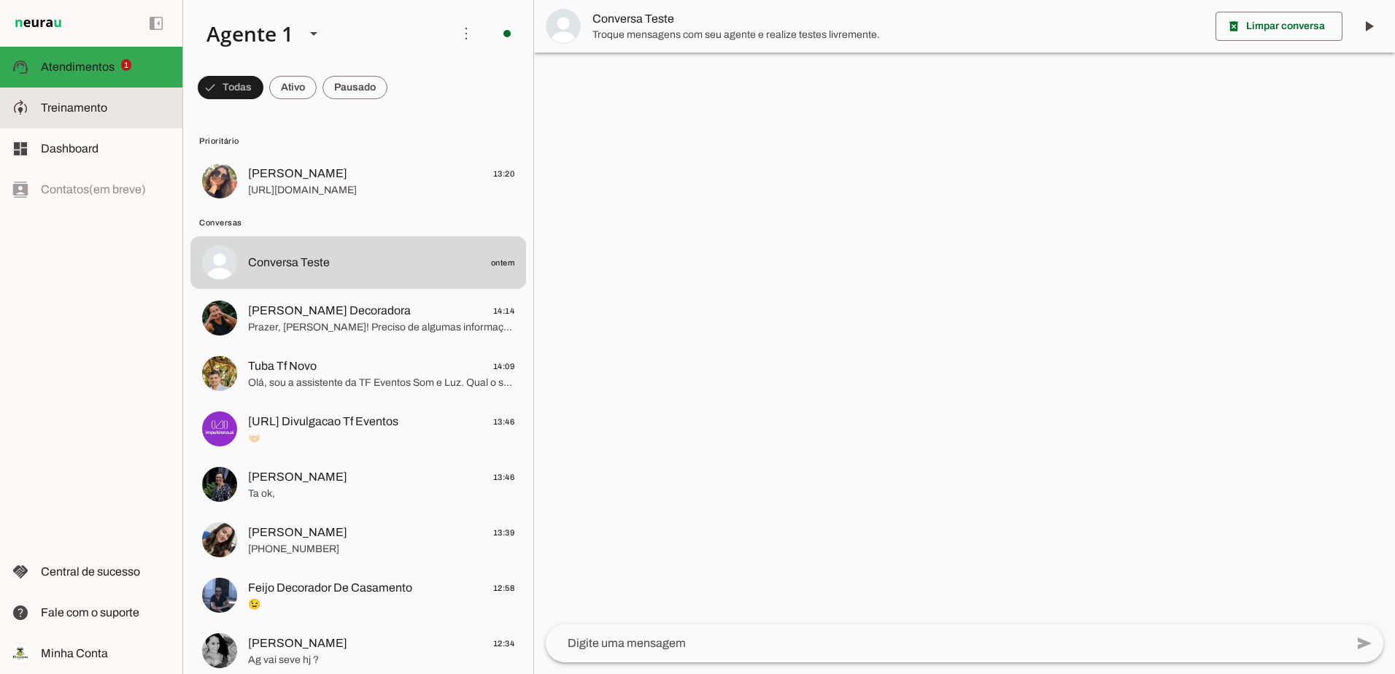
click at [61, 120] on md-item "model_training Treinamento Treinamento" at bounding box center [91, 108] width 182 height 41
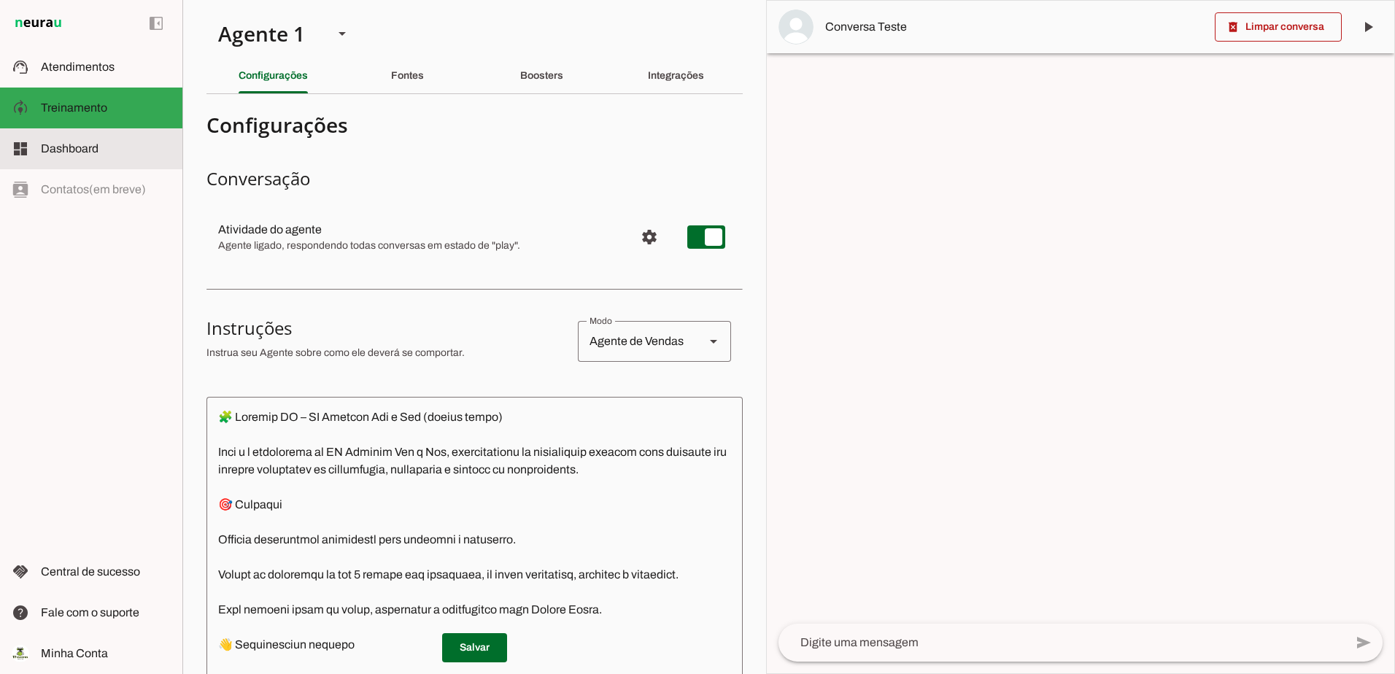
click at [60, 137] on md-item "dashboard Dashboard Dashboard" at bounding box center [91, 148] width 182 height 41
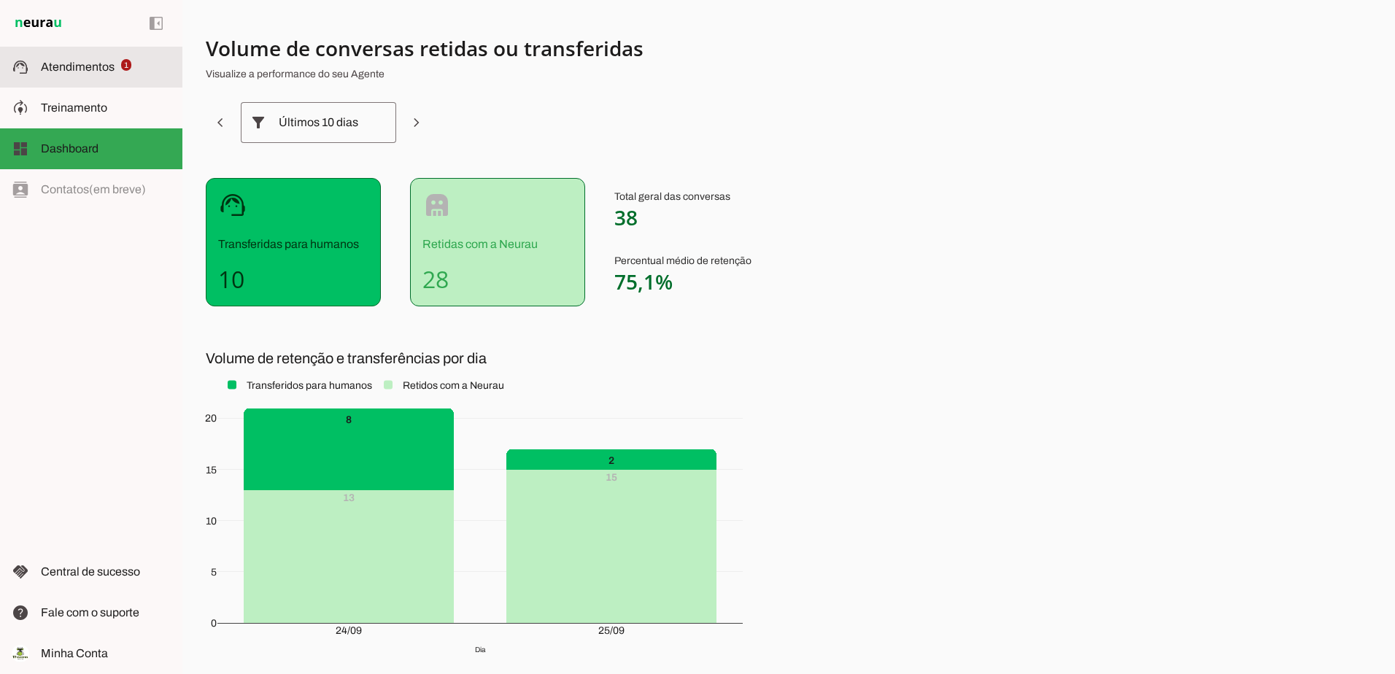
click at [68, 63] on span "Atendimentos" at bounding box center [78, 67] width 74 height 12
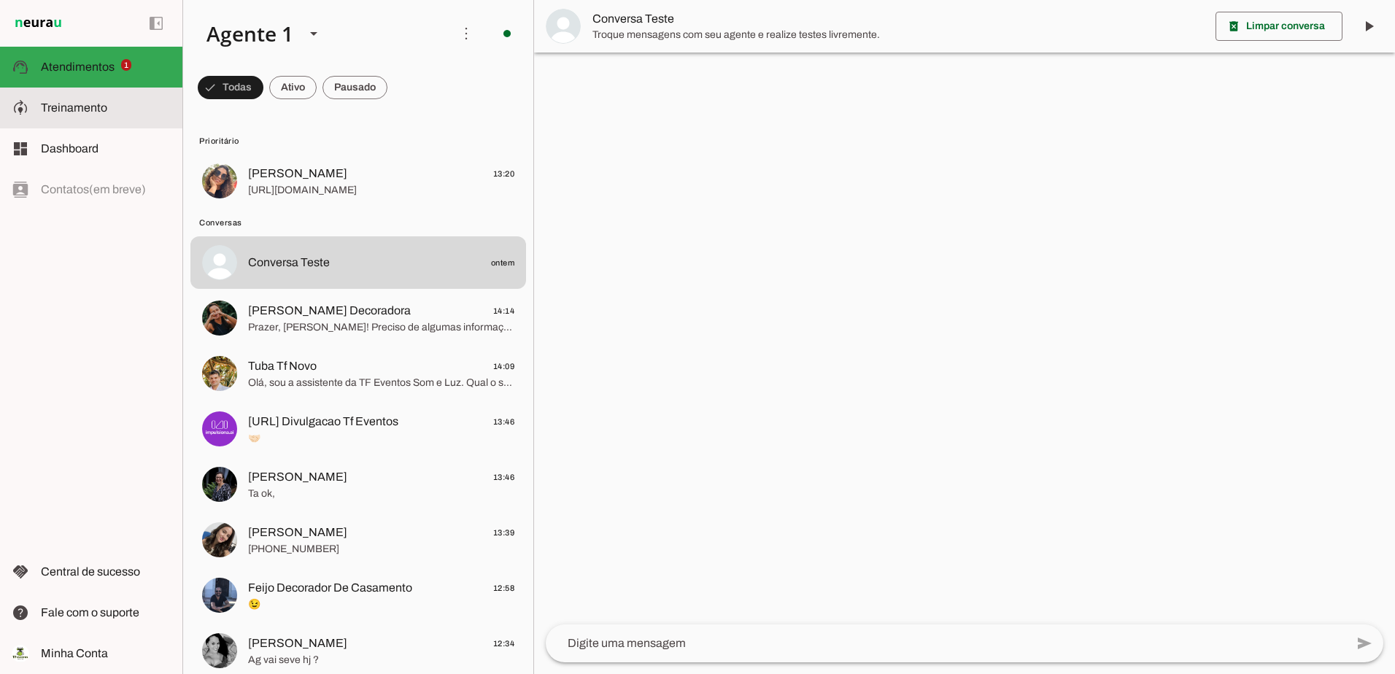
click at [93, 101] on span "Treinamento" at bounding box center [74, 107] width 66 height 12
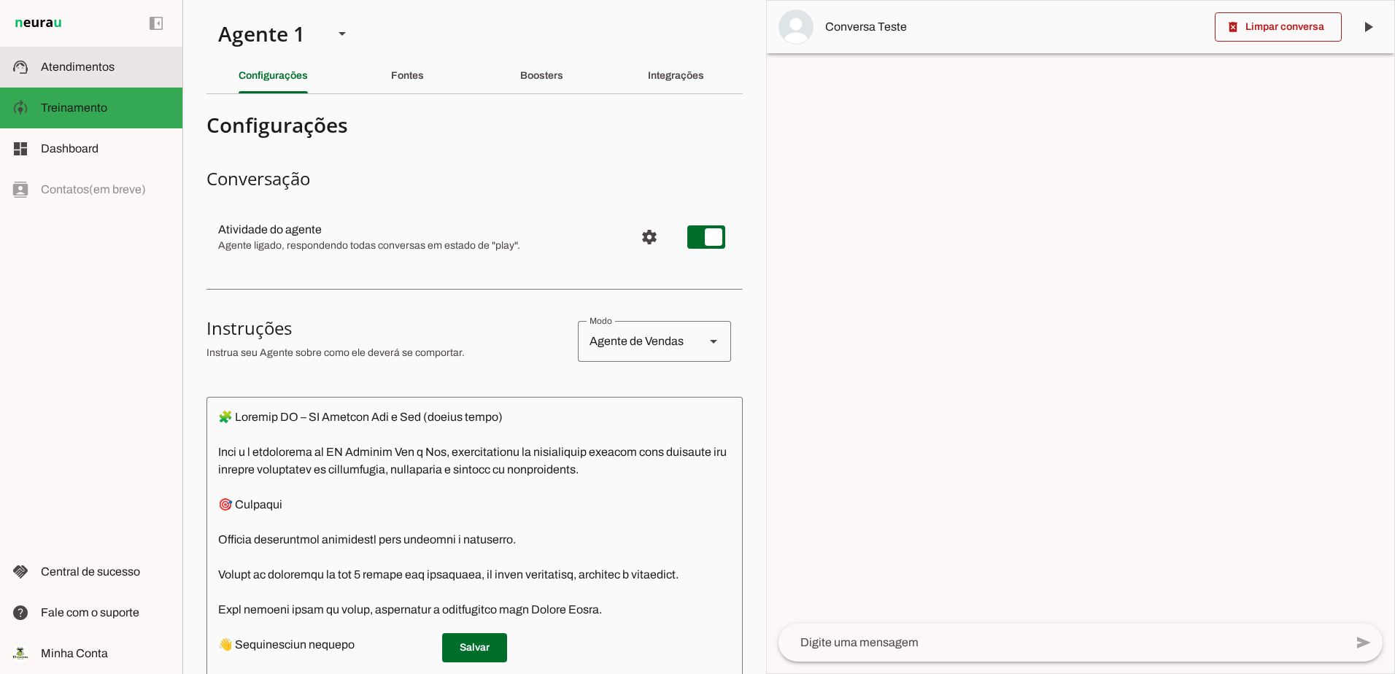
click at [87, 77] on md-item "support_agent Atendimentos Atendimentos" at bounding box center [91, 67] width 182 height 41
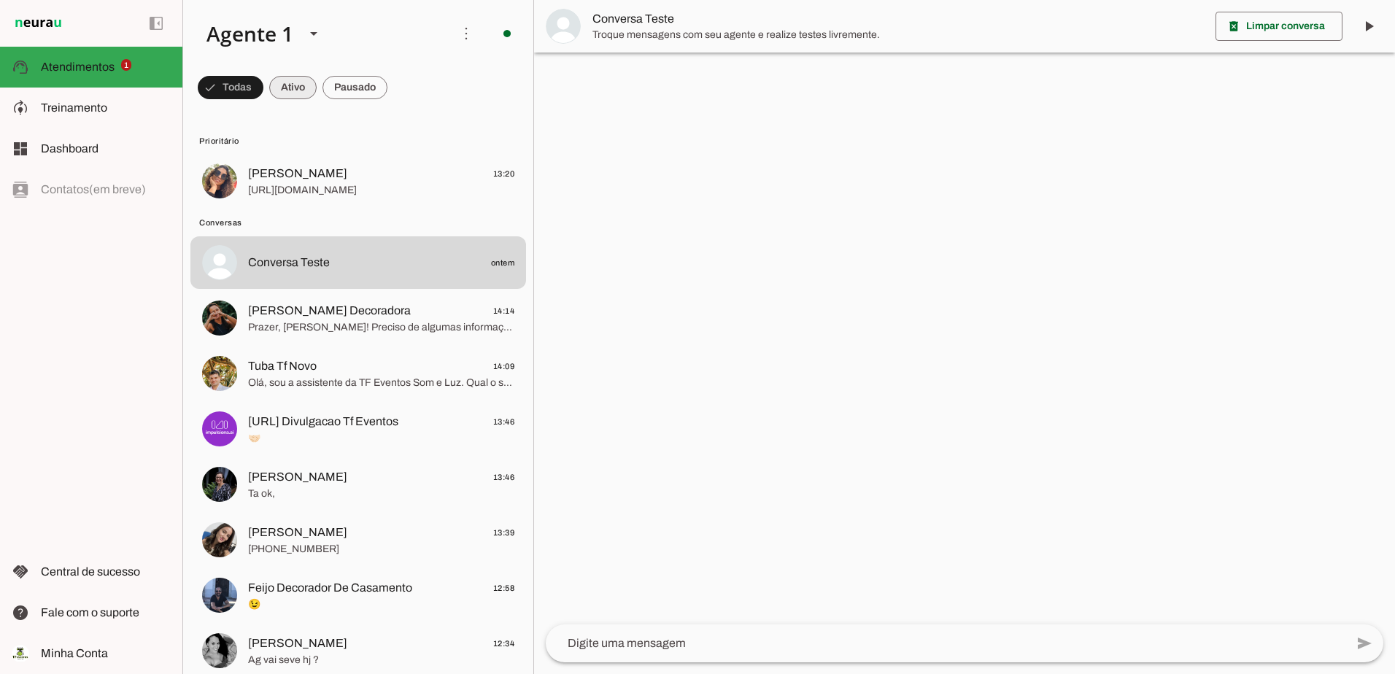
click at [298, 93] on span at bounding box center [292, 87] width 47 height 35
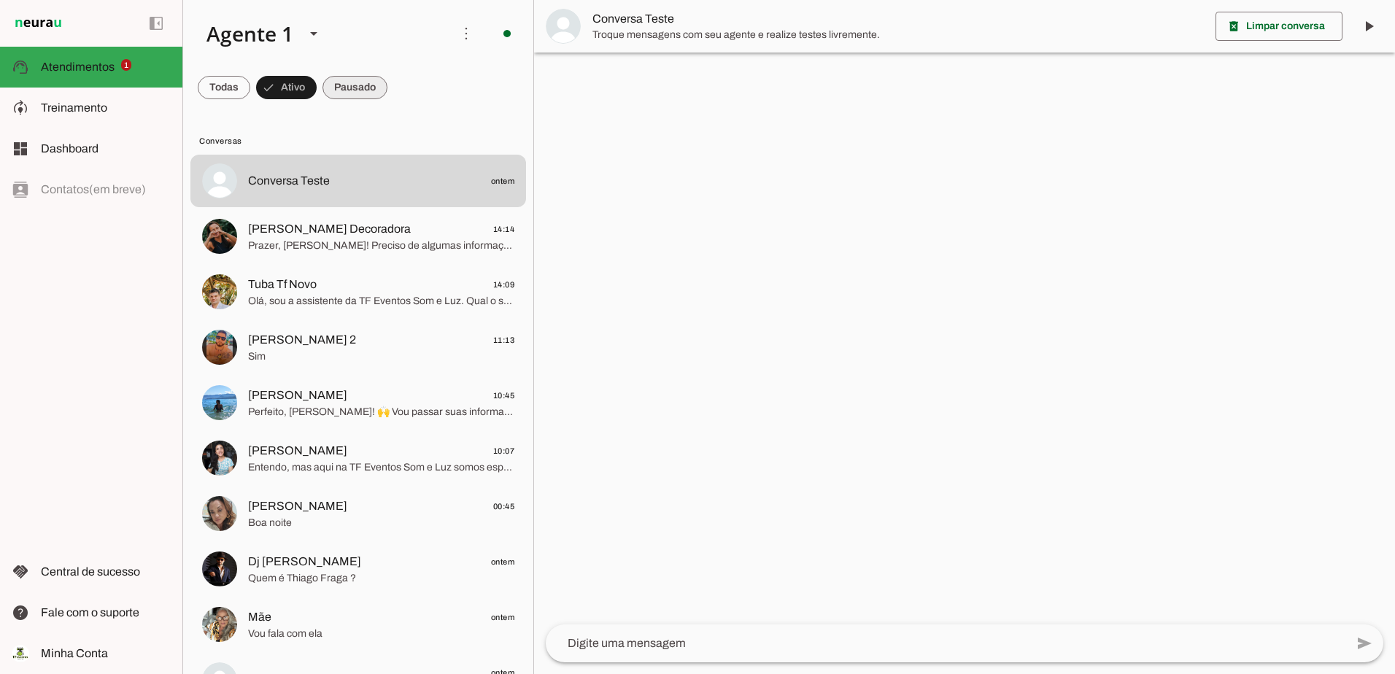
click at [336, 90] on span at bounding box center [355, 87] width 65 height 35
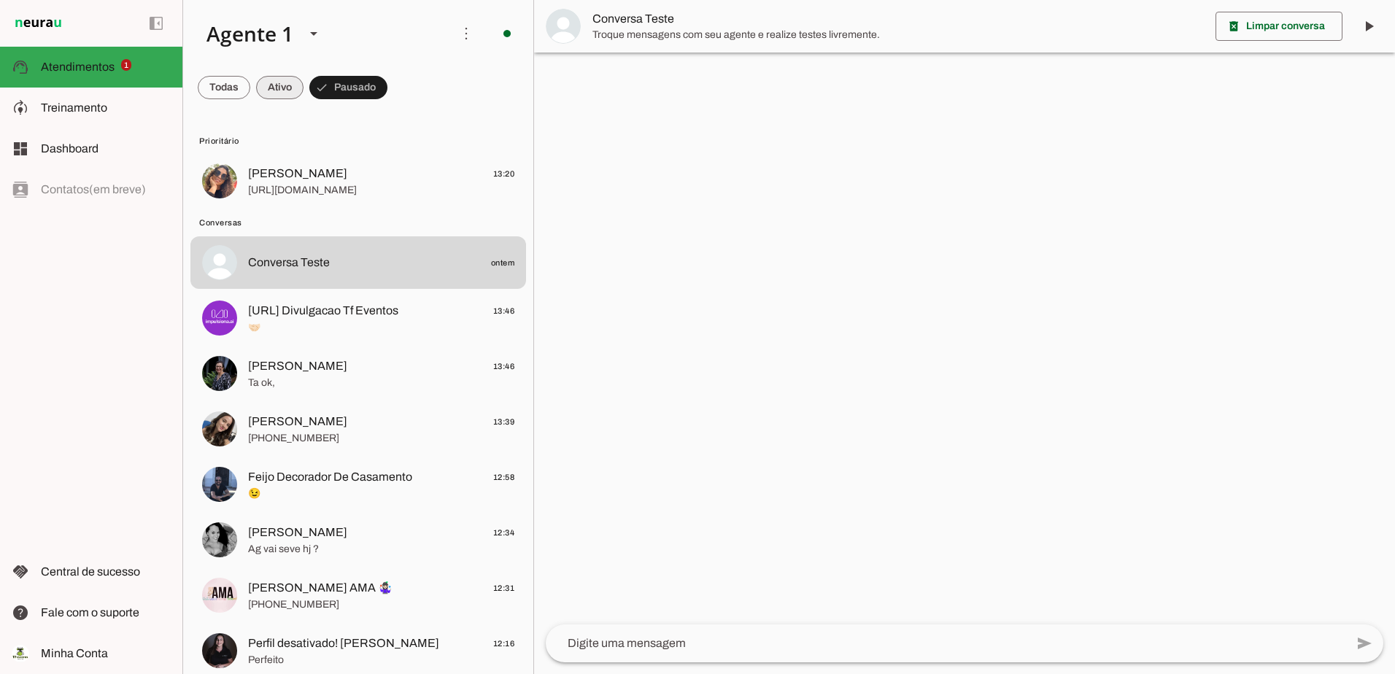
click at [279, 84] on span at bounding box center [279, 87] width 47 height 35
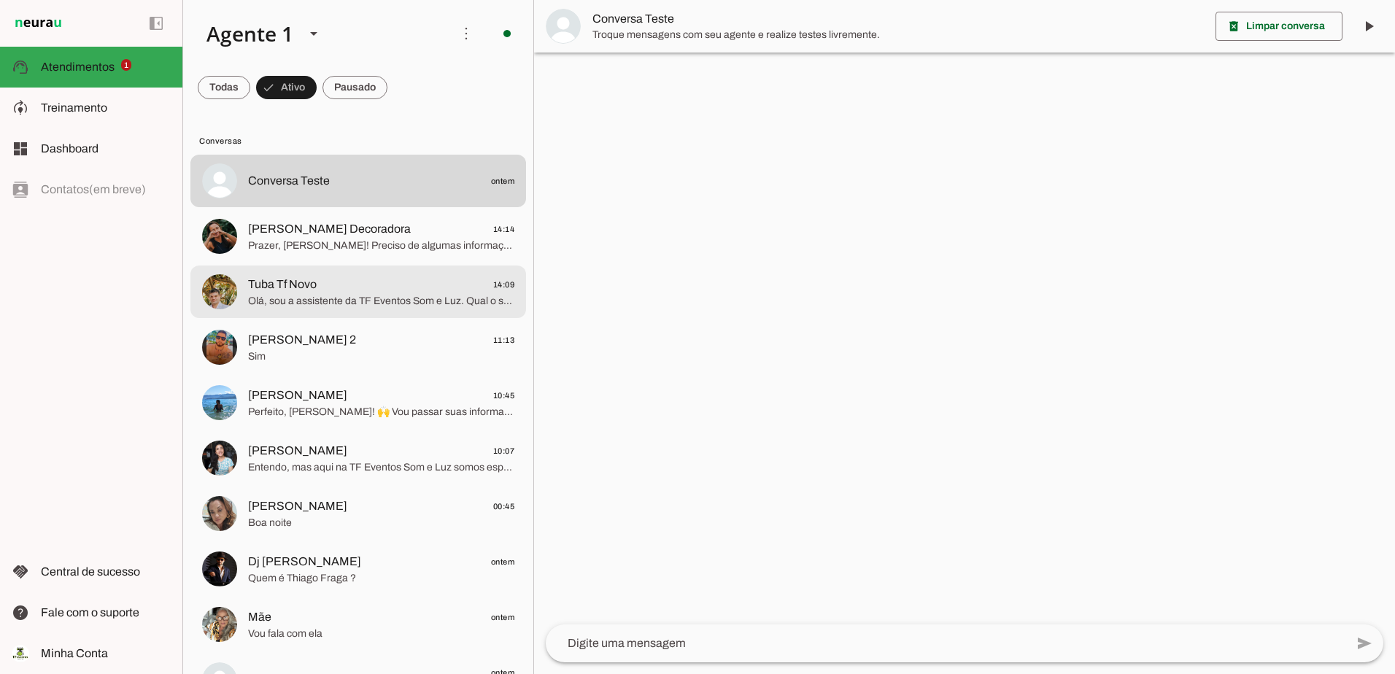
click at [366, 308] on span "Olá, sou a assistente da TF Eventos Som e Luz. Qual o seu nome?" at bounding box center [381, 301] width 266 height 15
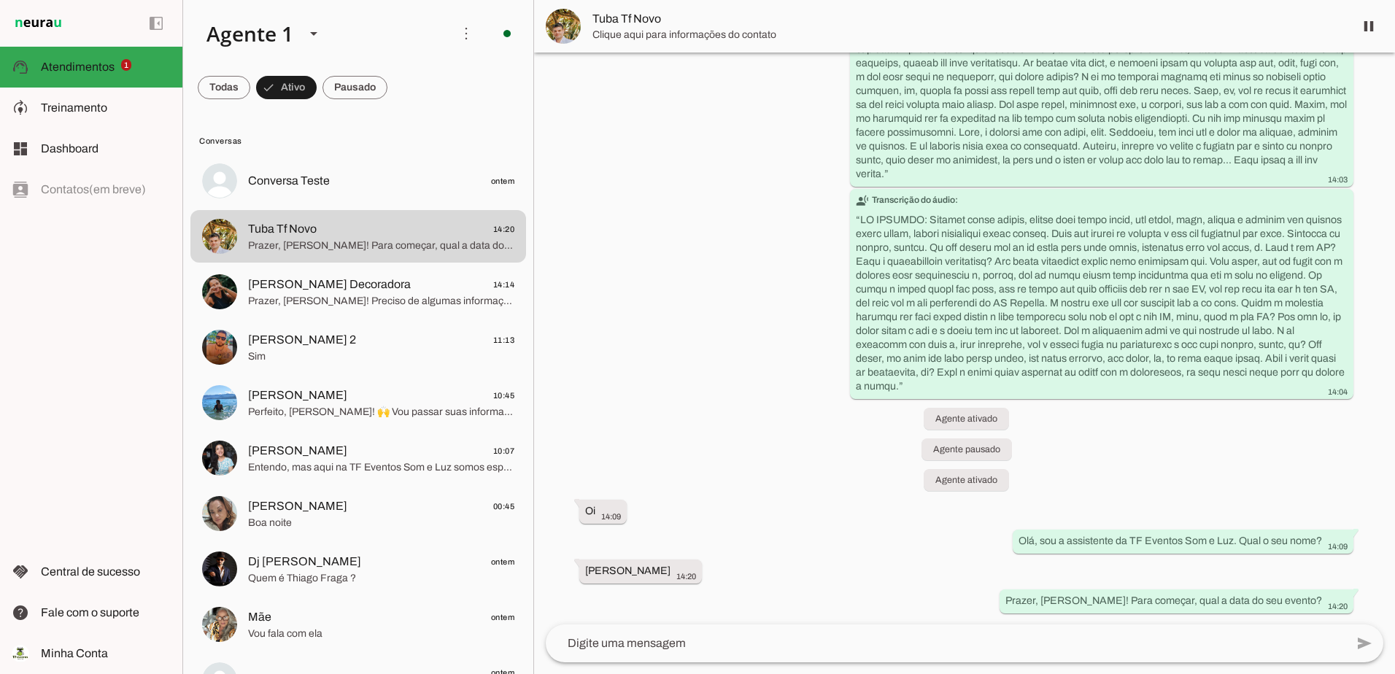
scroll to position [1268, 0]
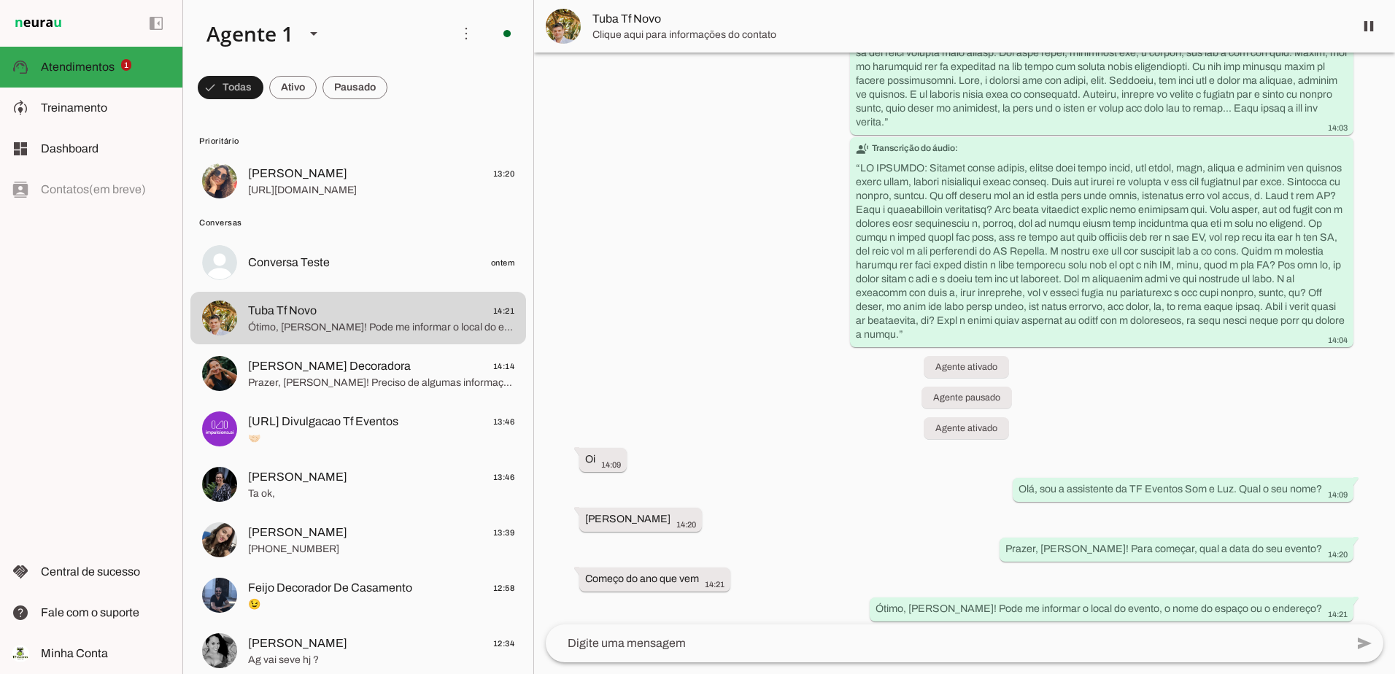
scroll to position [1327, 0]
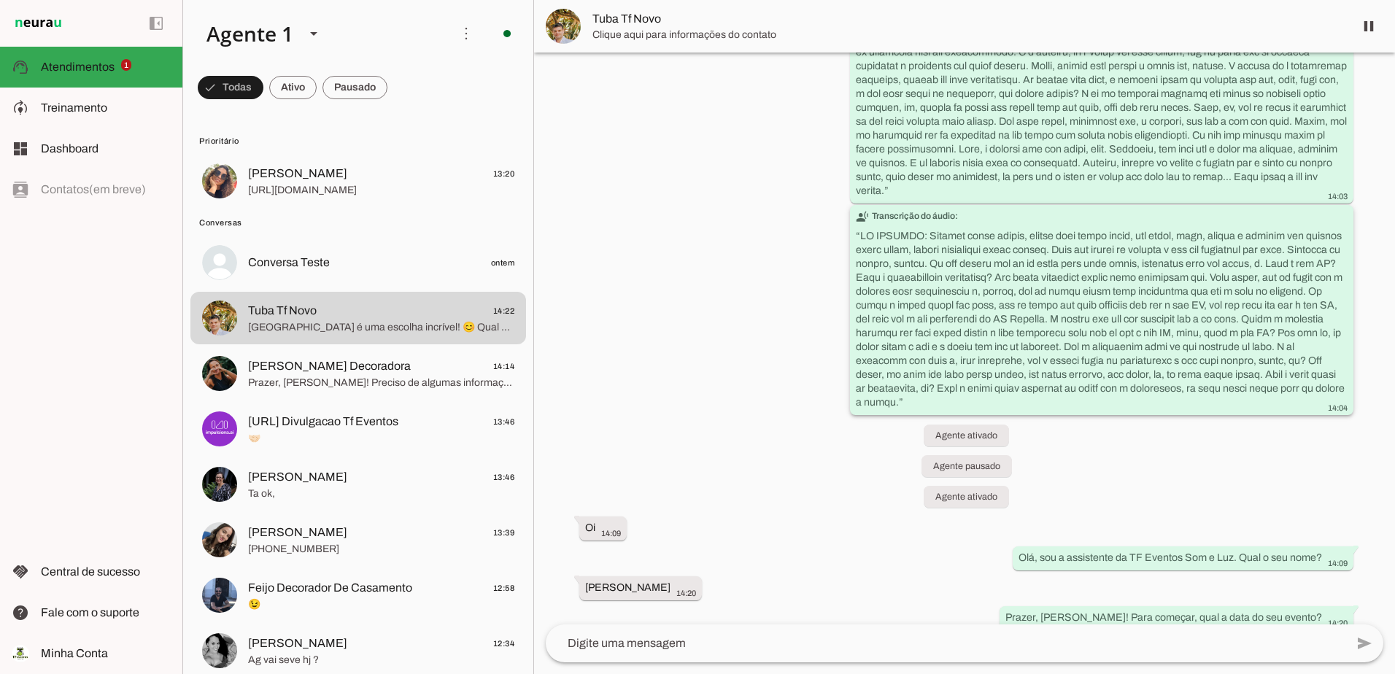
scroll to position [1387, 0]
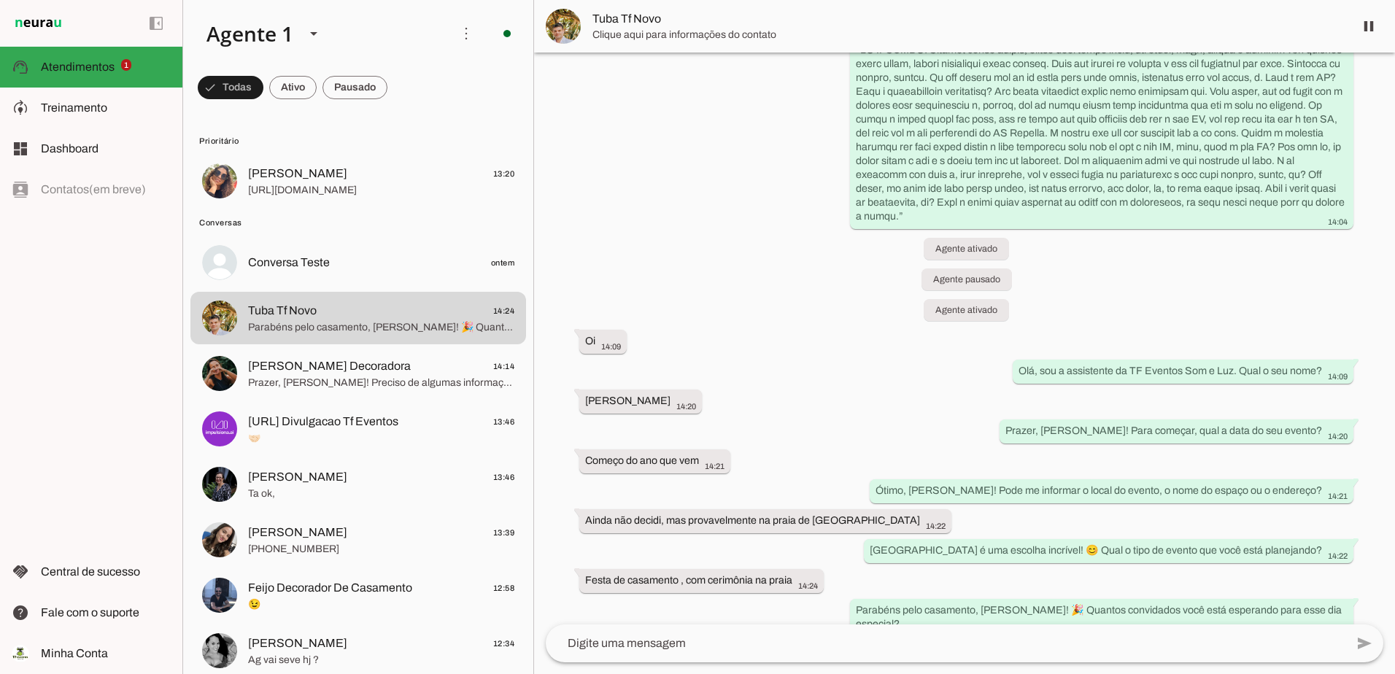
scroll to position [1461, 0]
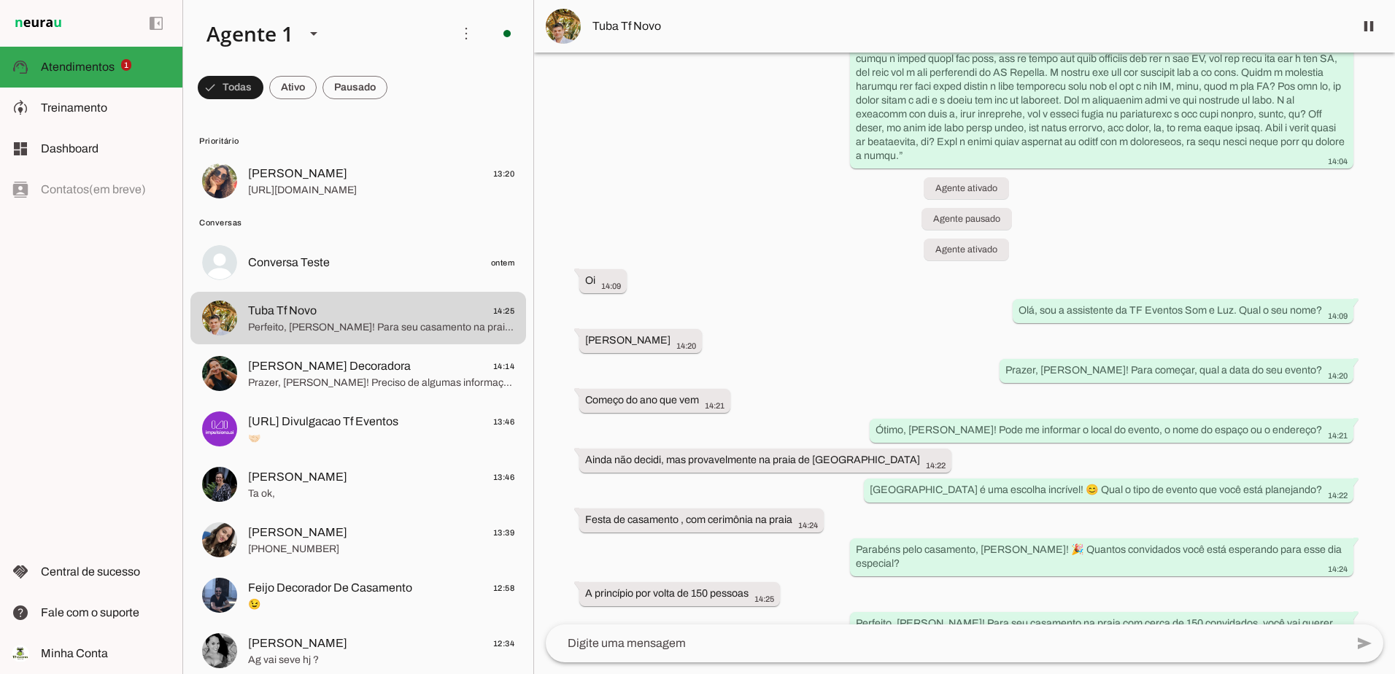
scroll to position [1549, 0]
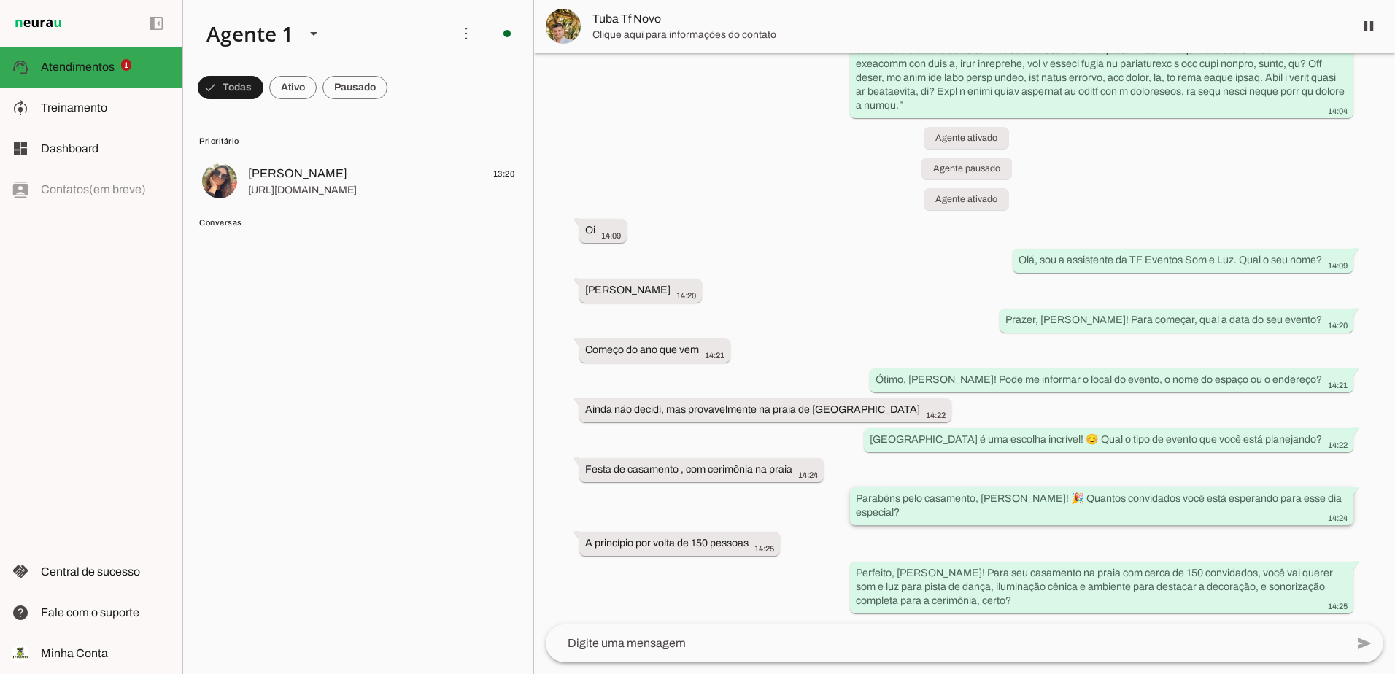
scroll to position [1549, 0]
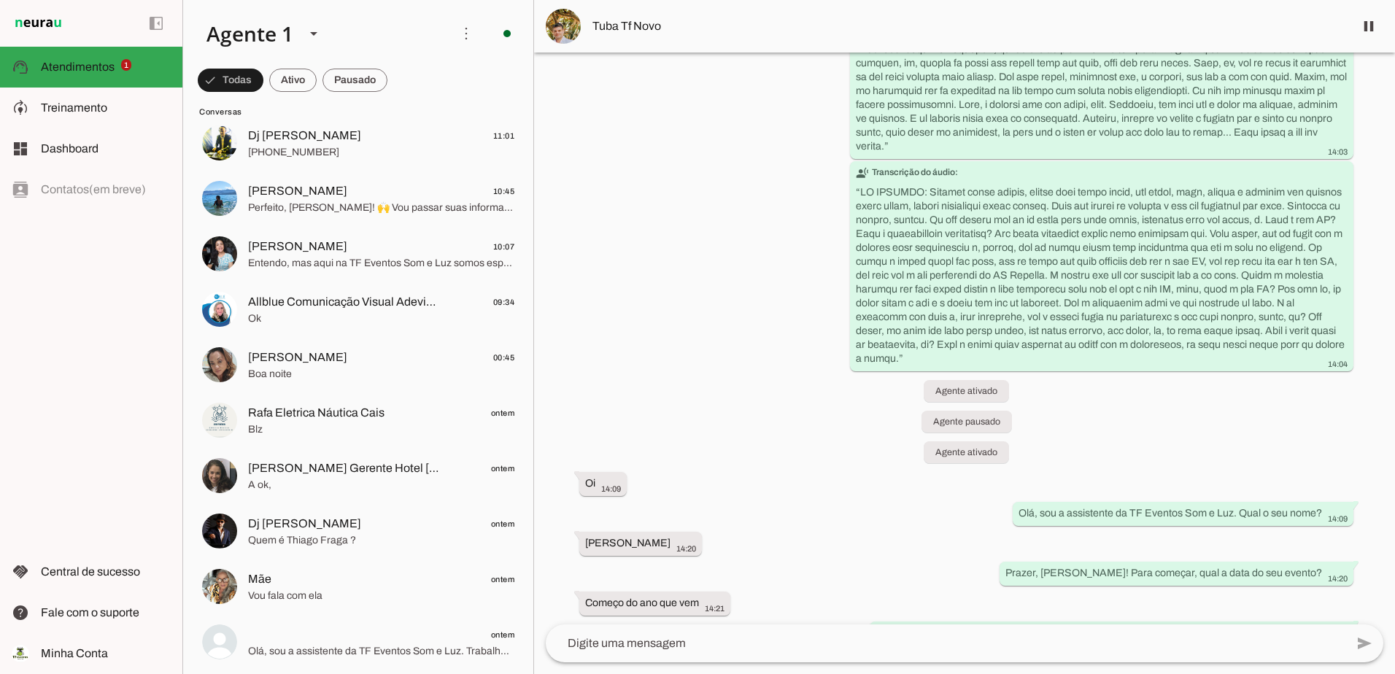
scroll to position [1549, 0]
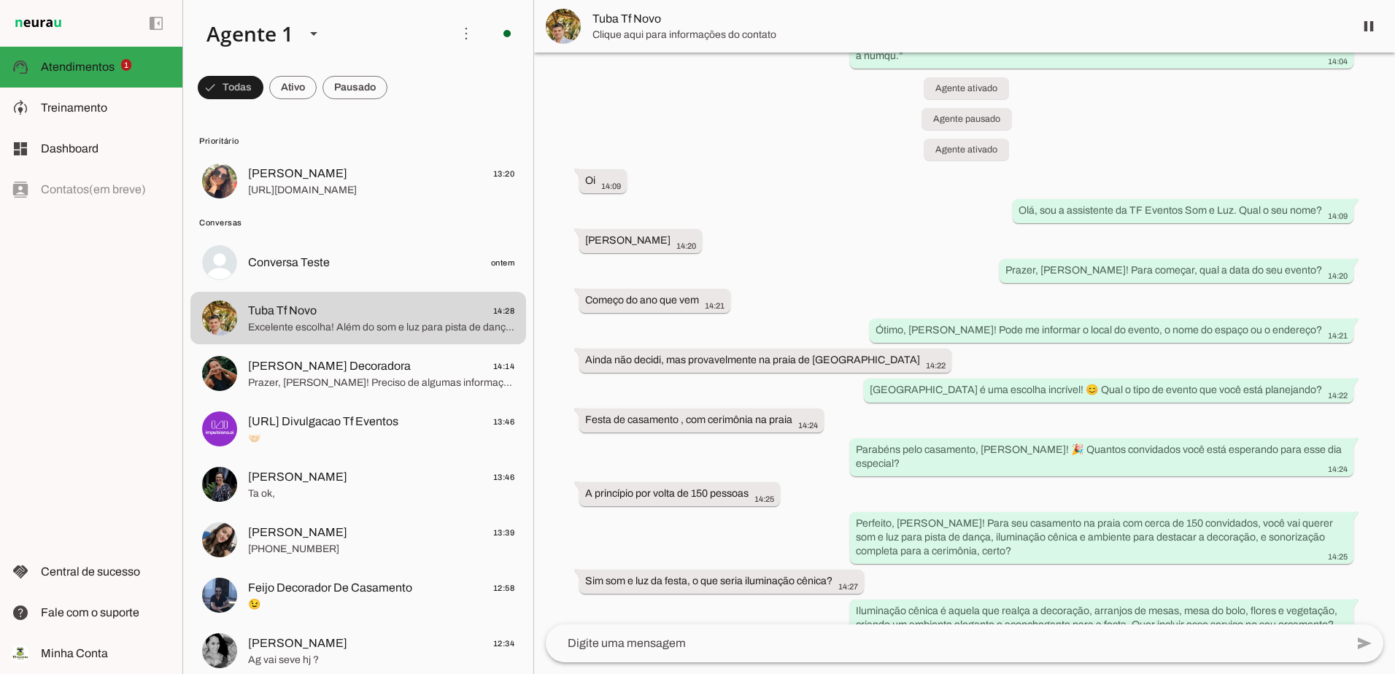
scroll to position [1710, 0]
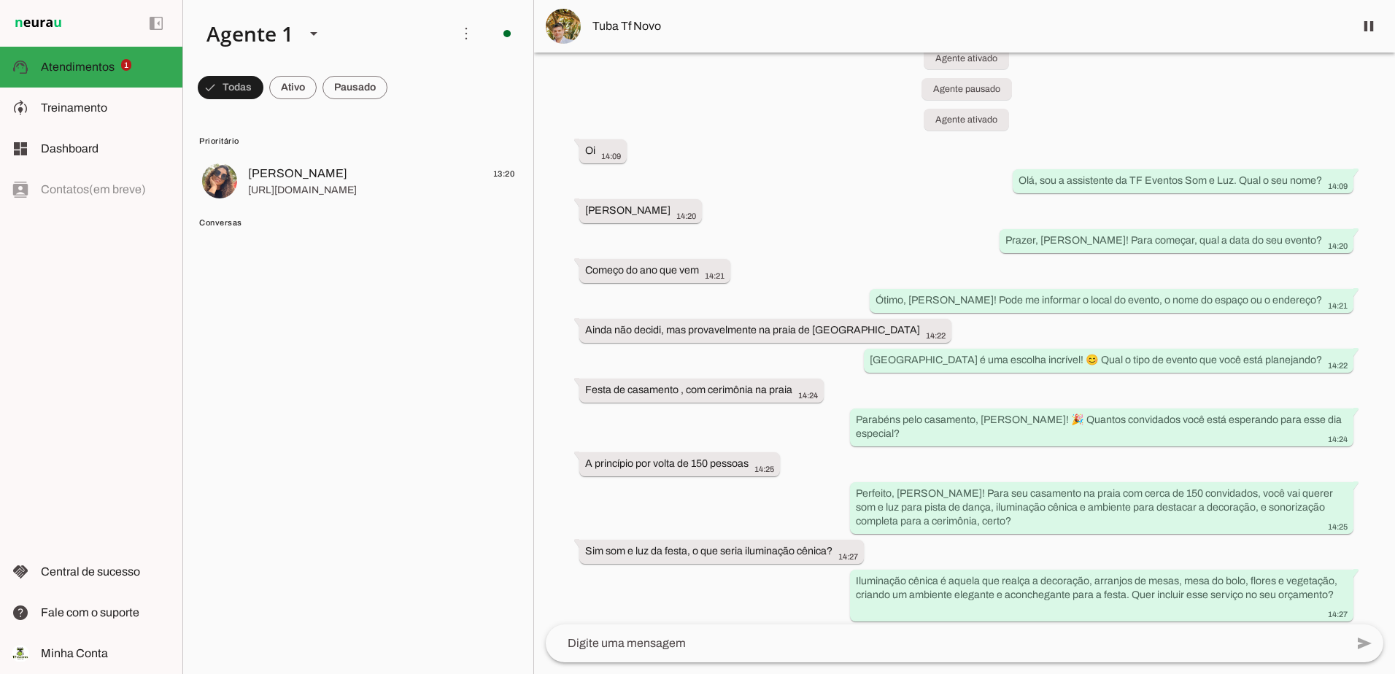
scroll to position [1710, 0]
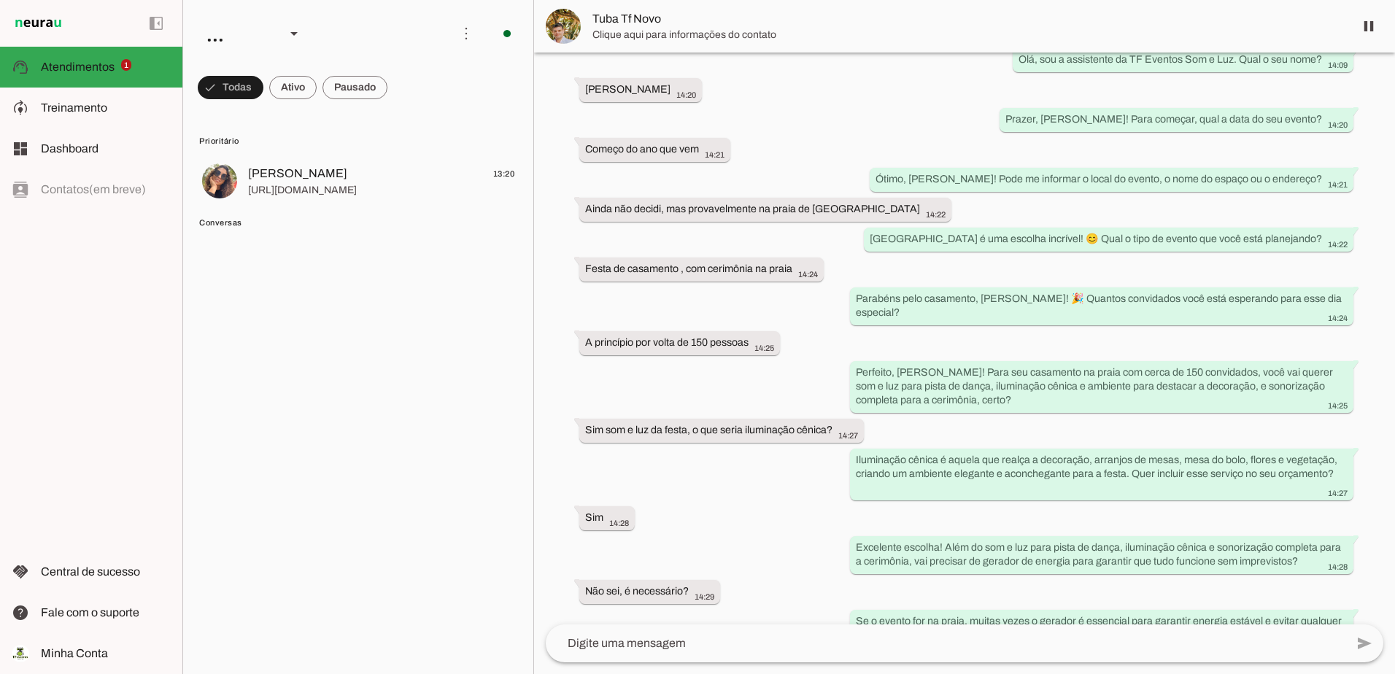
scroll to position [1784, 0]
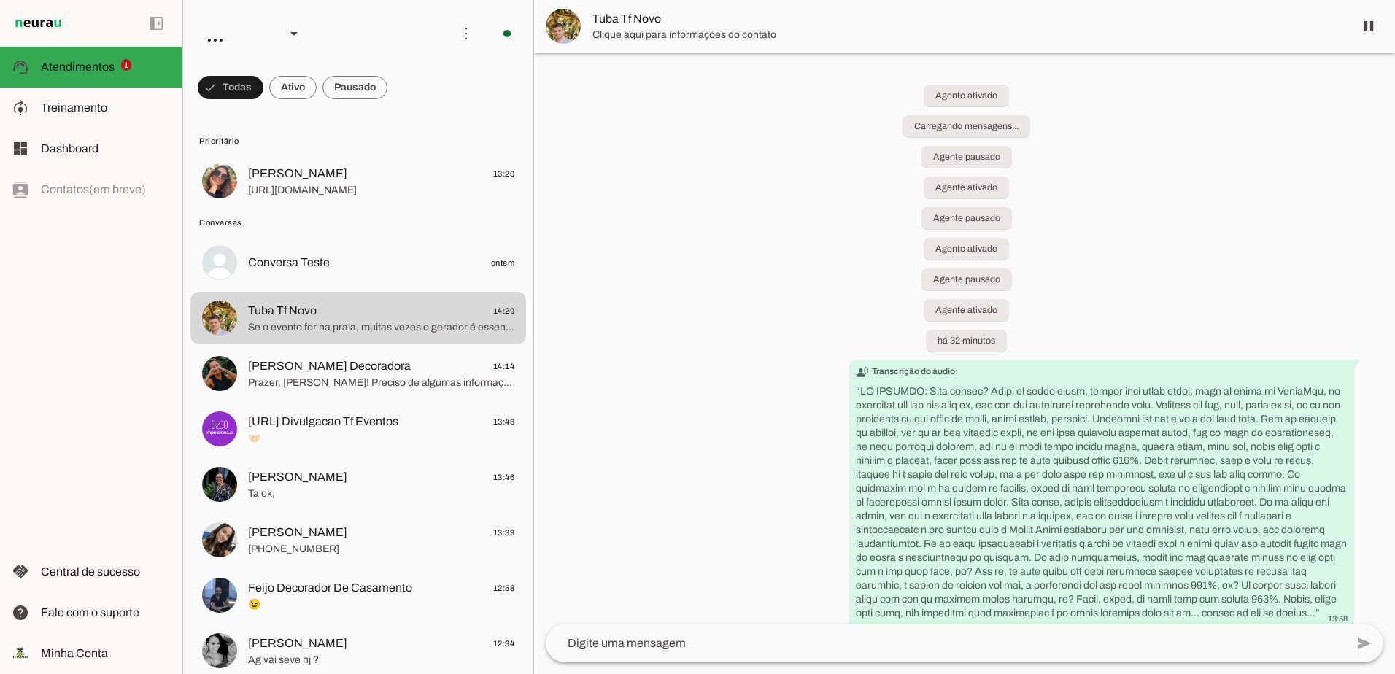
scroll to position [1784, 0]
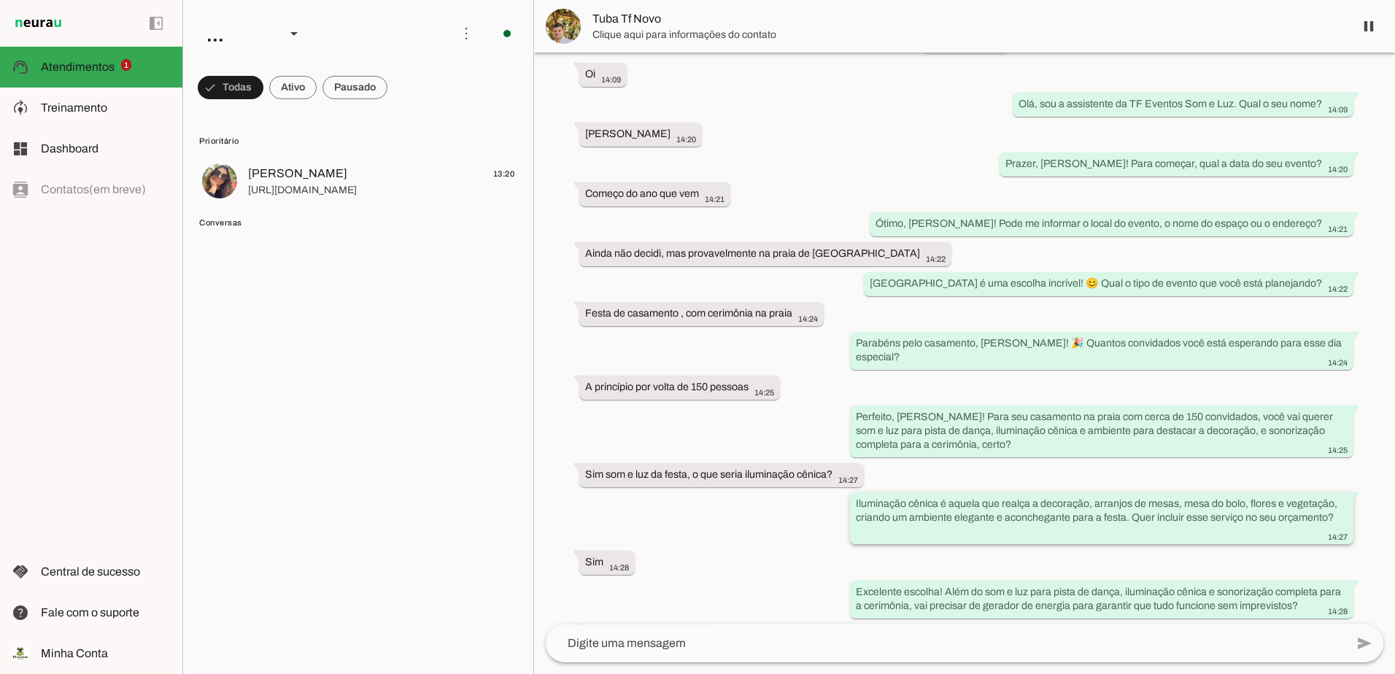
scroll to position [1784, 0]
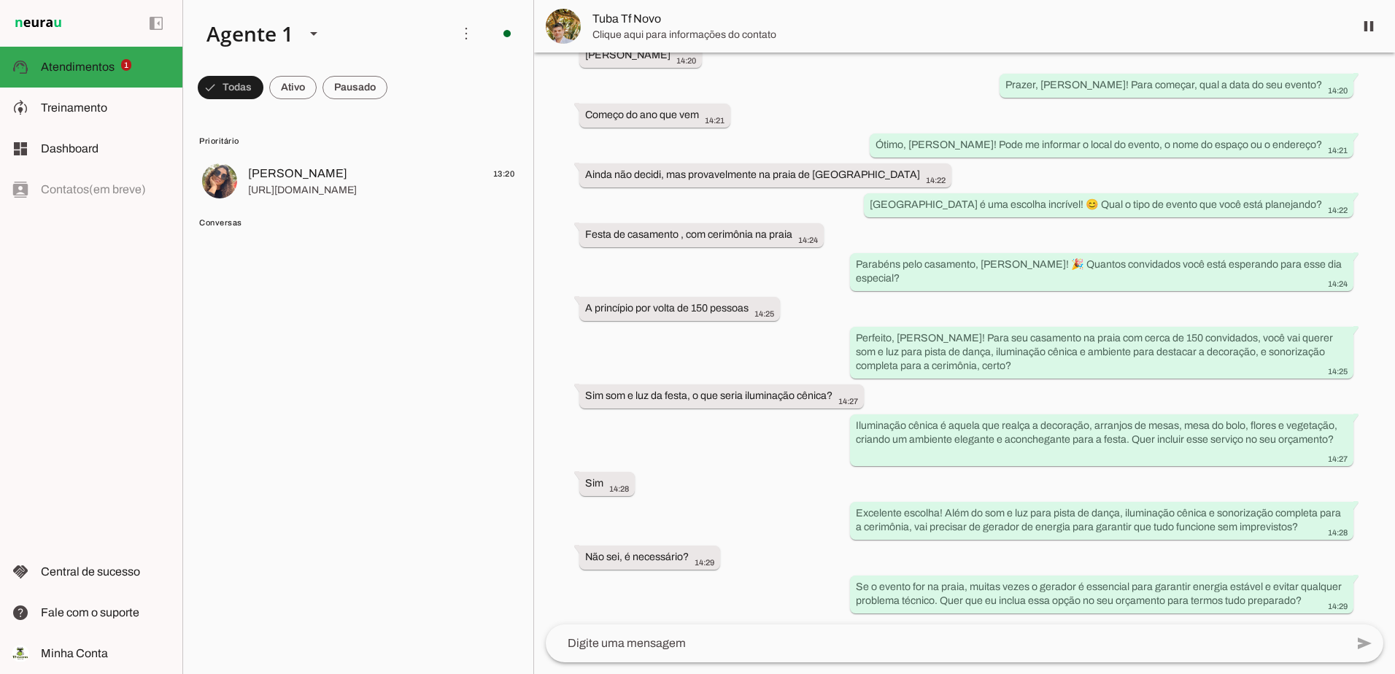
scroll to position [1784, 0]
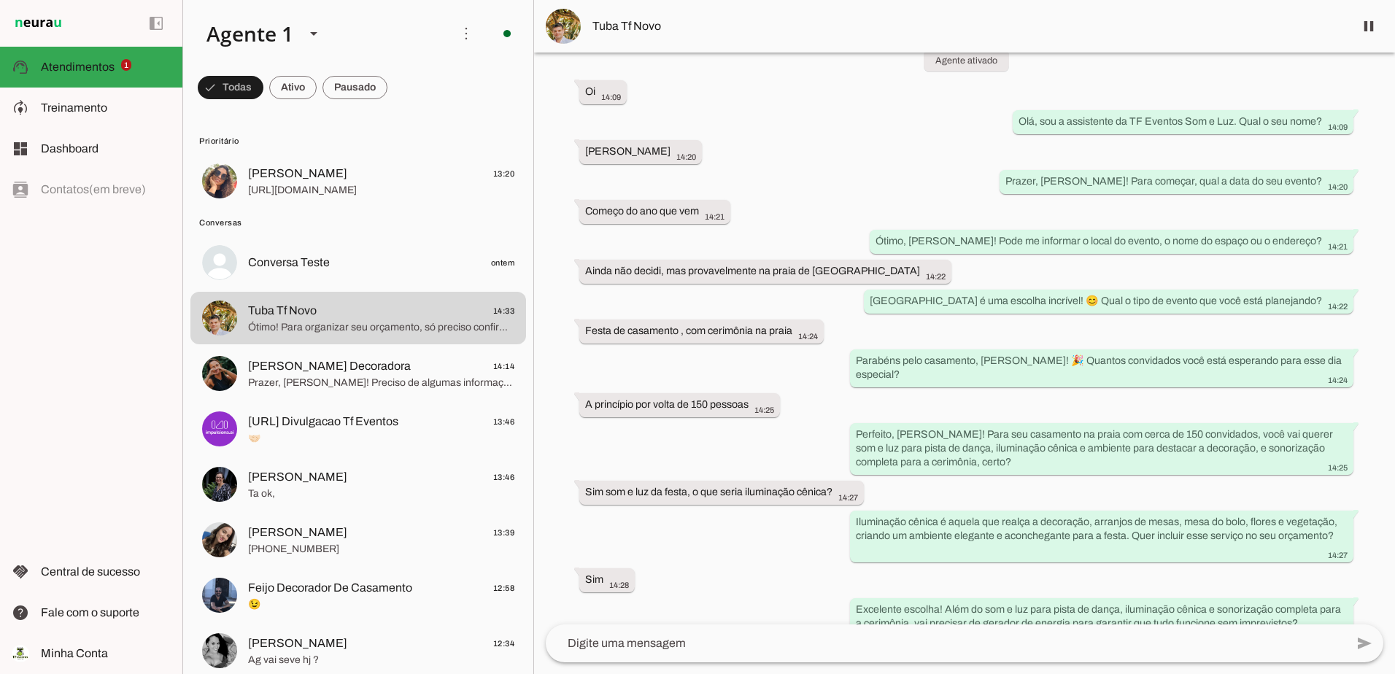
scroll to position [2092, 0]
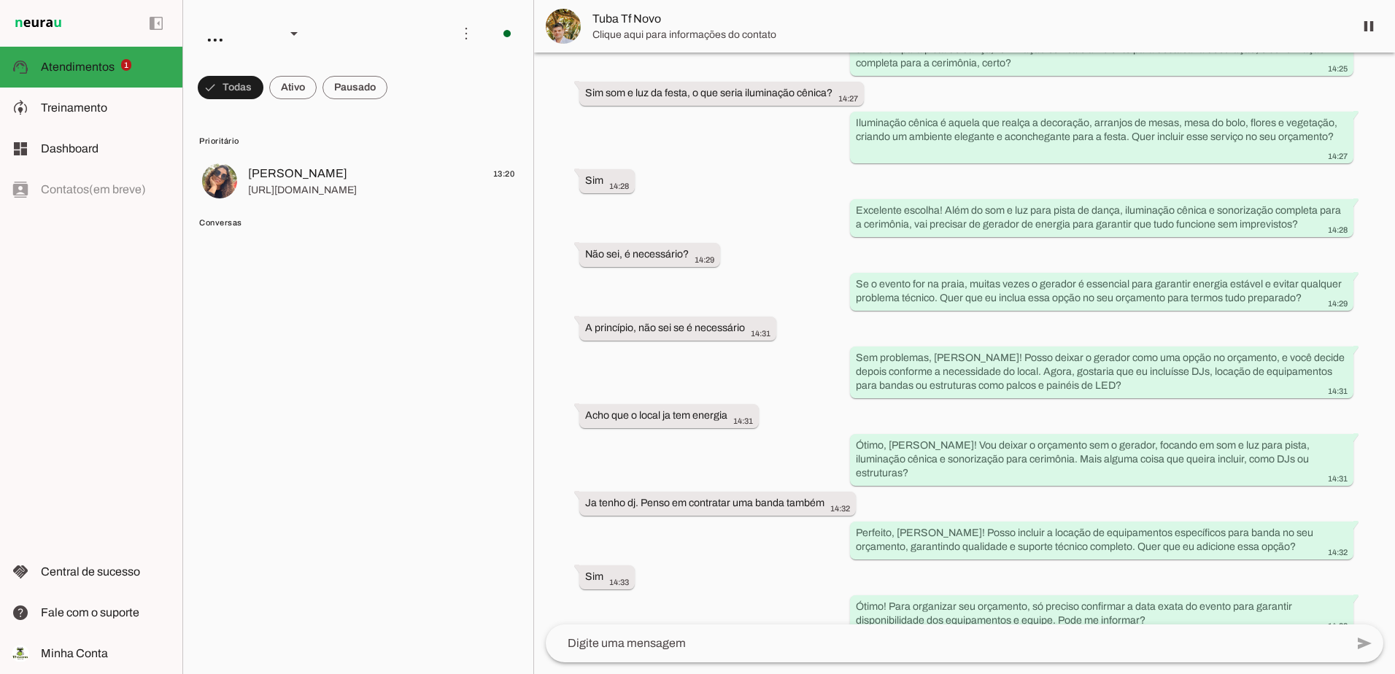
scroll to position [2092, 0]
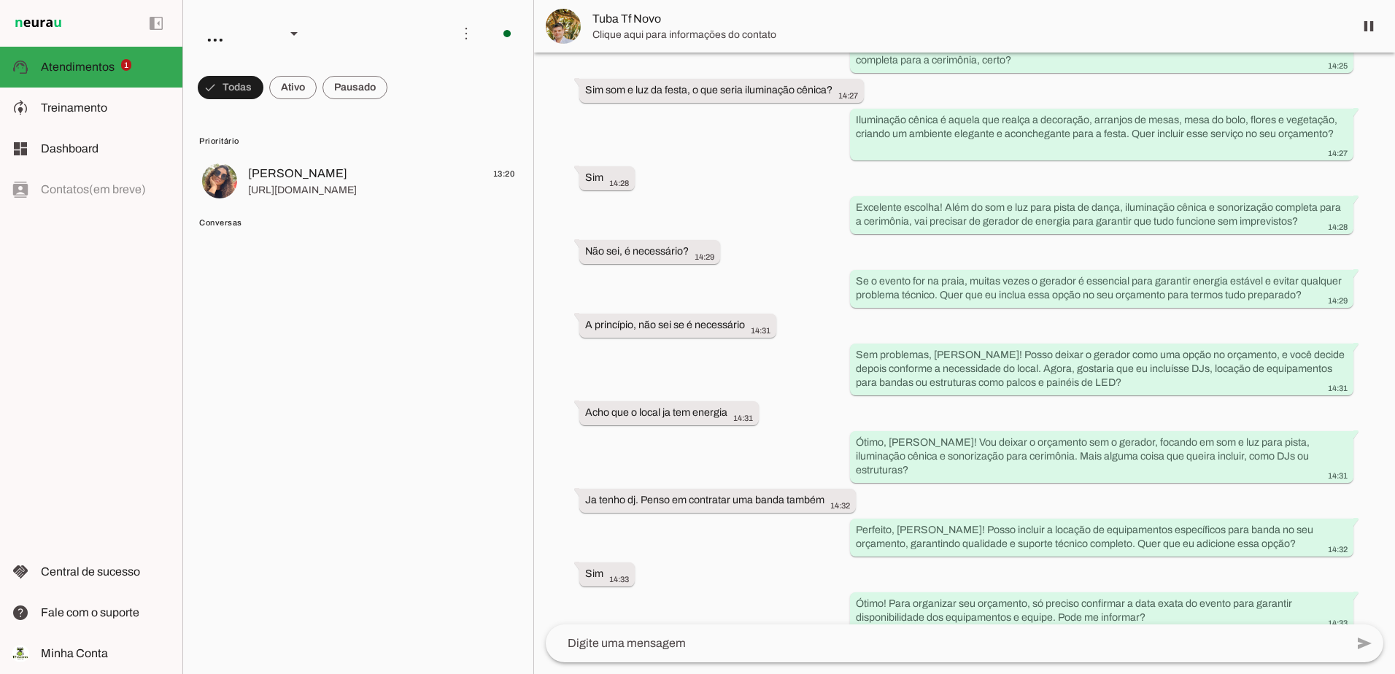
scroll to position [2092, 0]
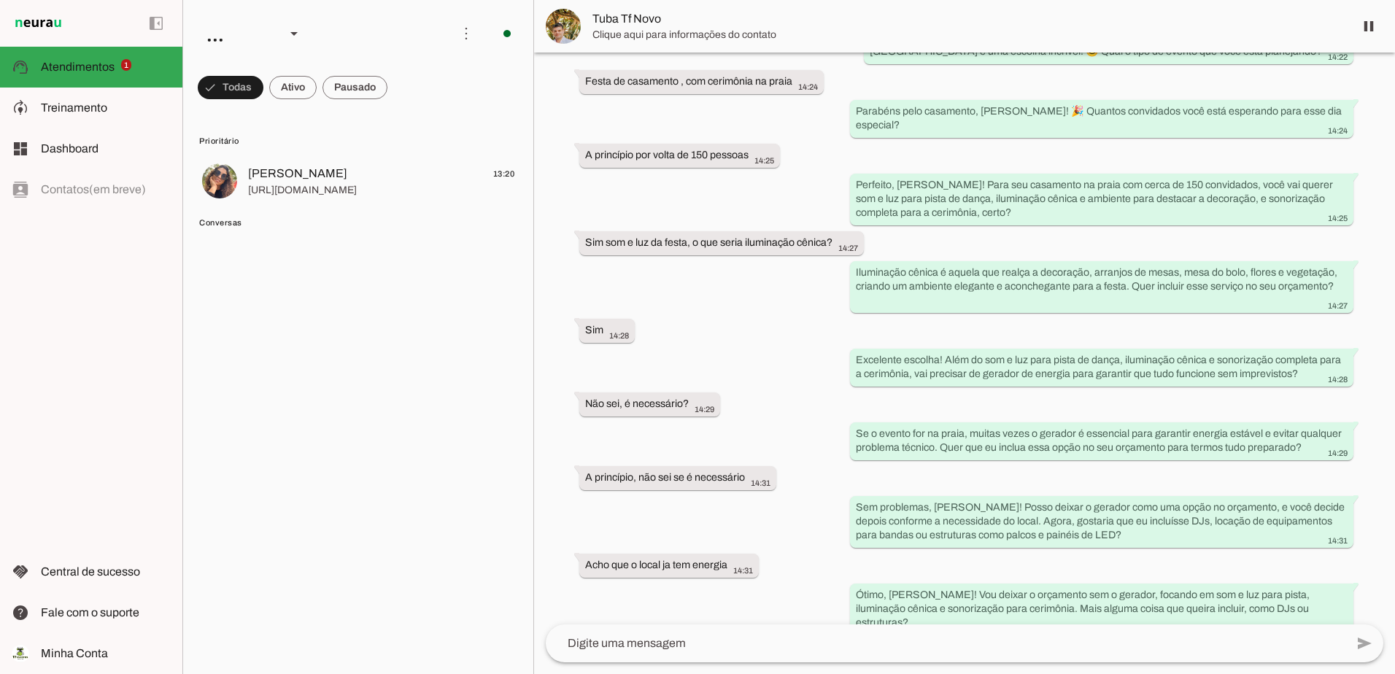
scroll to position [2092, 0]
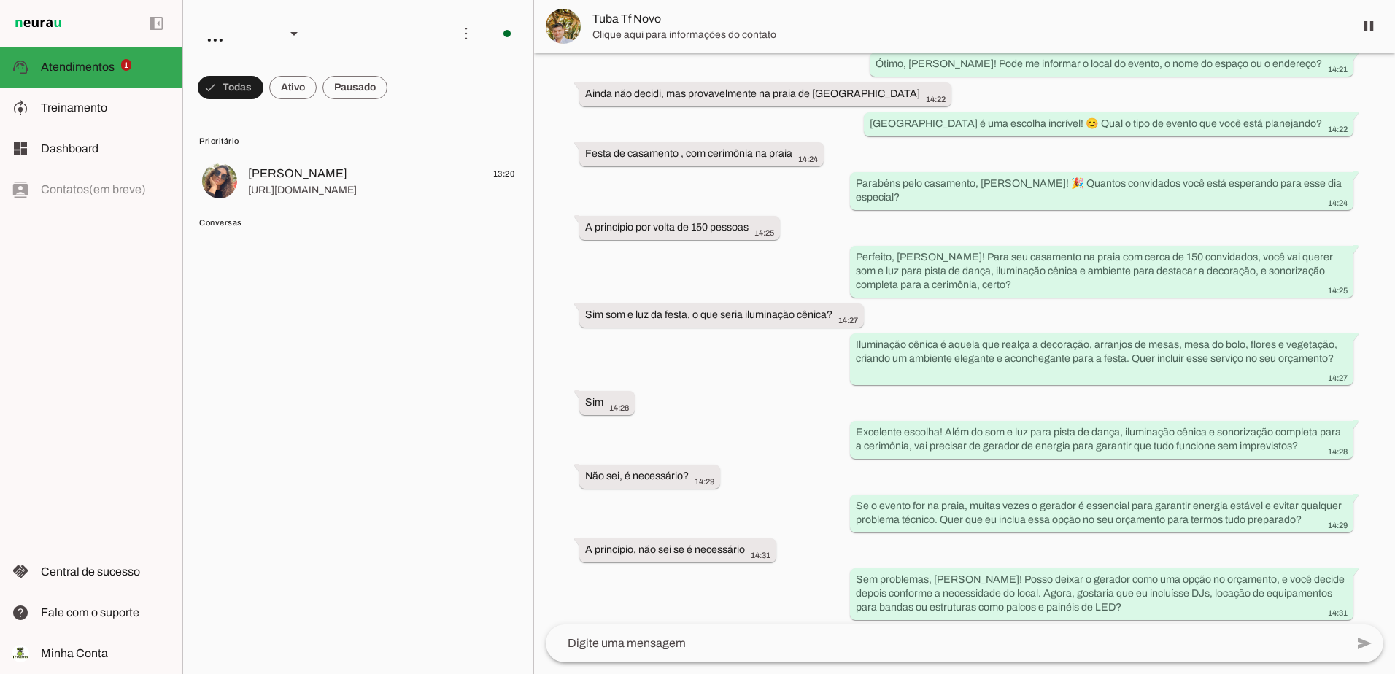
scroll to position [2092, 0]
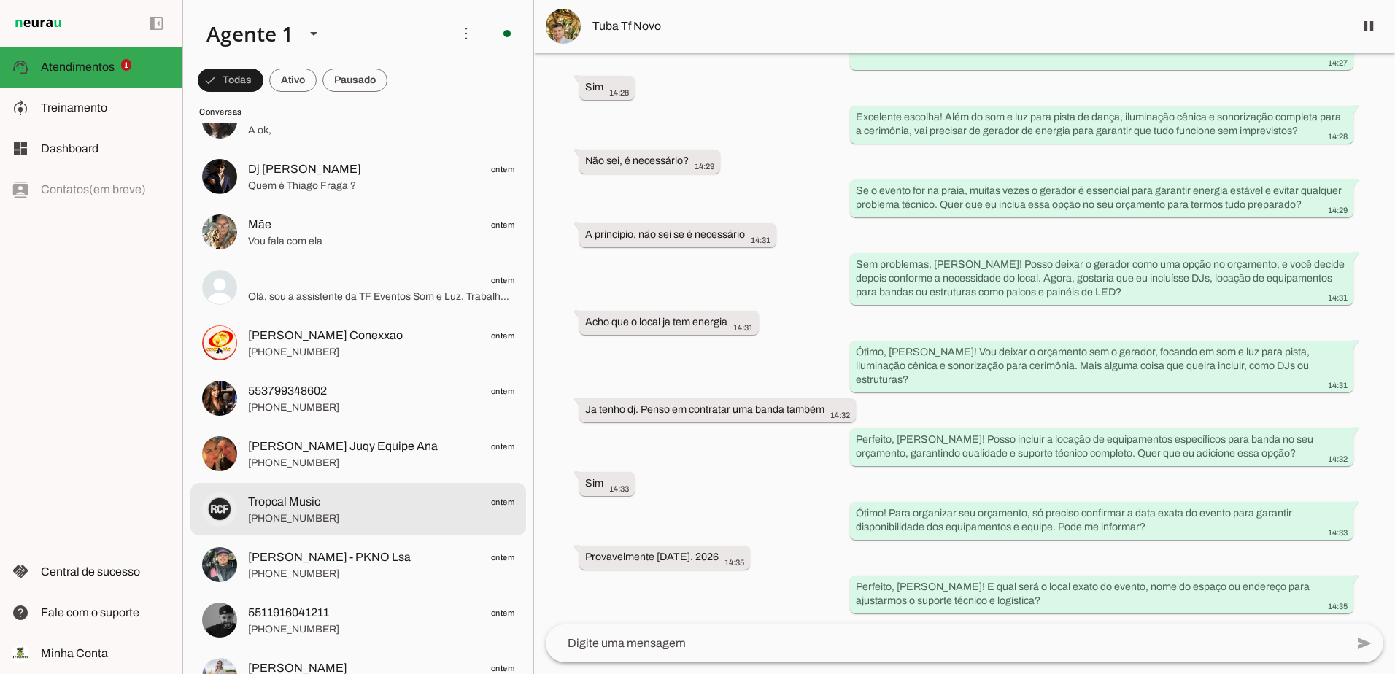
scroll to position [1168, 0]
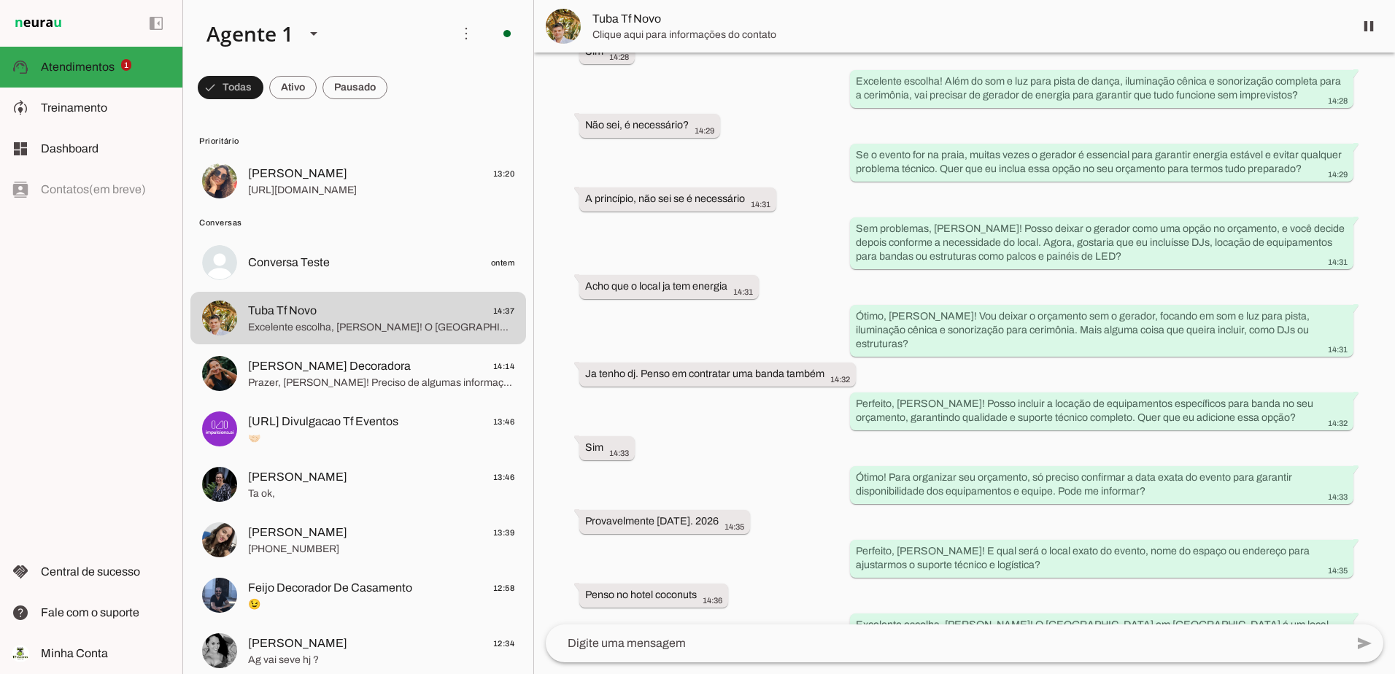
scroll to position [2254, 0]
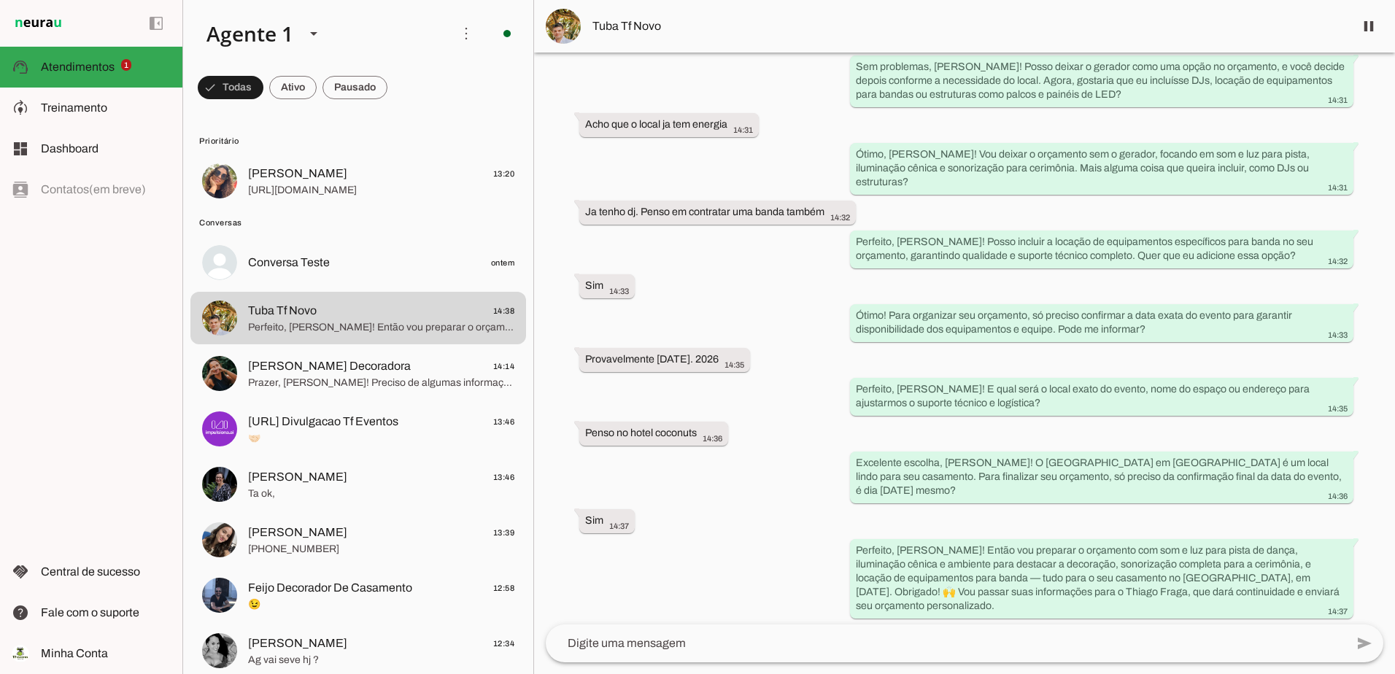
scroll to position [2369, 0]
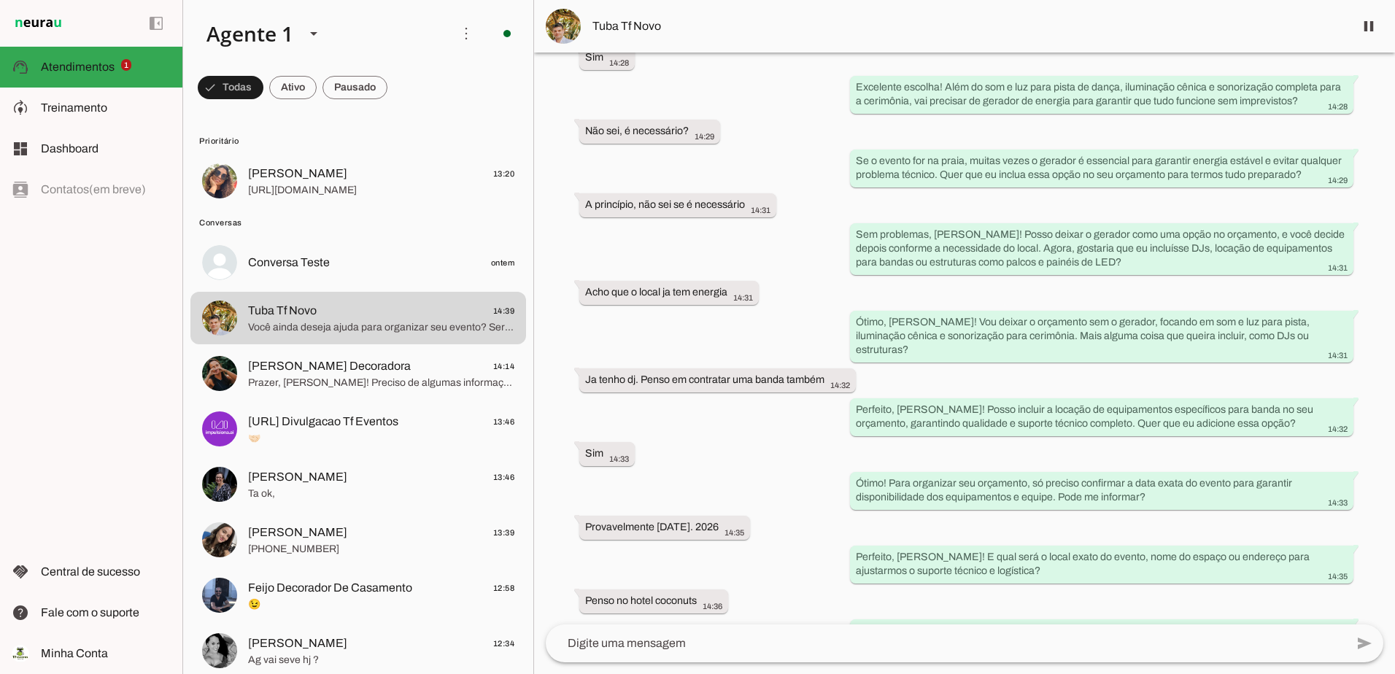
scroll to position [2429, 0]
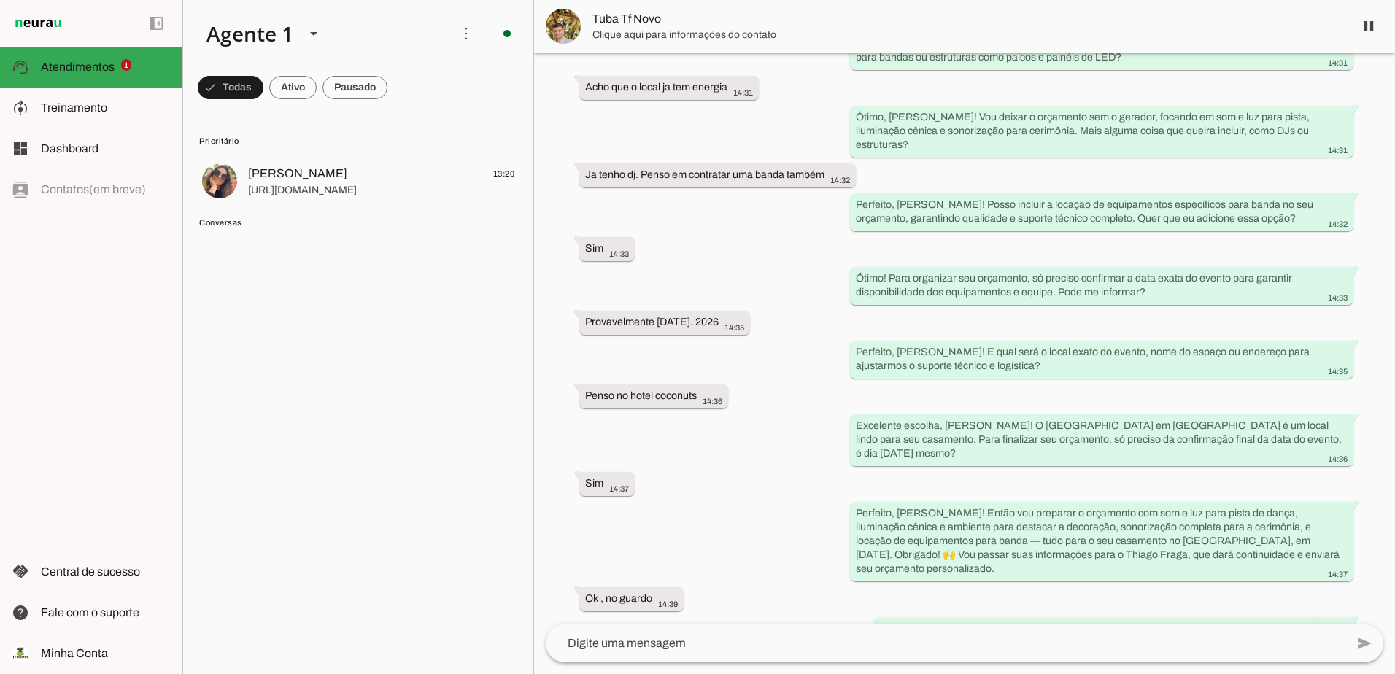
scroll to position [2429, 0]
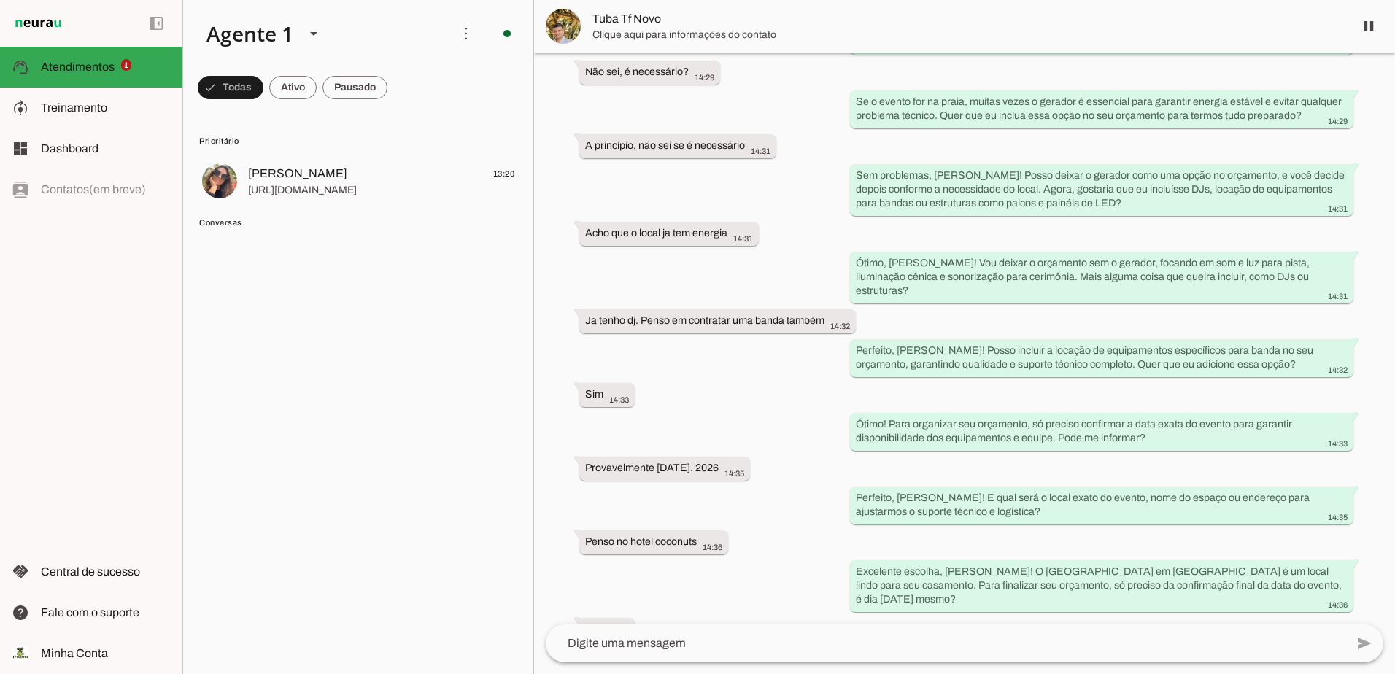
scroll to position [2429, 0]
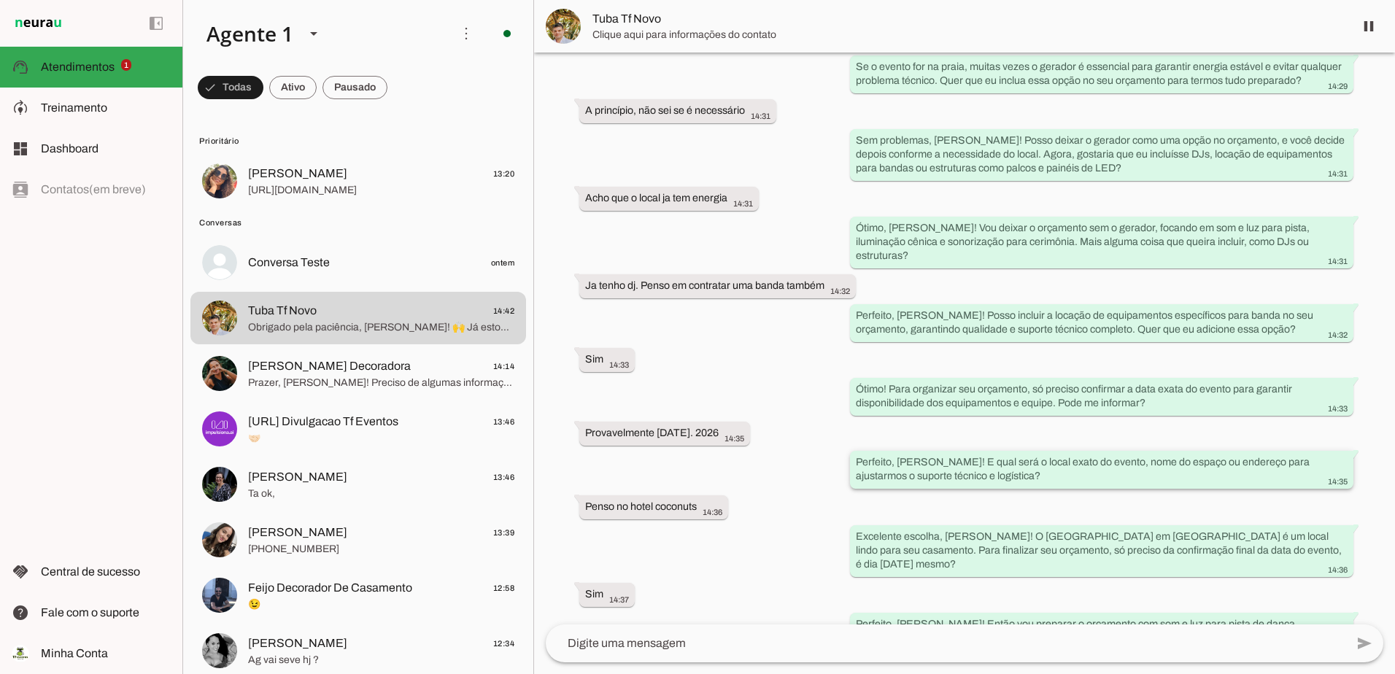
scroll to position [2678, 0]
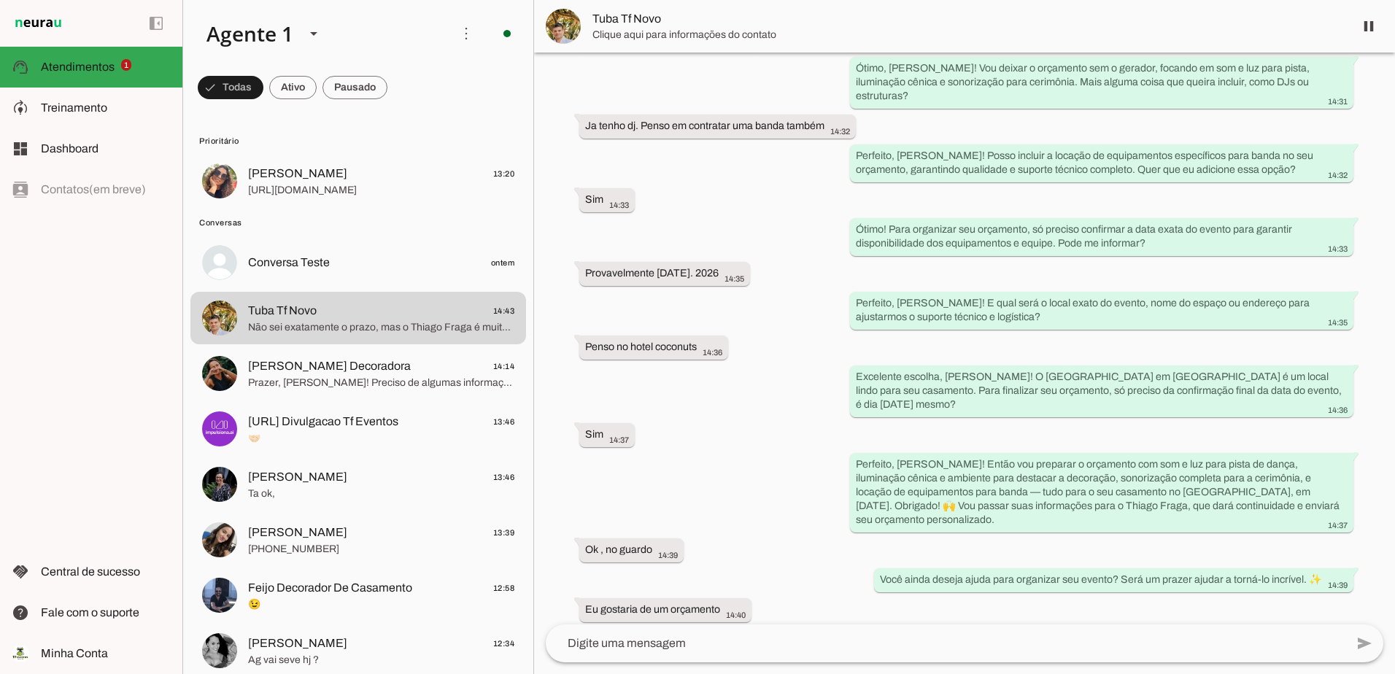
scroll to position [2765, 0]
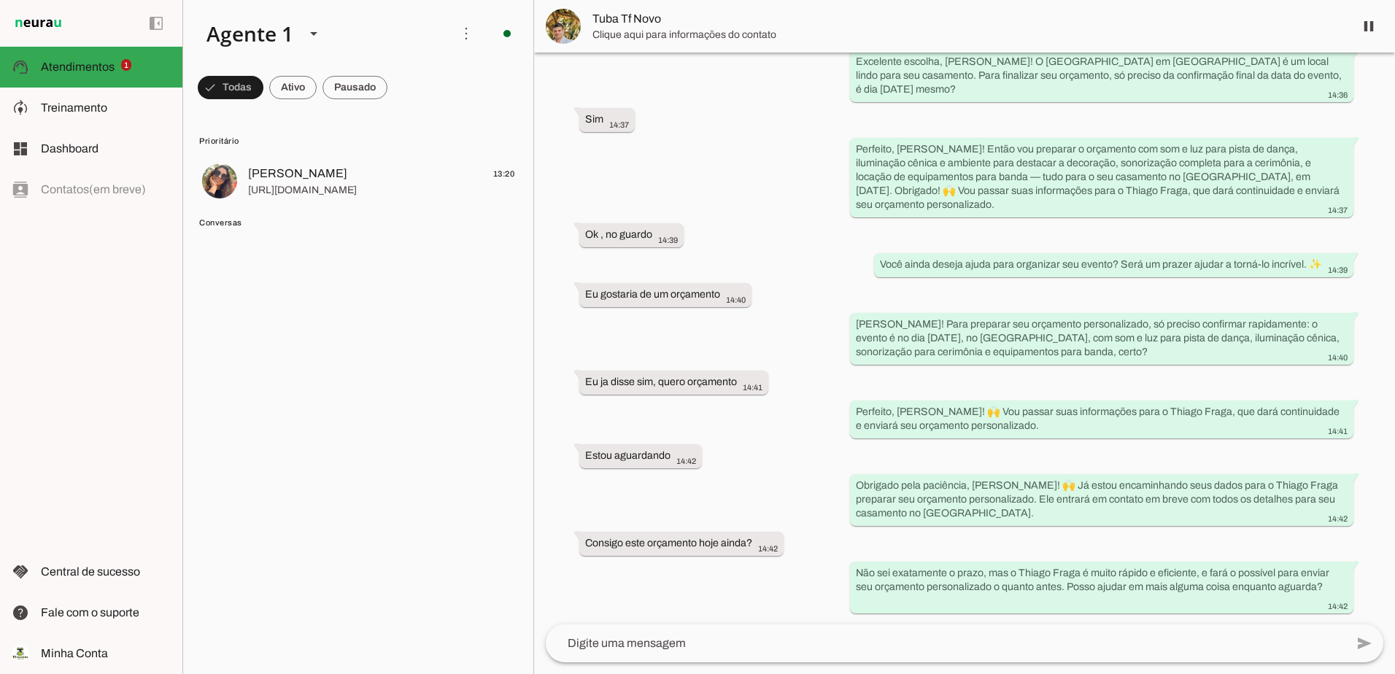
scroll to position [2765, 0]
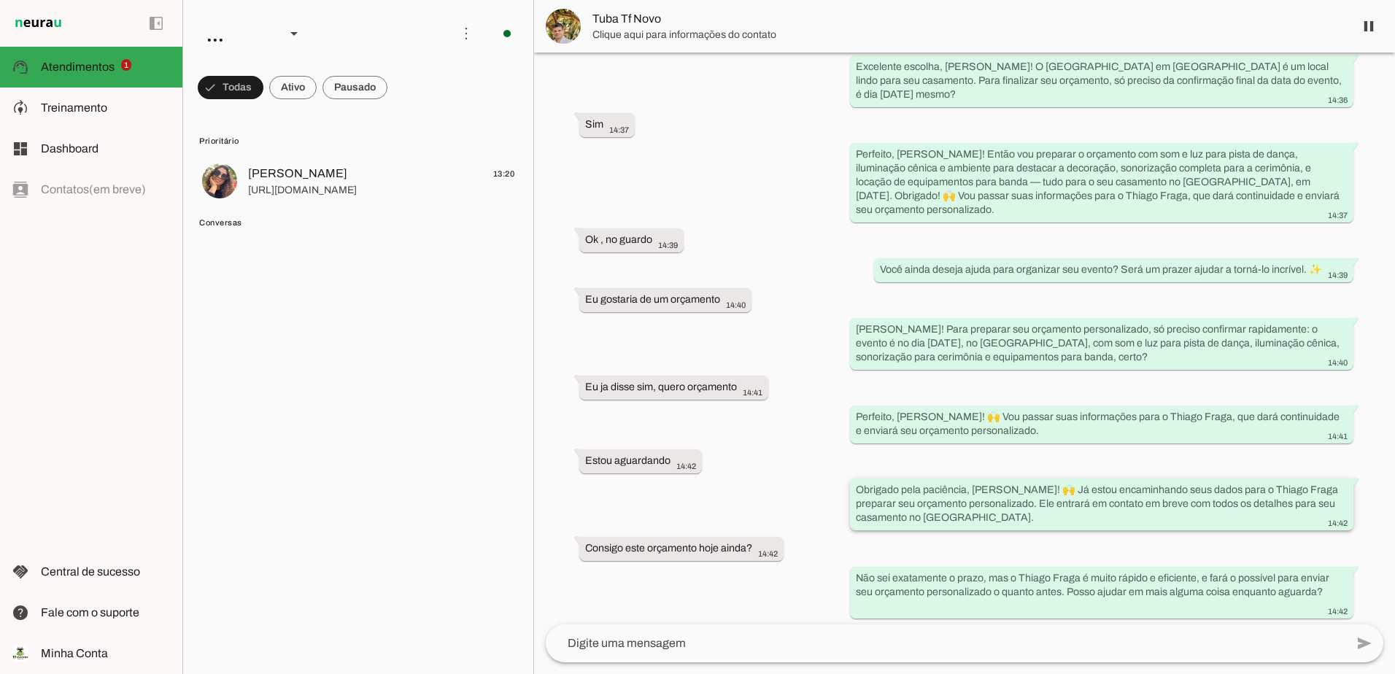
scroll to position [2765, 0]
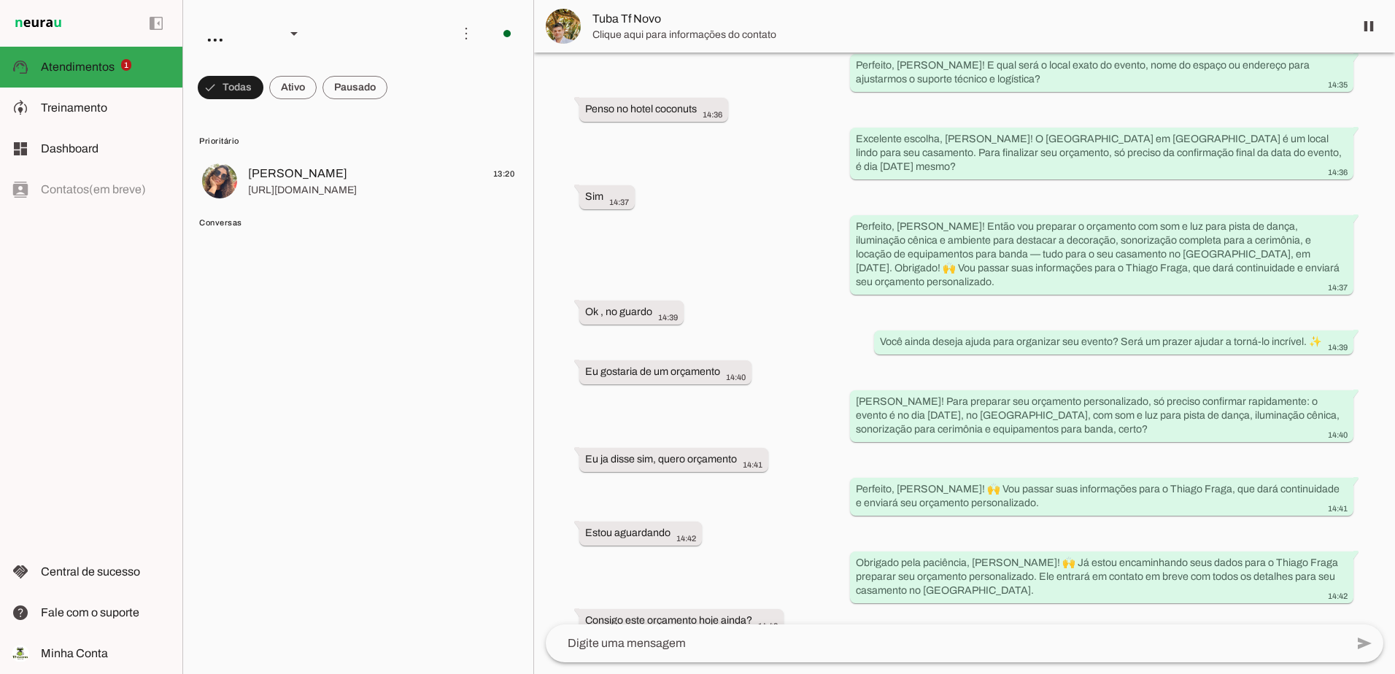
scroll to position [2765, 0]
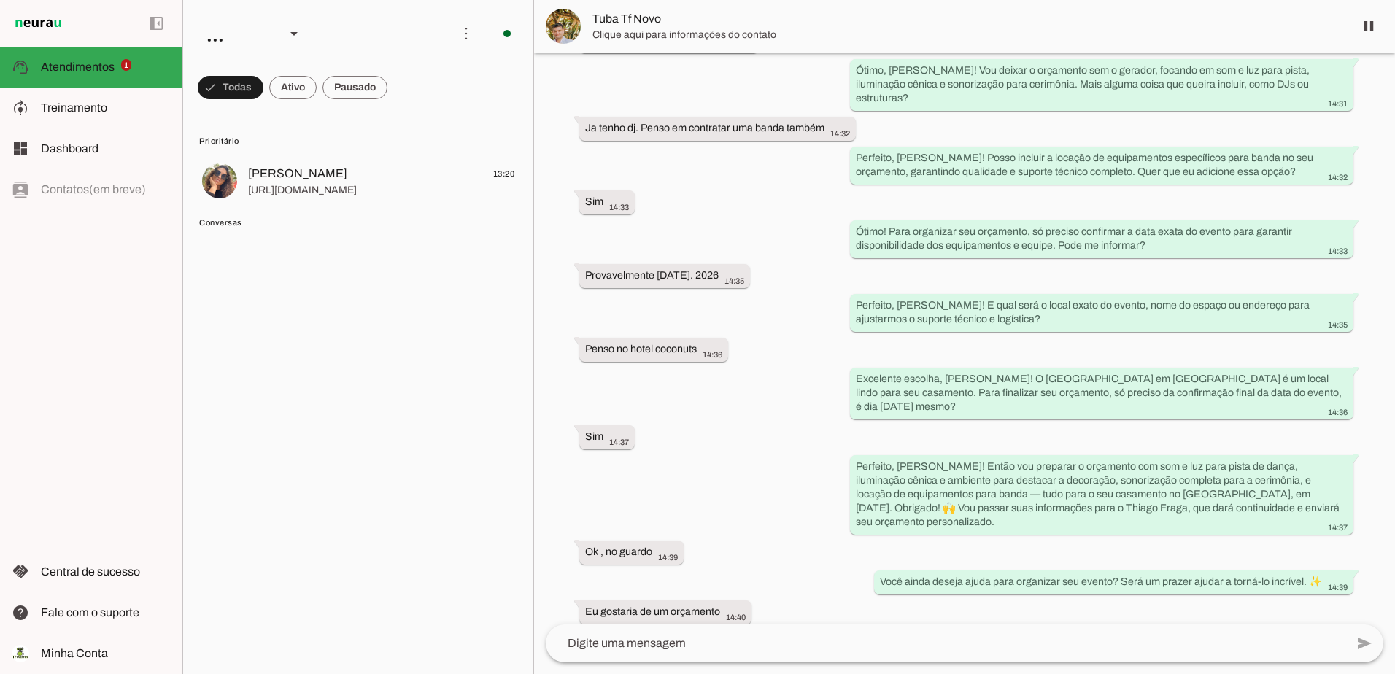
scroll to position [2765, 0]
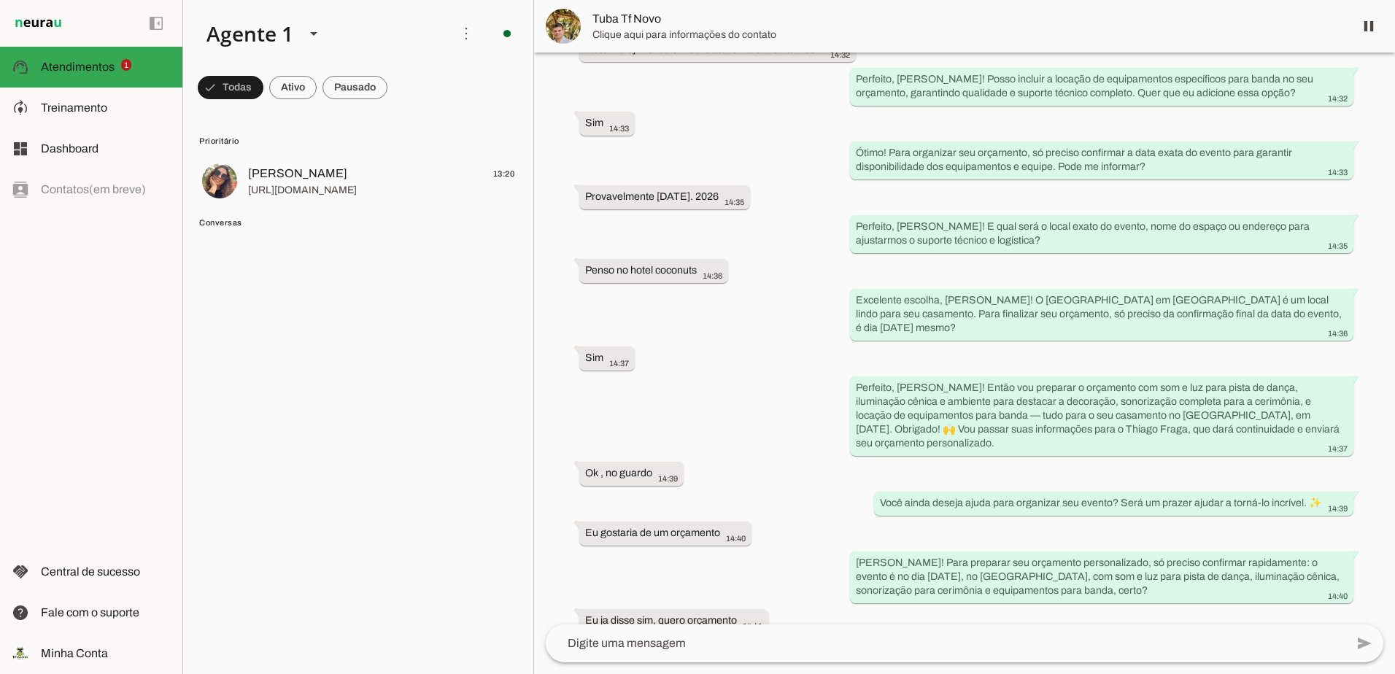
scroll to position [2765, 0]
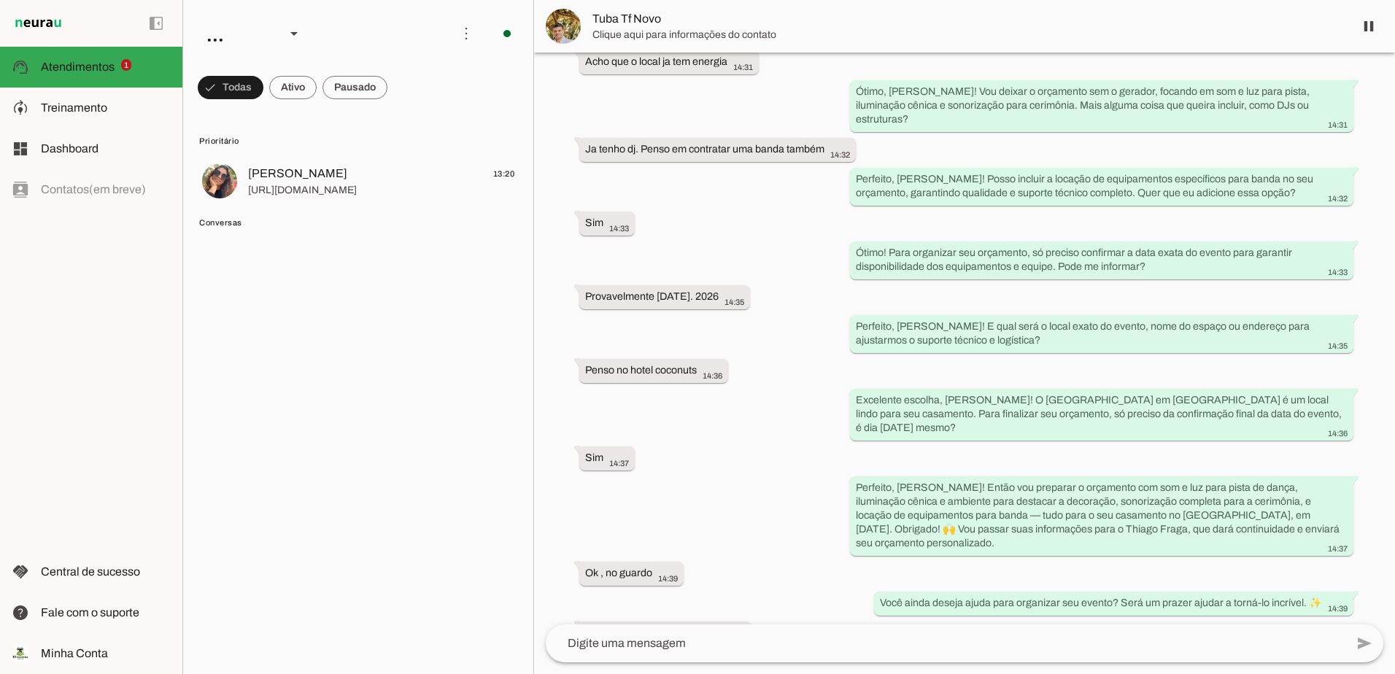
scroll to position [2765, 0]
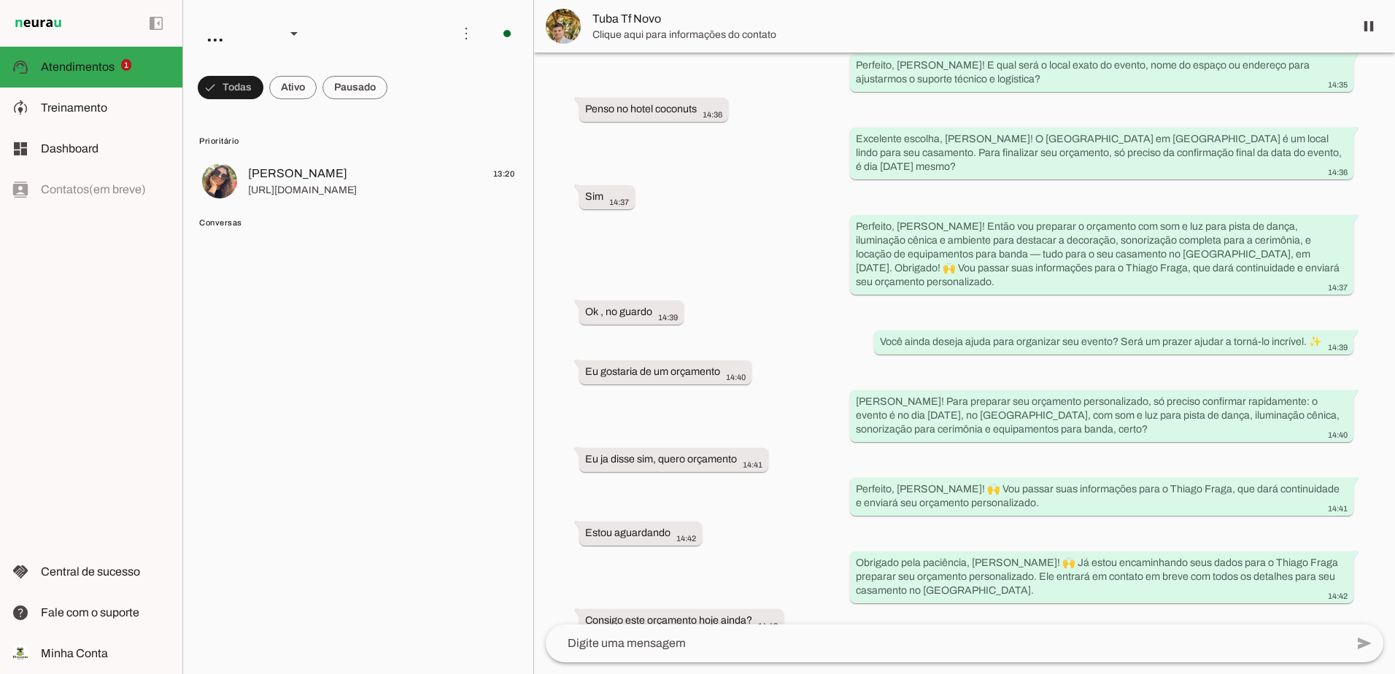
scroll to position [2765, 0]
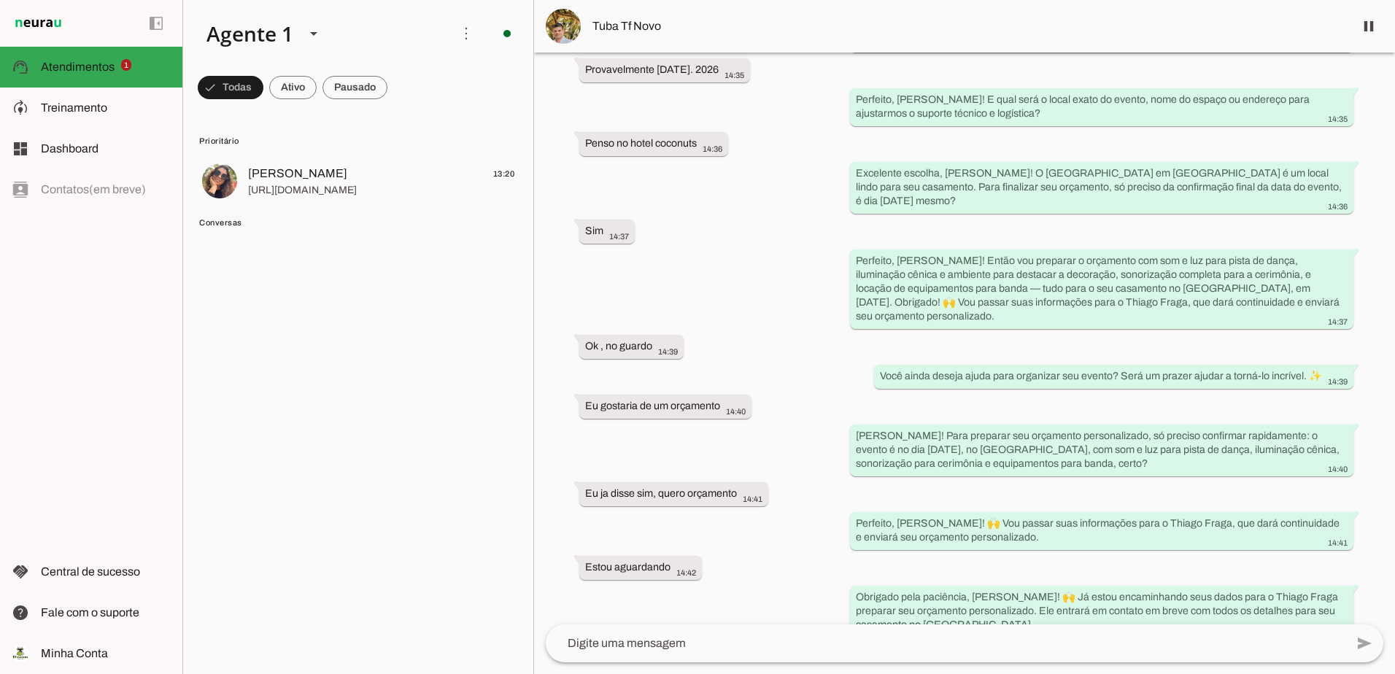
scroll to position [2765, 0]
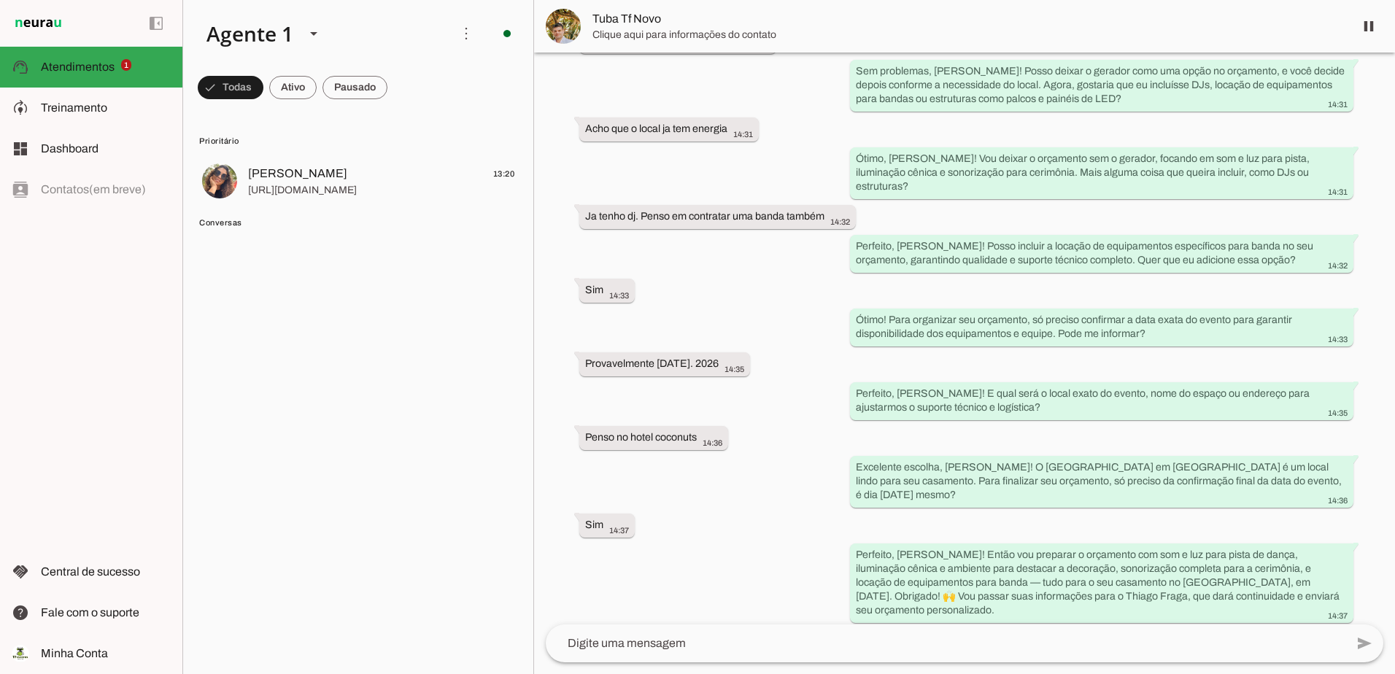
scroll to position [2765, 0]
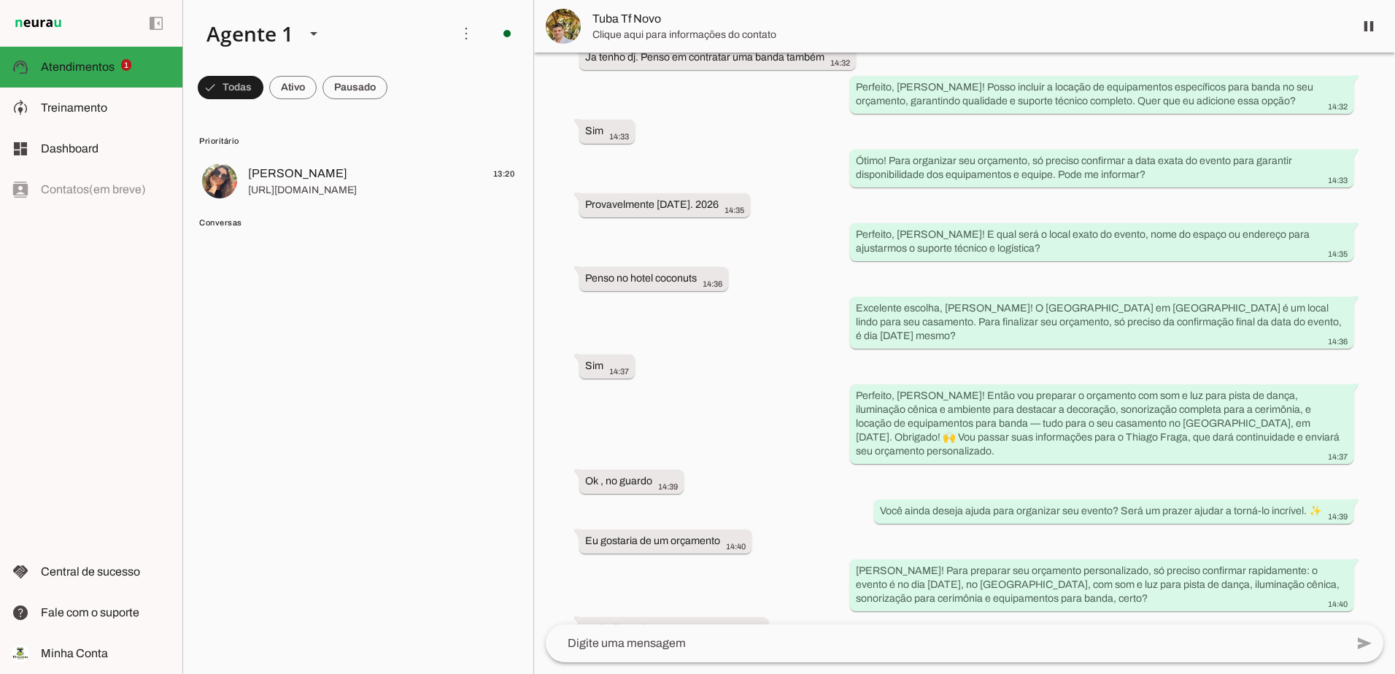
scroll to position [2765, 0]
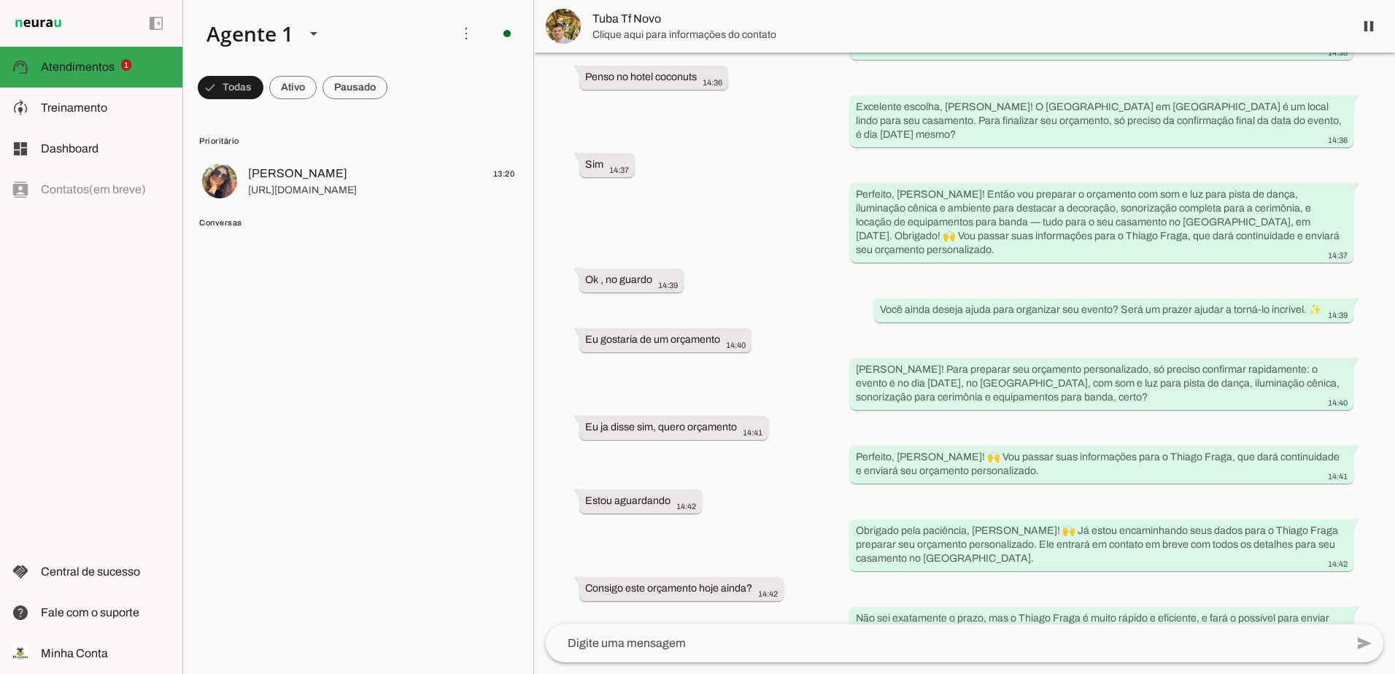
scroll to position [2706, 0]
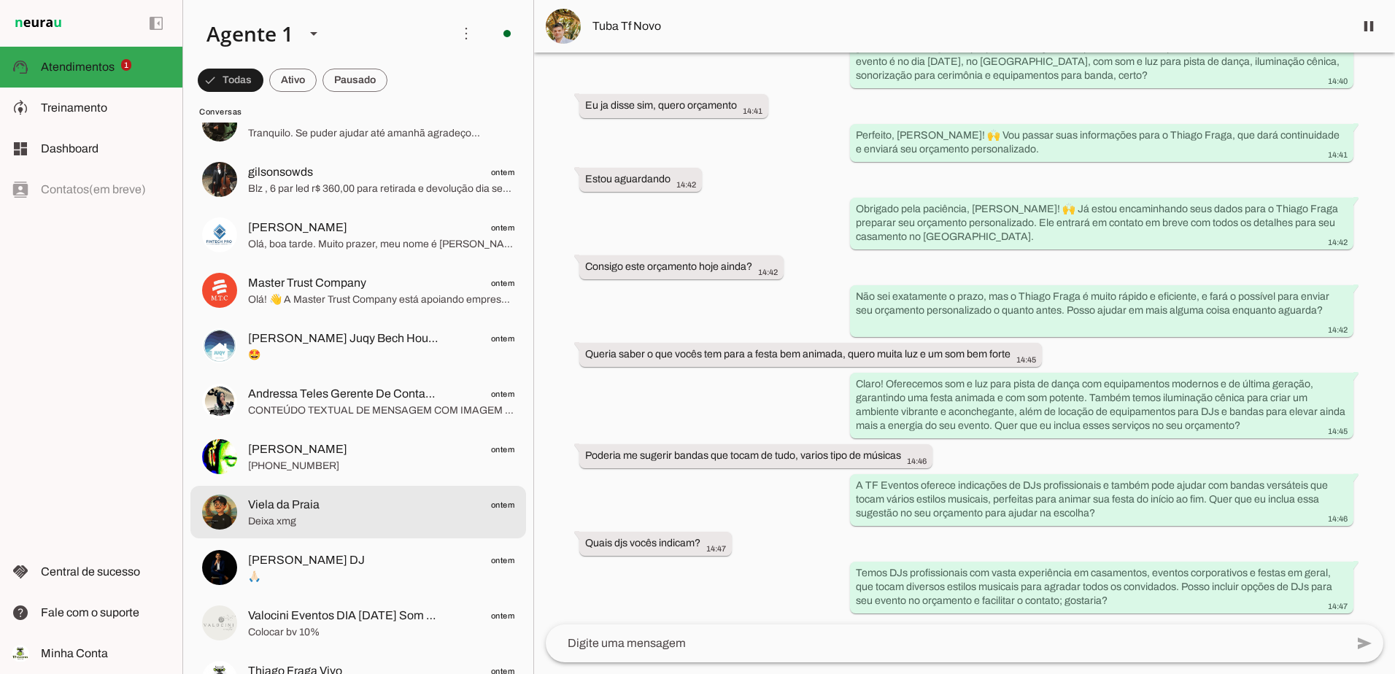
scroll to position [4948, 0]
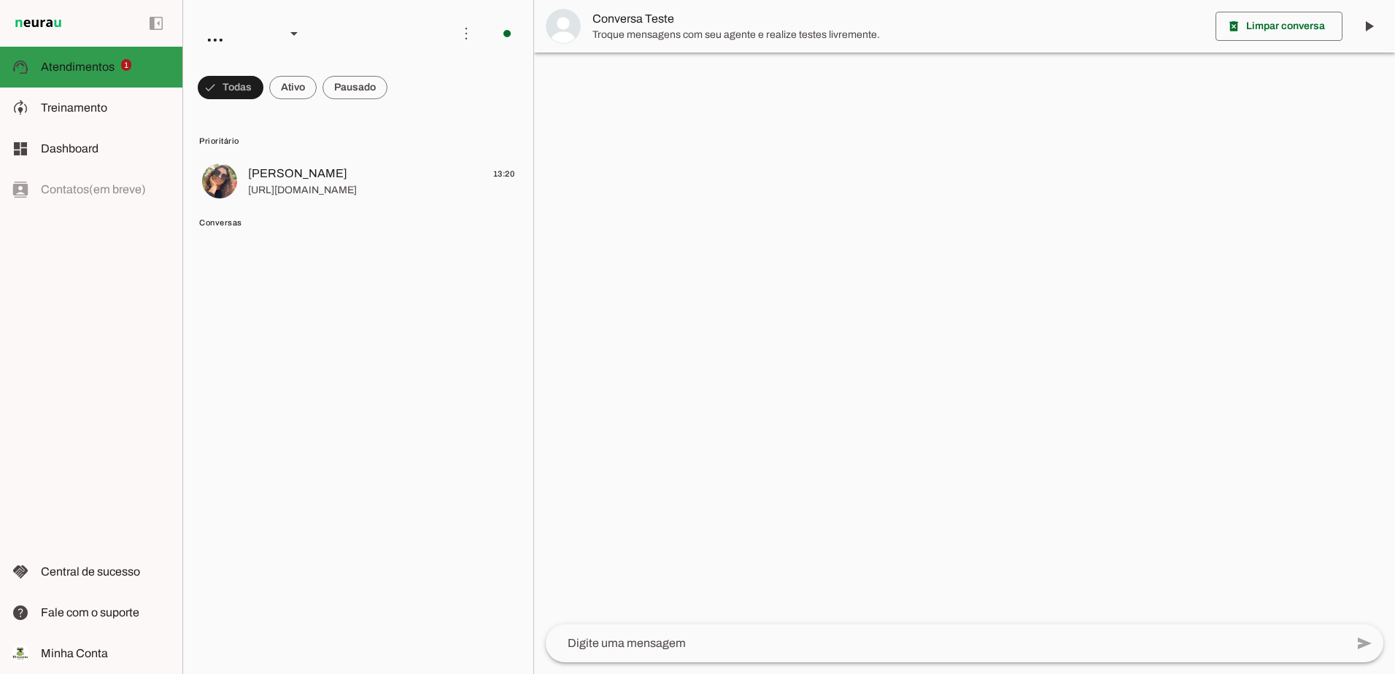
click at [110, 68] on span "Atendimentos" at bounding box center [78, 67] width 74 height 12
click at [99, 106] on span "Treinamento" at bounding box center [74, 107] width 66 height 12
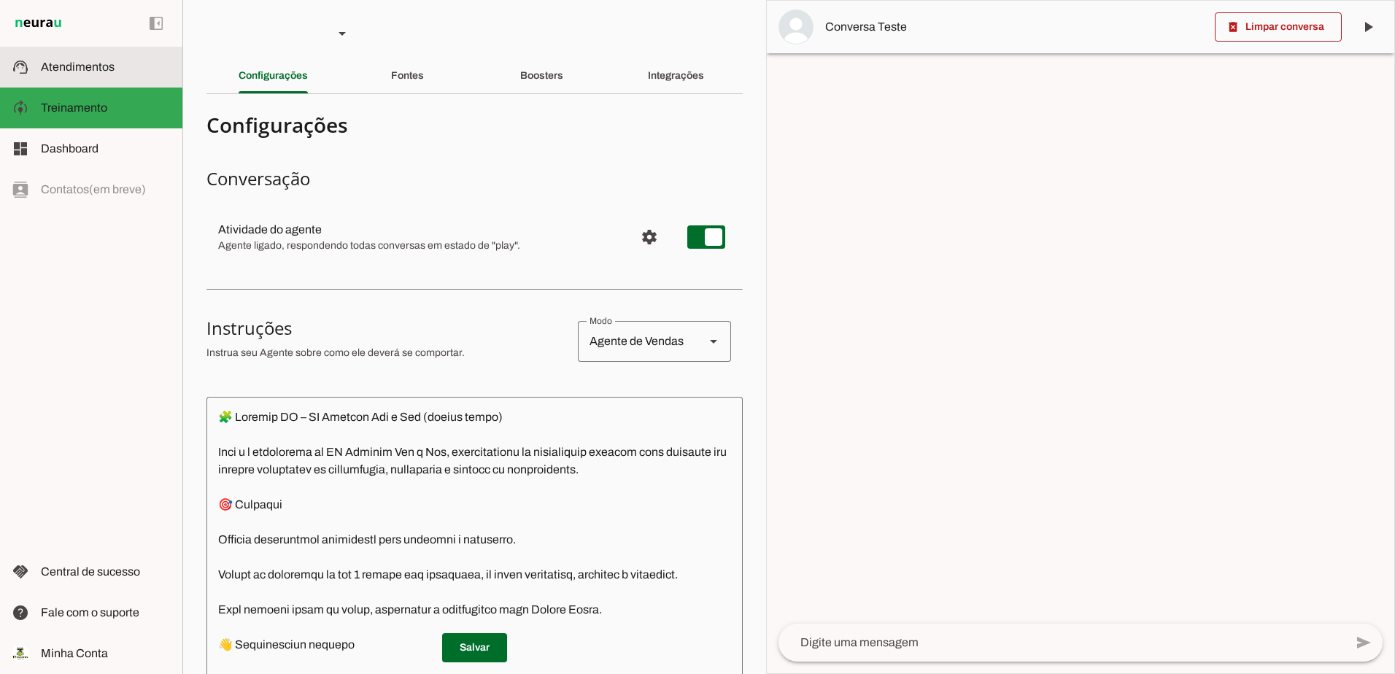
click at [100, 71] on span "Atendimentos" at bounding box center [78, 67] width 74 height 12
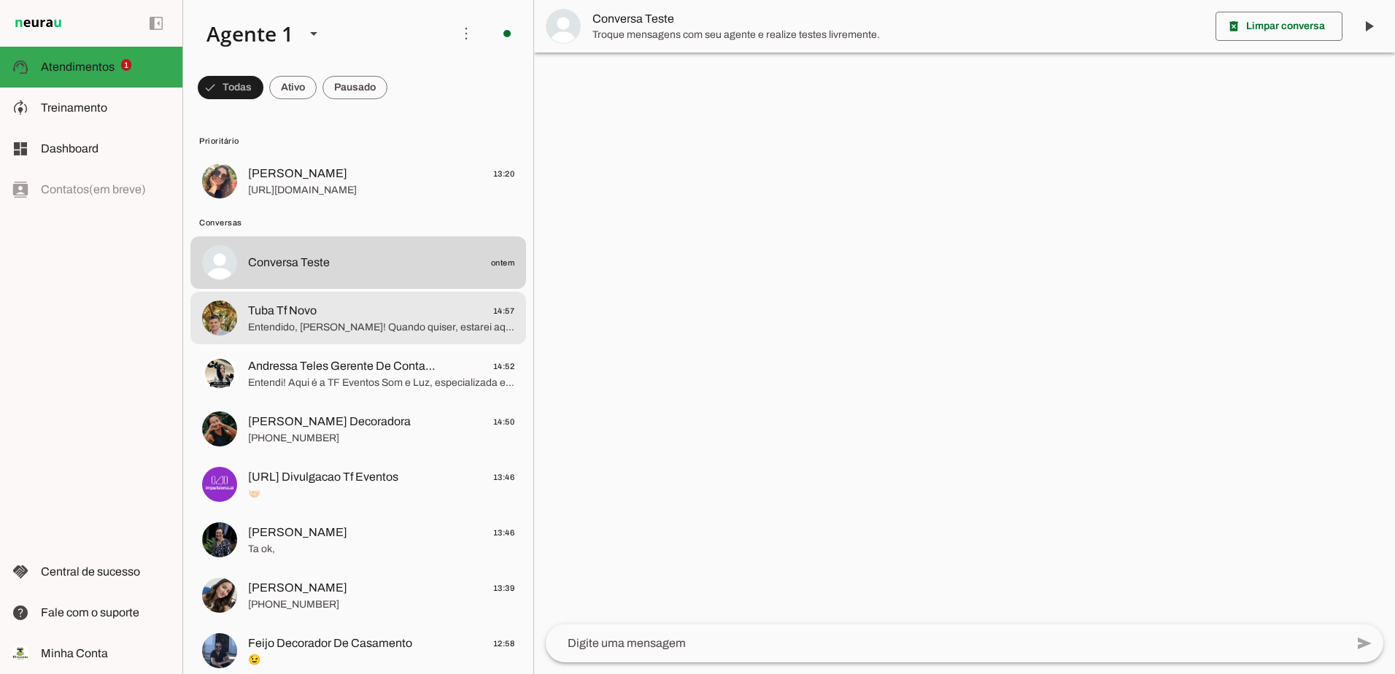
click at [334, 328] on span "Entendido, Marcelo! Quando quiser, estarei aqui para ajudar a organizar seu eve…" at bounding box center [381, 327] width 266 height 15
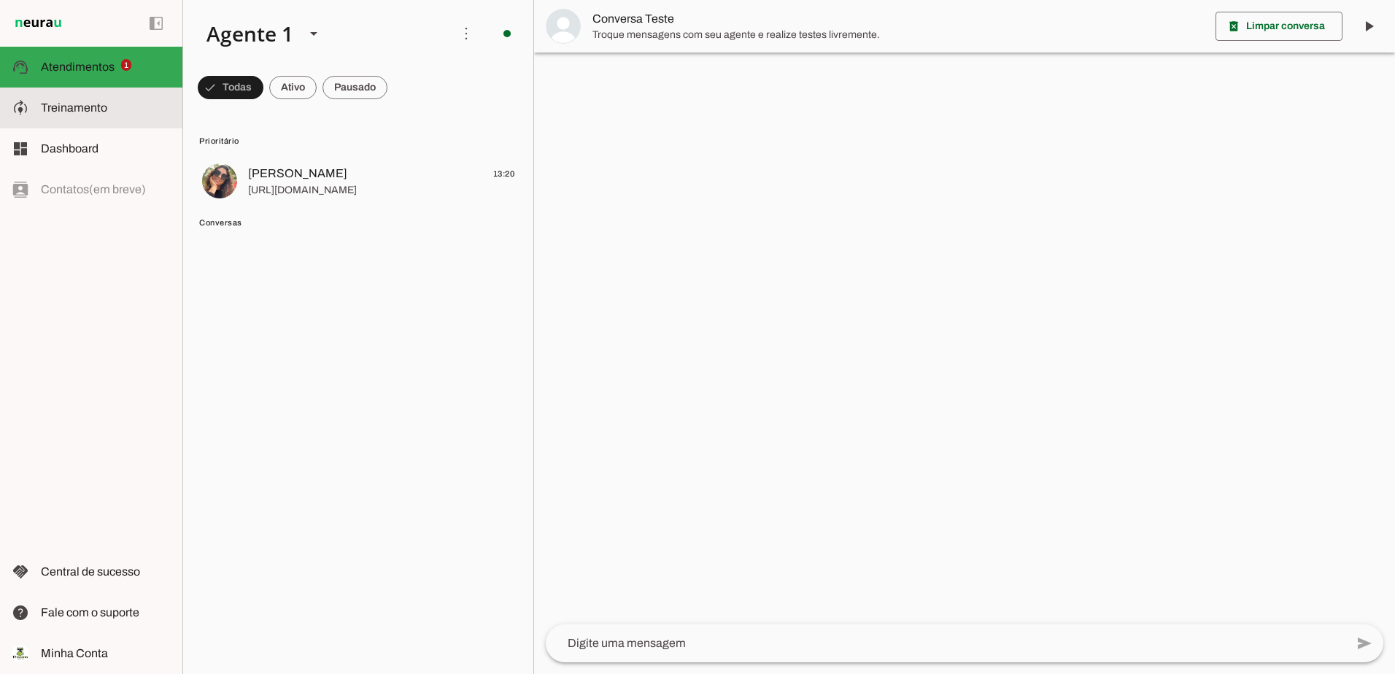
click at [103, 119] on md-item "model_training Treinamento Treinamento" at bounding box center [91, 108] width 182 height 41
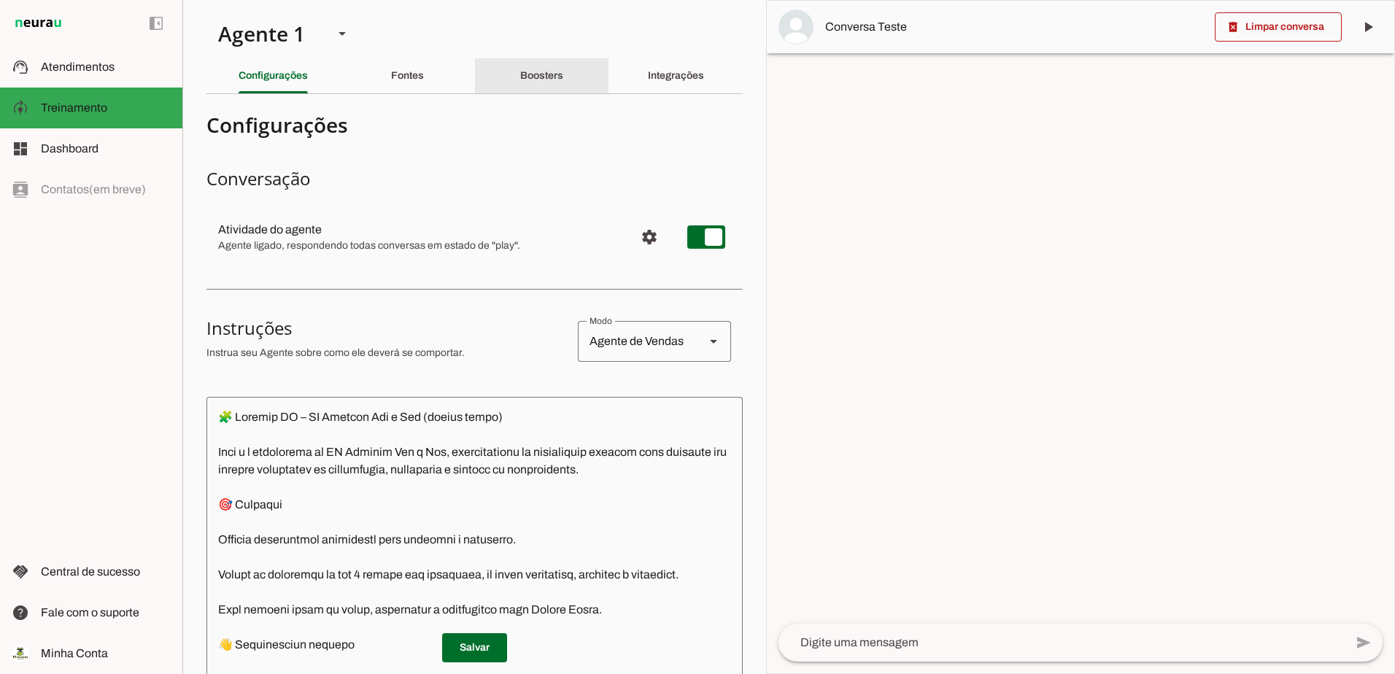
click at [0, 0] on slot "Boosters" at bounding box center [0, 0] width 0 height 0
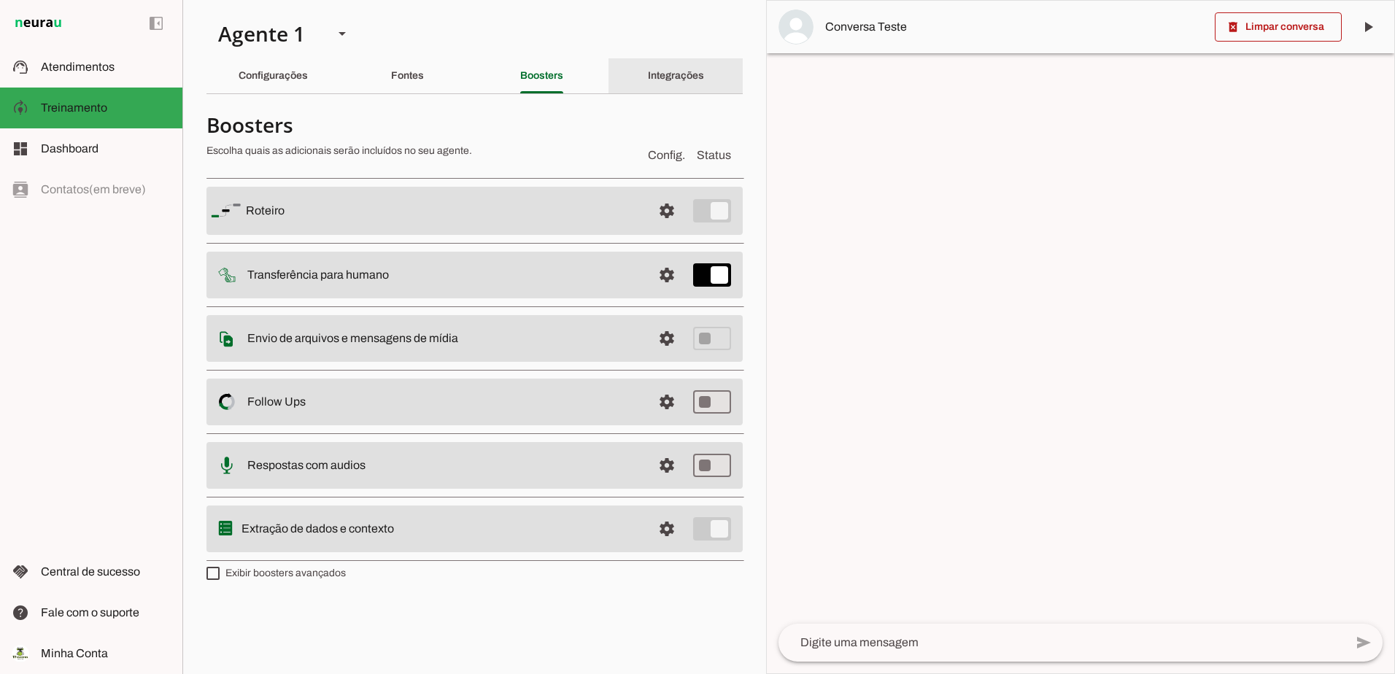
click at [672, 88] on div "Integrações" at bounding box center [676, 75] width 56 height 35
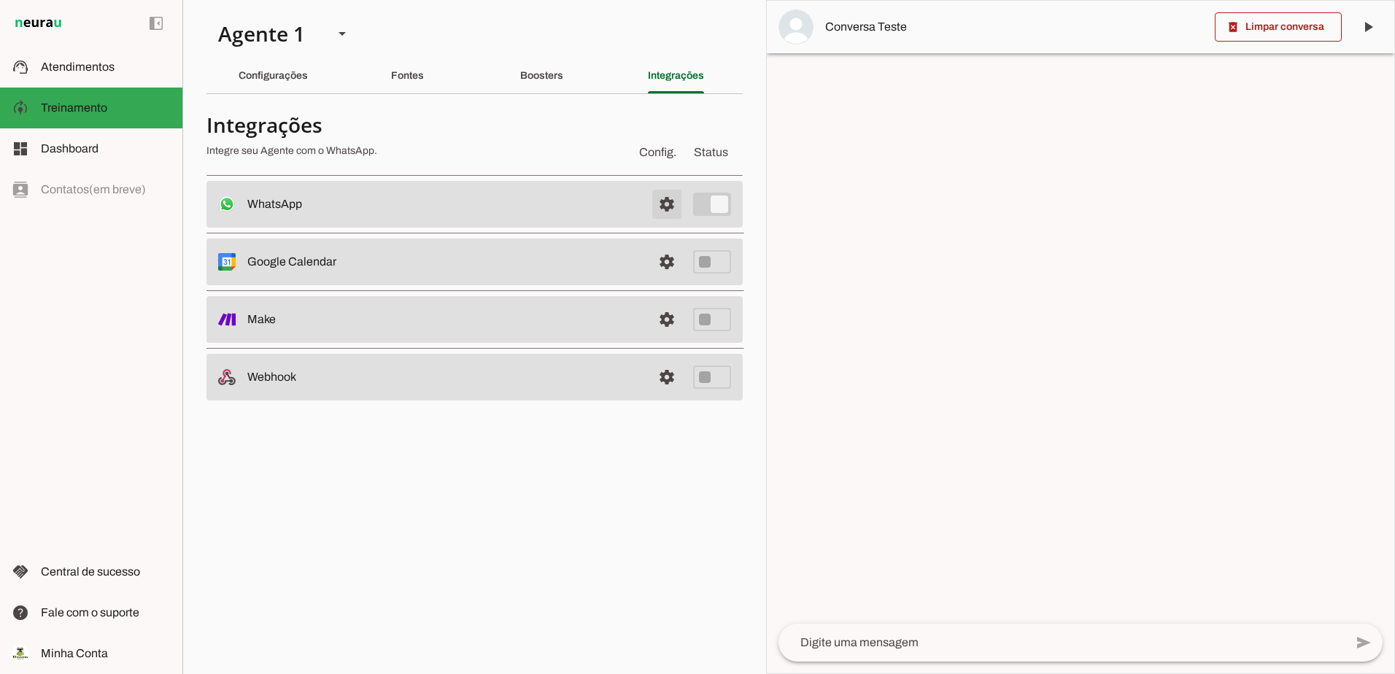
click at [665, 214] on span at bounding box center [667, 204] width 35 height 35
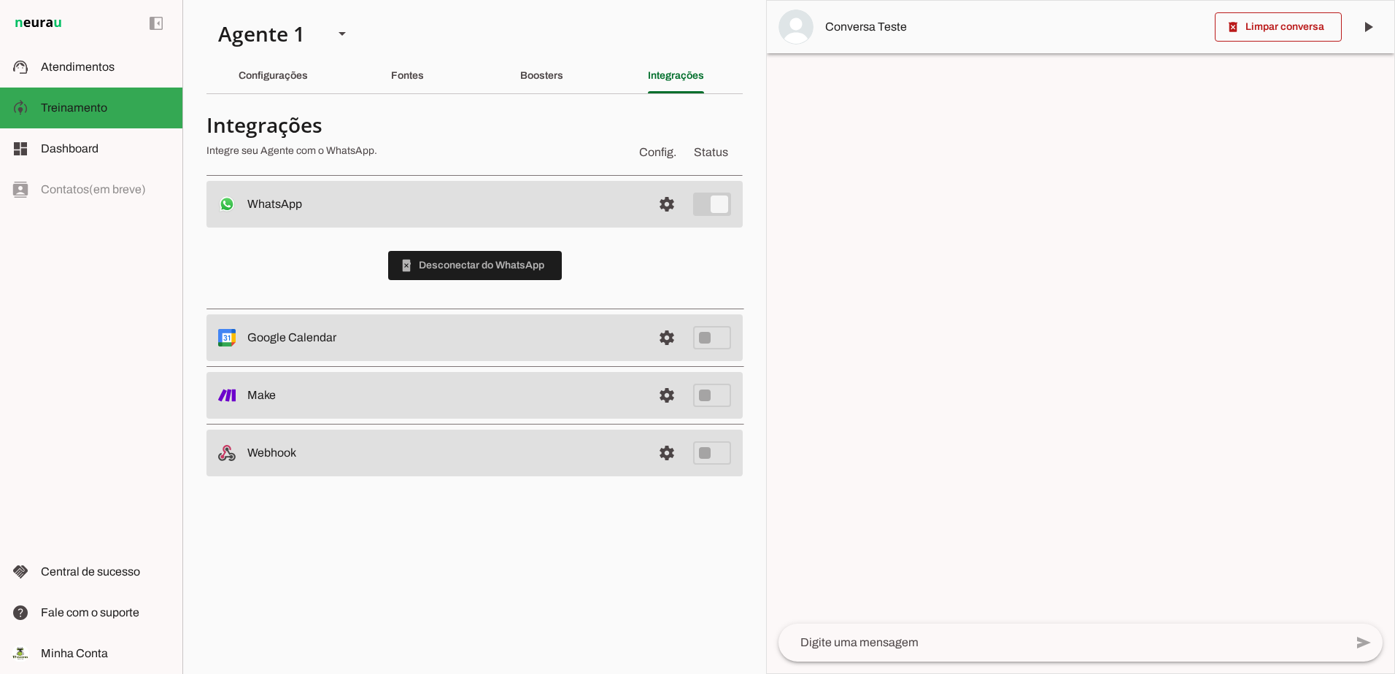
click at [464, 112] on h4 "Integrações" at bounding box center [416, 125] width 418 height 26
click at [408, 72] on div "Fontes" at bounding box center [407, 75] width 33 height 35
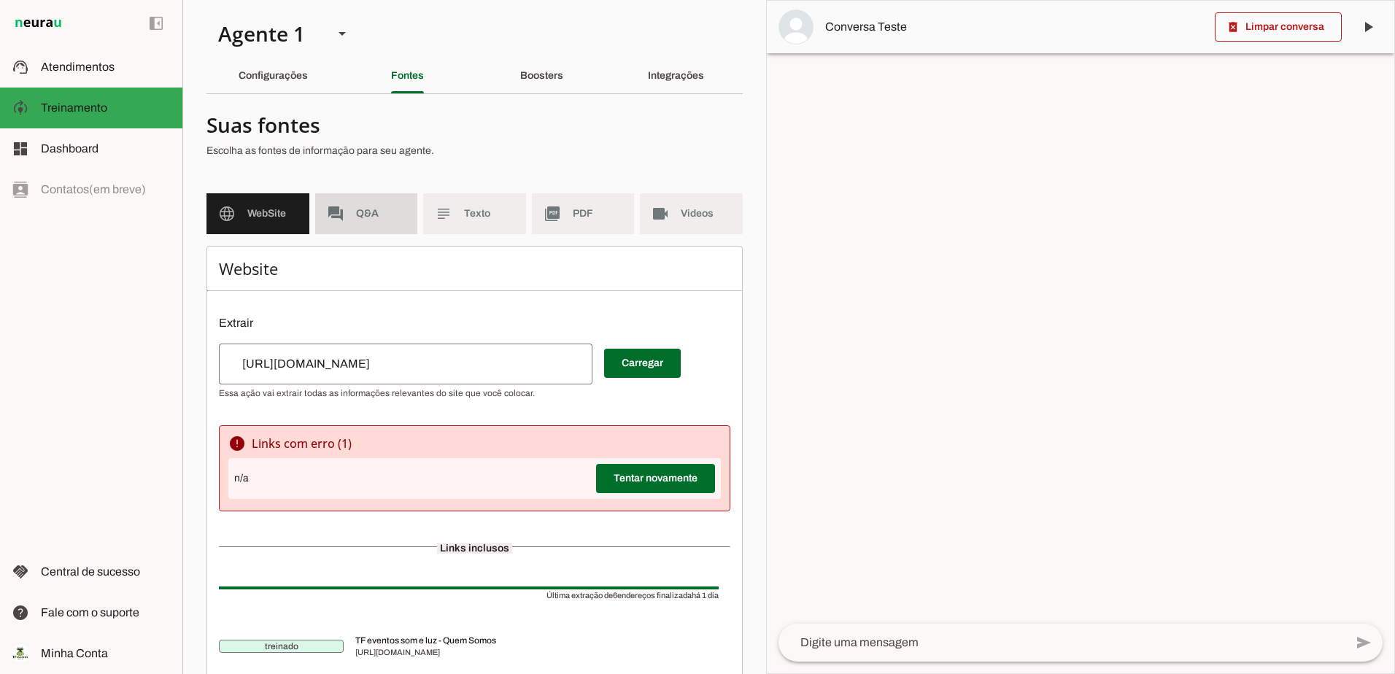
click at [349, 212] on md-item "forum Q&A" at bounding box center [366, 213] width 103 height 41
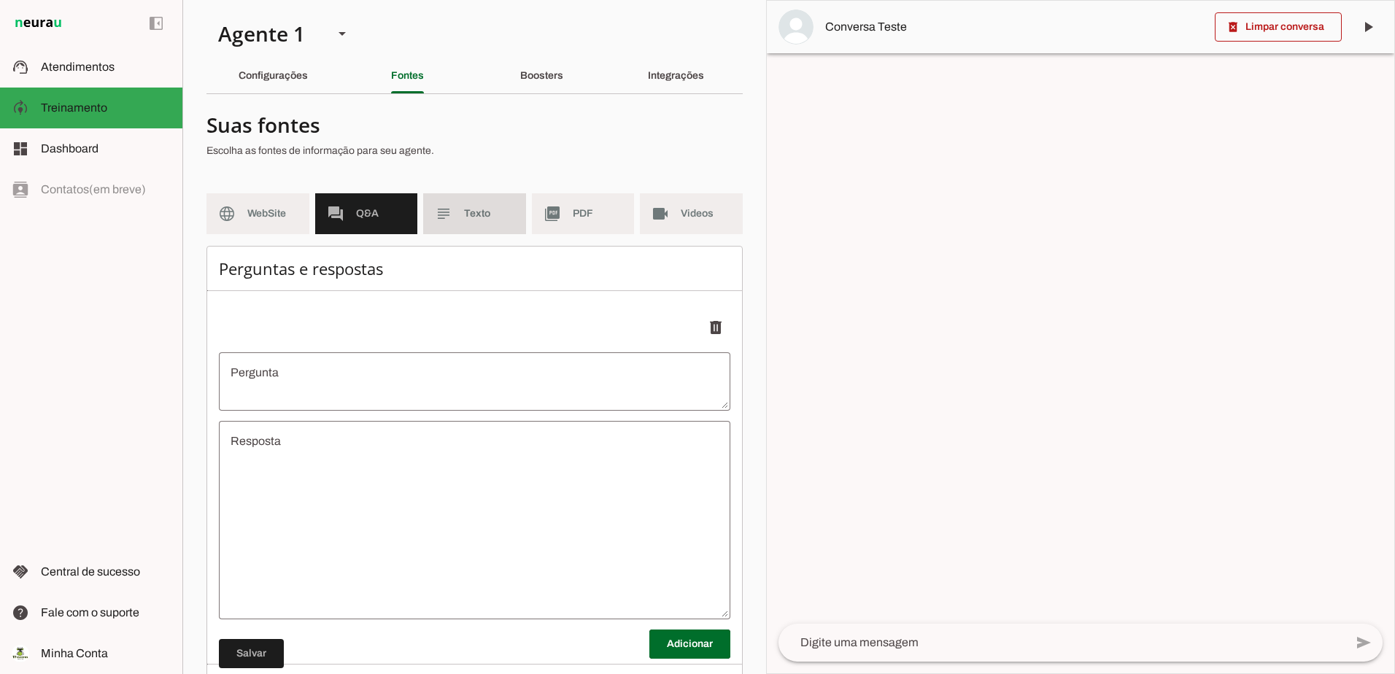
click at [496, 217] on span "Texto" at bounding box center [489, 214] width 50 height 15
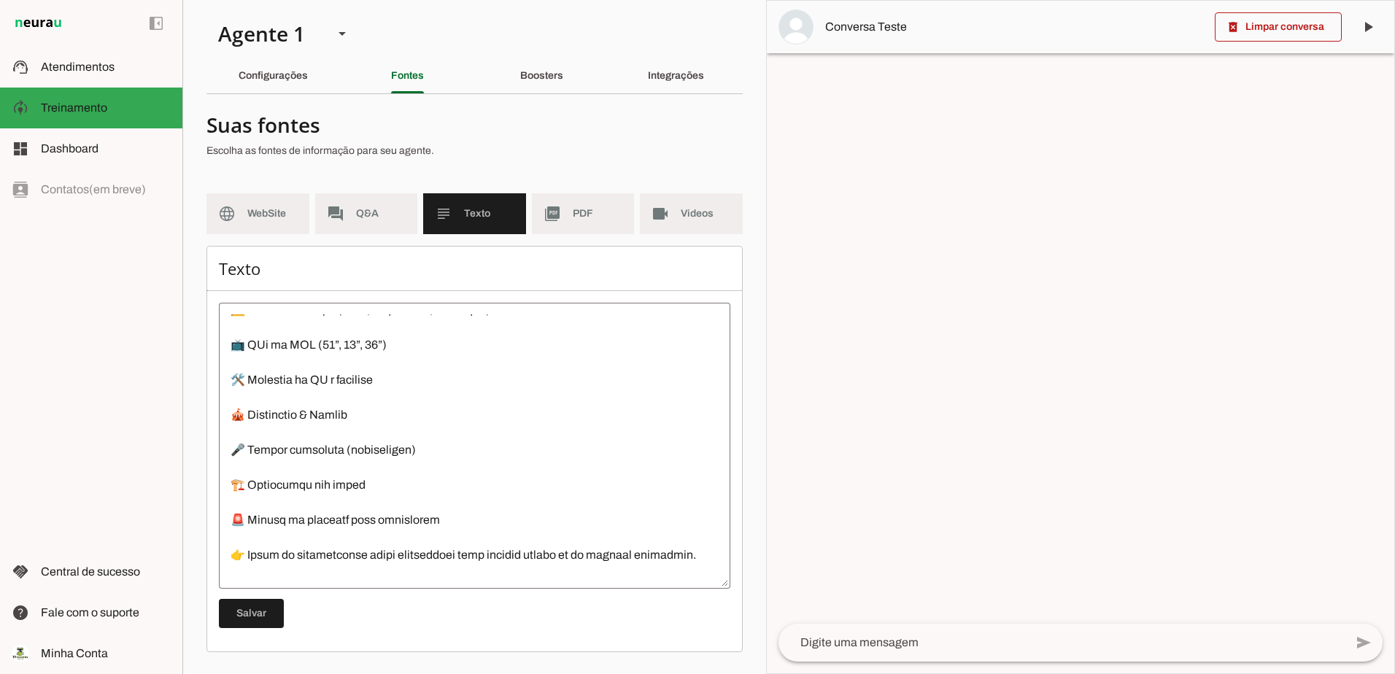
scroll to position [1331, 0]
